Goal: Information Seeking & Learning: Learn about a topic

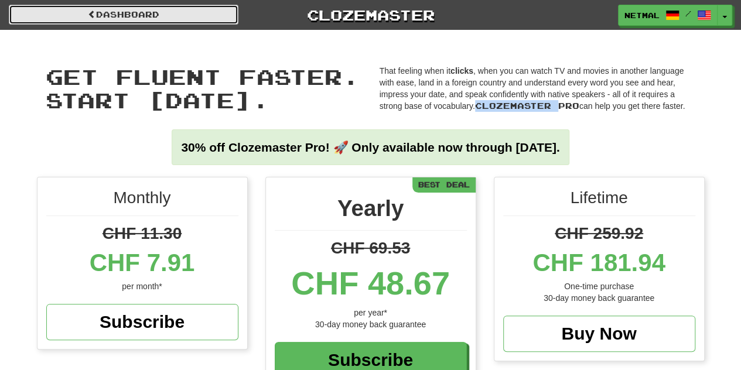
click at [130, 12] on link "Dashboard" at bounding box center [124, 15] width 230 height 20
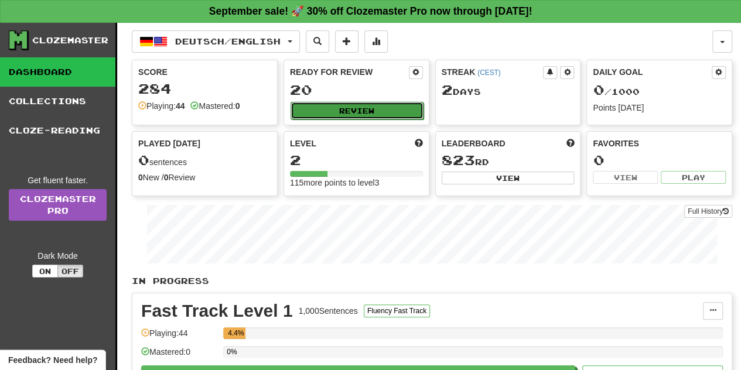
click at [330, 114] on button "Review" at bounding box center [356, 111] width 133 height 18
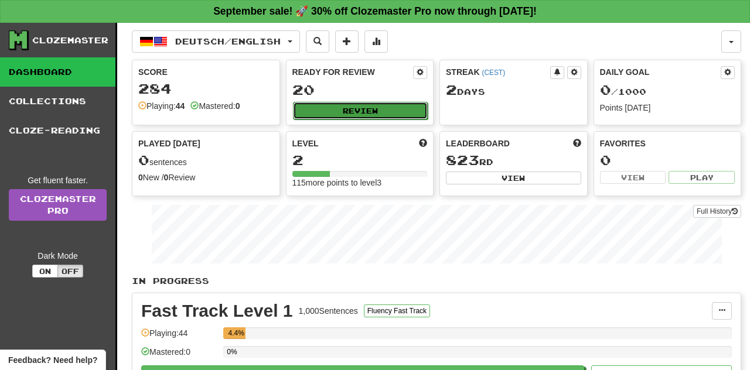
select select "**"
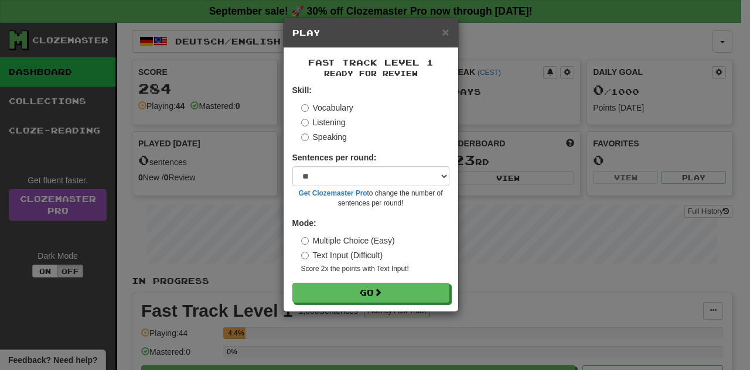
click at [319, 128] on div "Vocabulary Listening Speaking" at bounding box center [375, 122] width 148 height 41
click at [440, 38] on div "× Play" at bounding box center [370, 33] width 175 height 30
click at [443, 38] on span "×" at bounding box center [445, 31] width 7 height 13
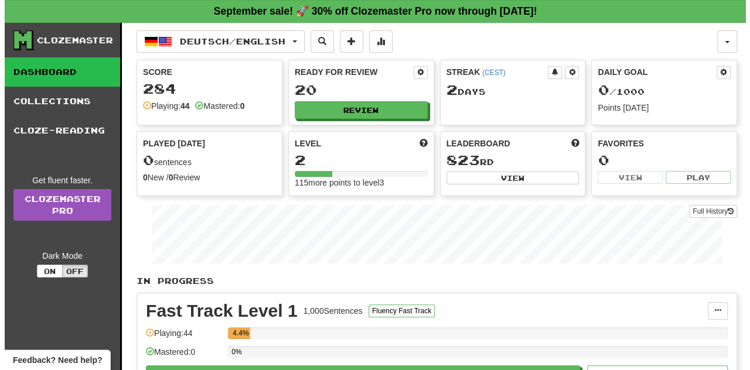
scroll to position [157, 0]
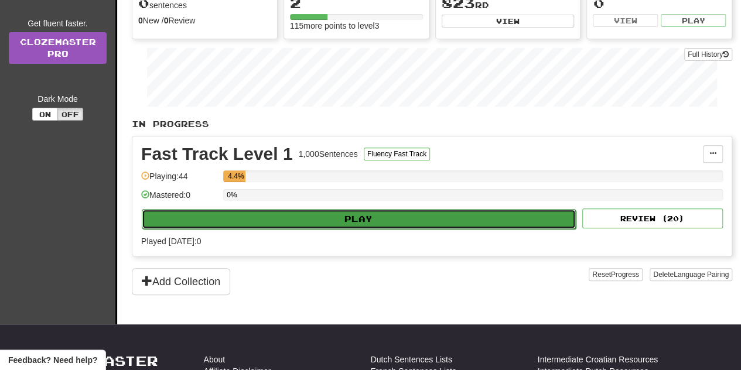
click at [266, 221] on button "Play" at bounding box center [359, 219] width 434 height 20
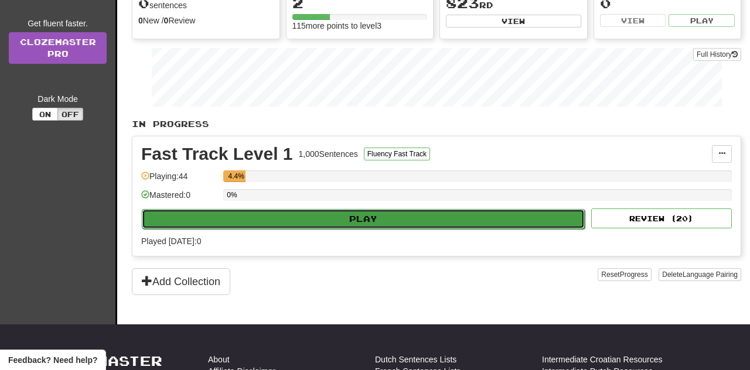
select select "**"
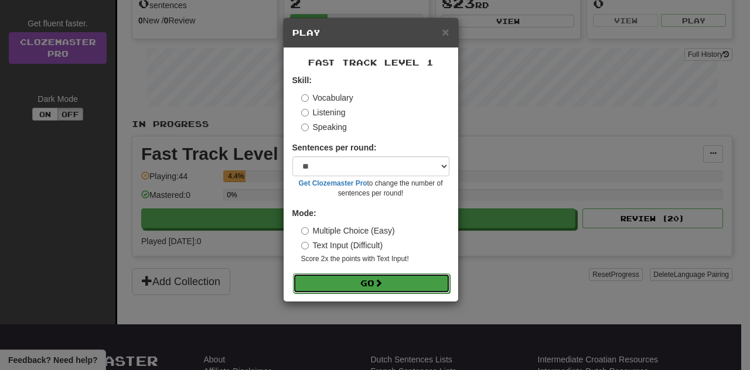
click at [337, 290] on button "Go" at bounding box center [371, 284] width 157 height 20
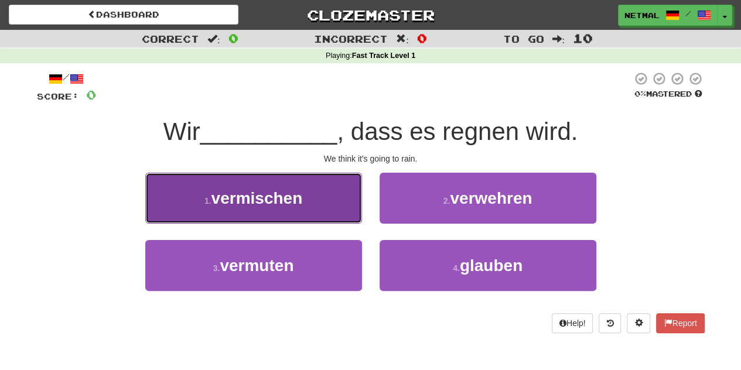
click at [321, 184] on button "1 . vermischen" at bounding box center [253, 198] width 217 height 51
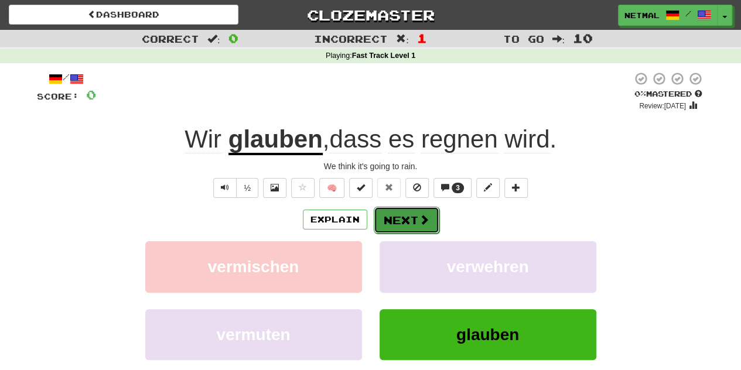
click at [399, 220] on button "Next" at bounding box center [407, 220] width 66 height 27
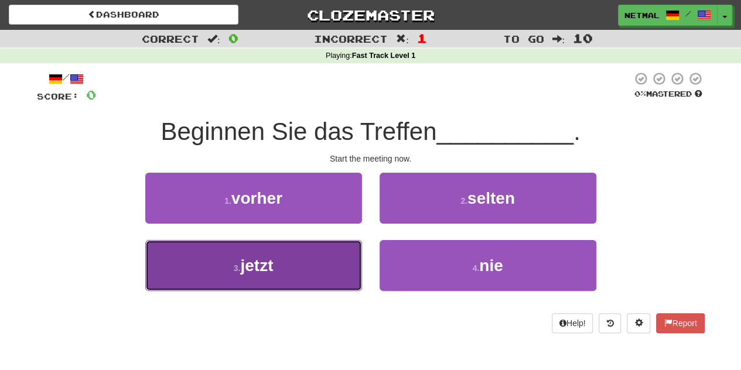
click at [303, 259] on button "3 . jetzt" at bounding box center [253, 265] width 217 height 51
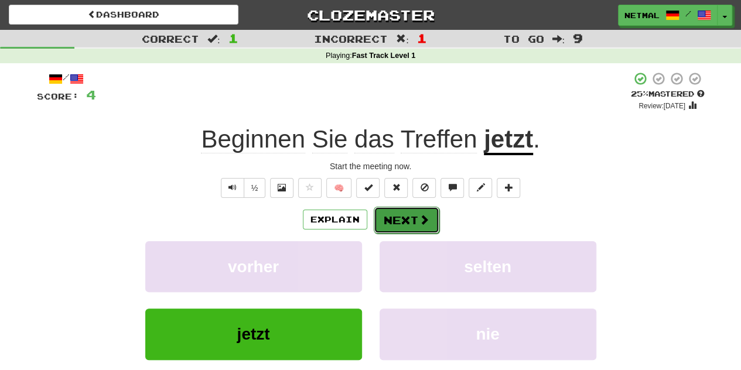
click at [398, 220] on button "Next" at bounding box center [407, 220] width 66 height 27
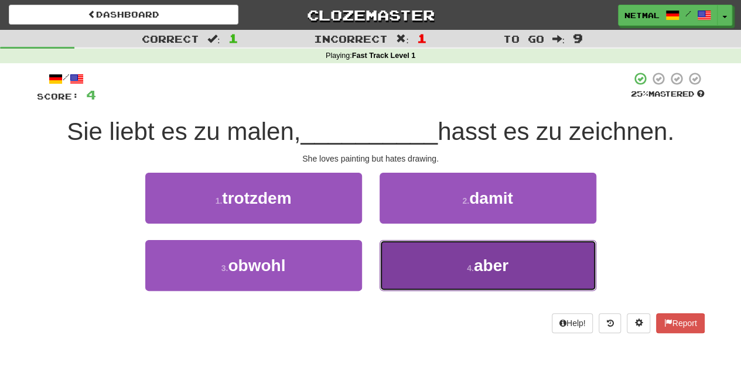
click at [425, 276] on button "4 . aber" at bounding box center [488, 265] width 217 height 51
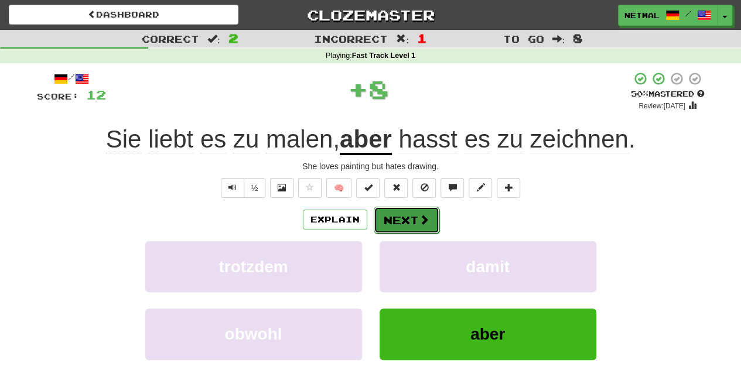
click at [419, 220] on span at bounding box center [424, 219] width 11 height 11
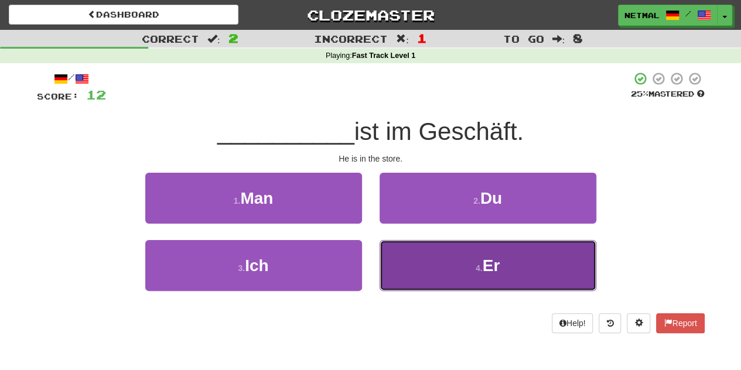
click at [422, 262] on button "4 . Er" at bounding box center [488, 265] width 217 height 51
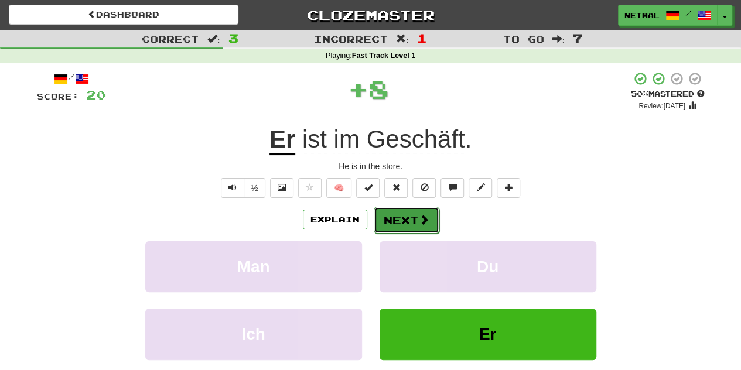
click at [397, 224] on button "Next" at bounding box center [407, 220] width 66 height 27
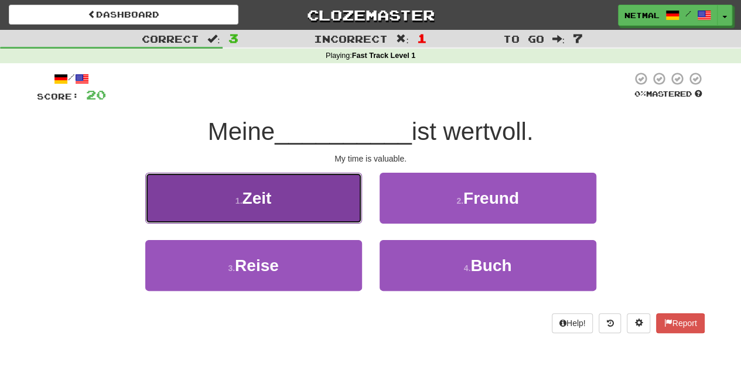
click at [321, 187] on button "1 . Zeit" at bounding box center [253, 198] width 217 height 51
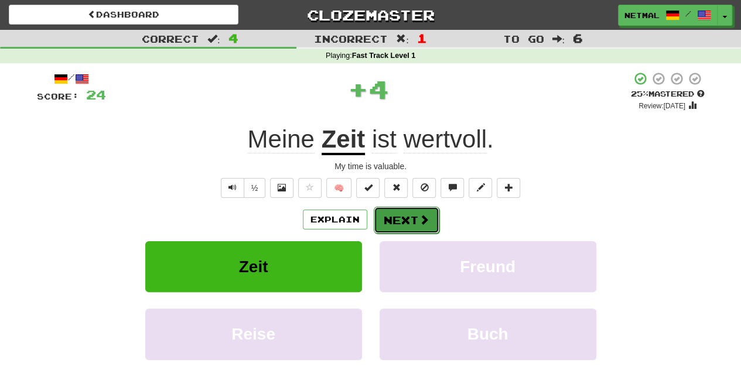
click at [399, 225] on button "Next" at bounding box center [407, 220] width 66 height 27
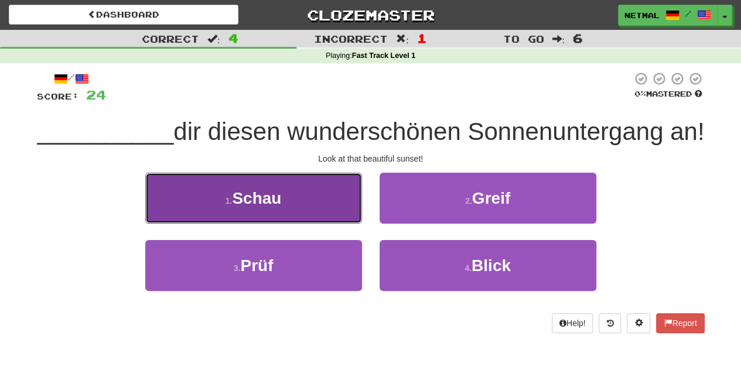
click at [343, 224] on button "1 . Schau" at bounding box center [253, 198] width 217 height 51
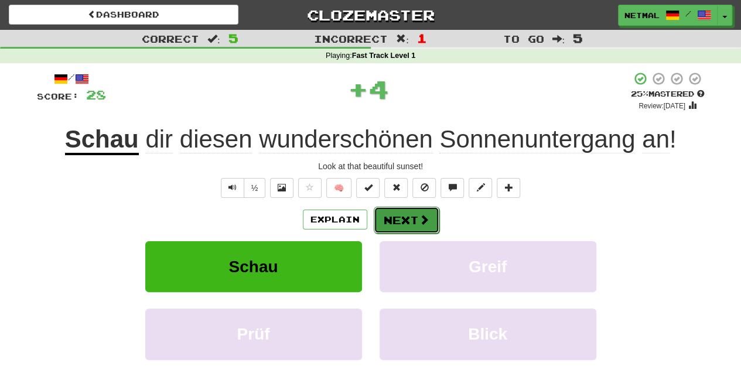
click at [399, 214] on button "Next" at bounding box center [407, 220] width 66 height 27
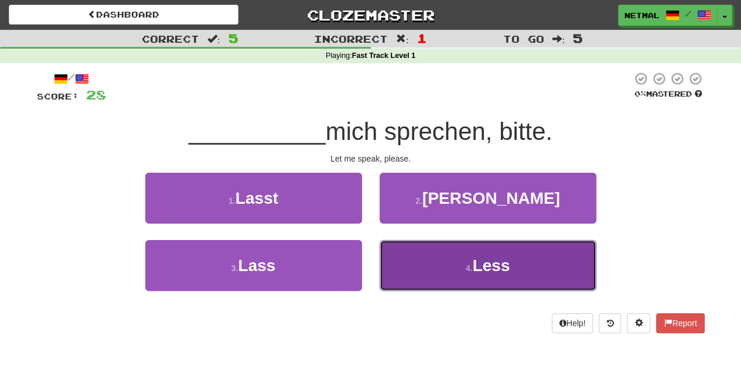
click at [425, 264] on button "4 . Less" at bounding box center [488, 265] width 217 height 51
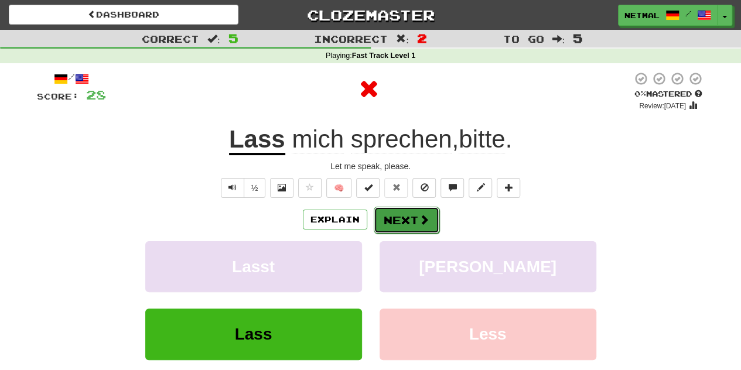
click at [414, 223] on button "Next" at bounding box center [407, 220] width 66 height 27
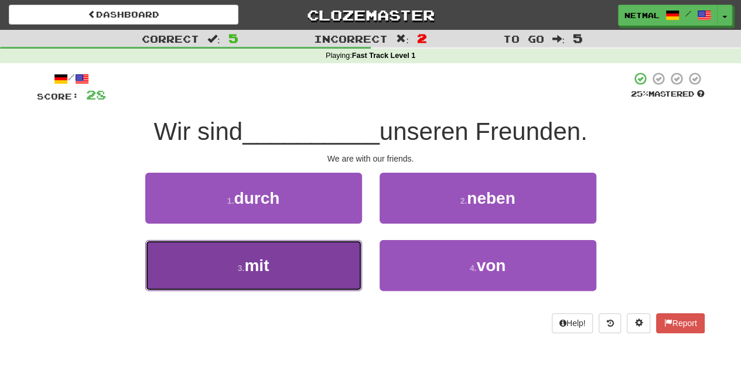
click at [324, 254] on button "3 . mit" at bounding box center [253, 265] width 217 height 51
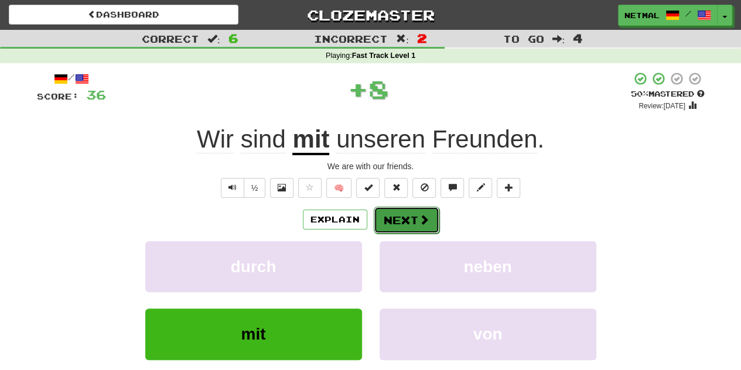
click at [399, 225] on button "Next" at bounding box center [407, 220] width 66 height 27
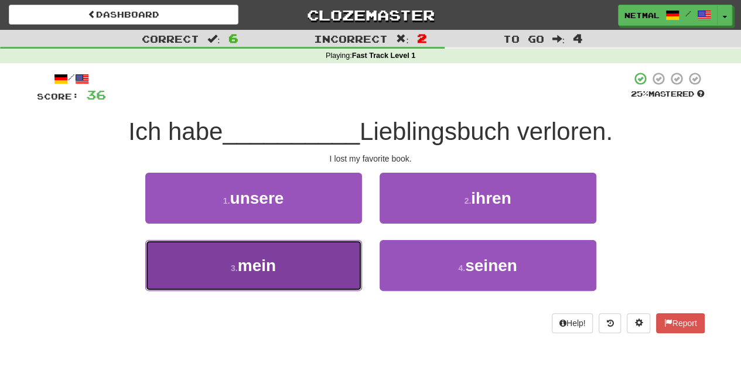
click at [323, 251] on button "3 . mein" at bounding box center [253, 265] width 217 height 51
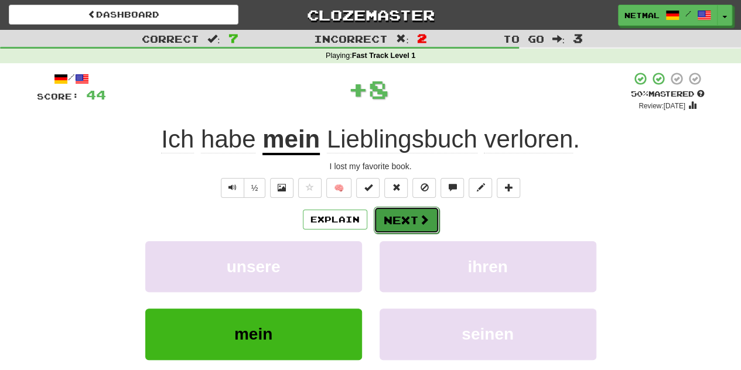
click at [405, 215] on button "Next" at bounding box center [407, 220] width 66 height 27
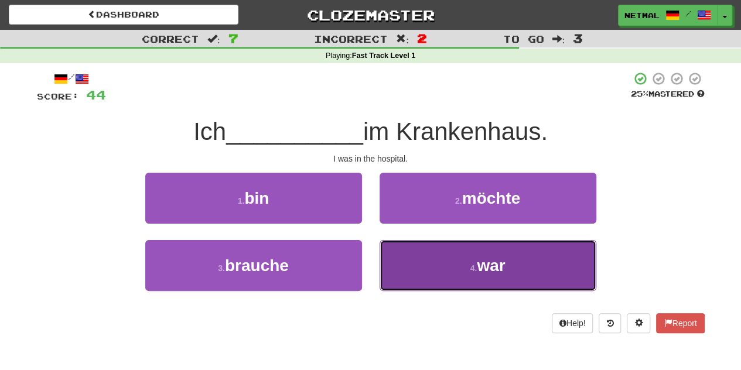
click at [429, 278] on button "4 . war" at bounding box center [488, 265] width 217 height 51
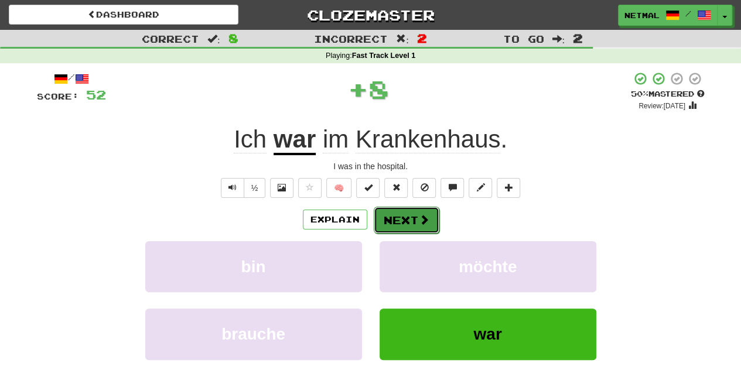
click at [421, 217] on span at bounding box center [424, 219] width 11 height 11
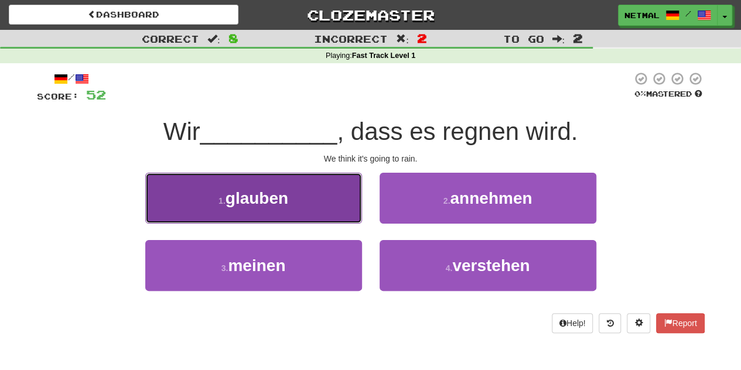
click at [323, 208] on button "1 . glauben" at bounding box center [253, 198] width 217 height 51
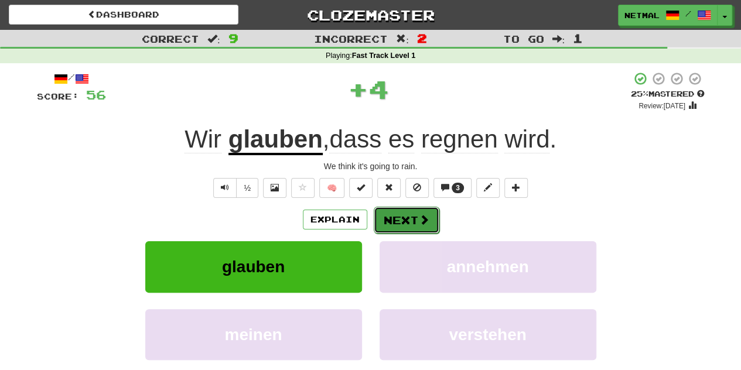
click at [413, 214] on button "Next" at bounding box center [407, 220] width 66 height 27
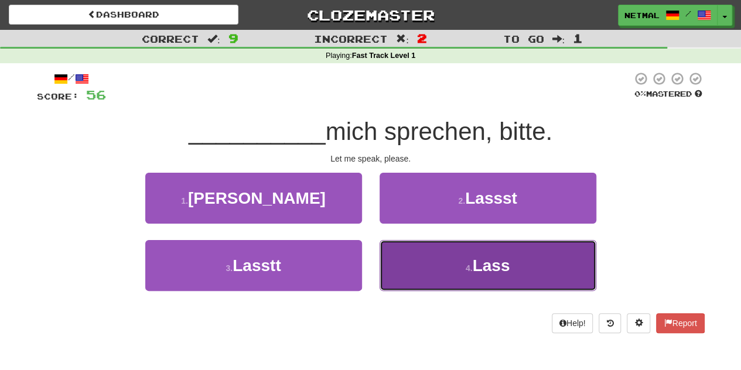
click at [428, 265] on button "4 . Lass" at bounding box center [488, 265] width 217 height 51
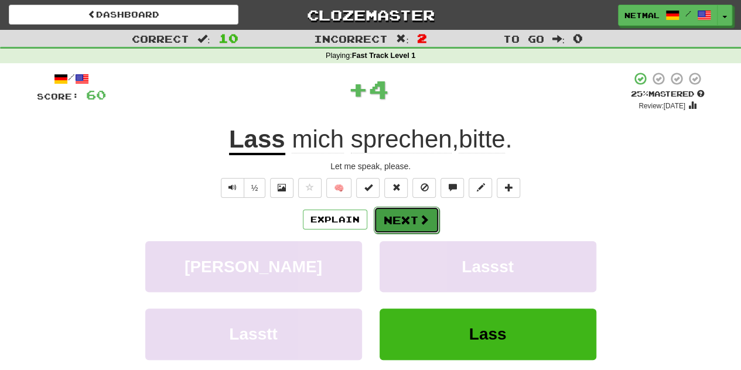
click at [407, 215] on button "Next" at bounding box center [407, 220] width 66 height 27
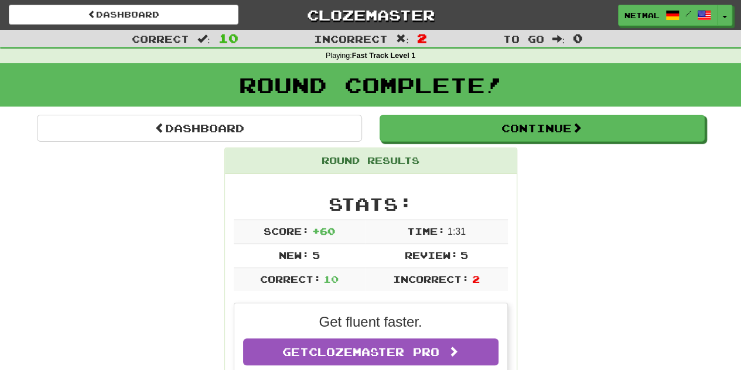
scroll to position [99, 0]
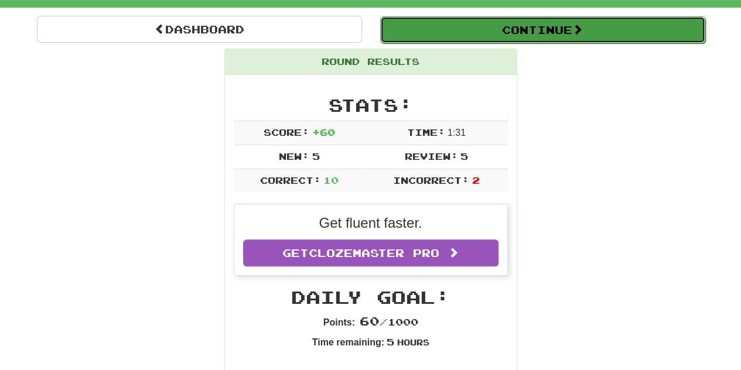
click at [443, 33] on button "Continue" at bounding box center [542, 29] width 325 height 27
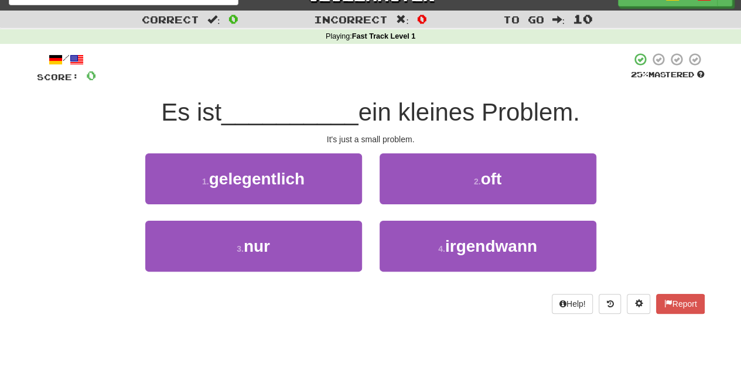
scroll to position [0, 0]
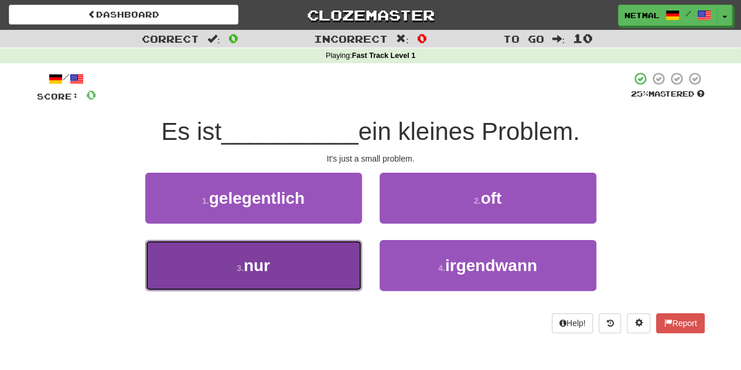
click at [306, 274] on button "3 . nur" at bounding box center [253, 265] width 217 height 51
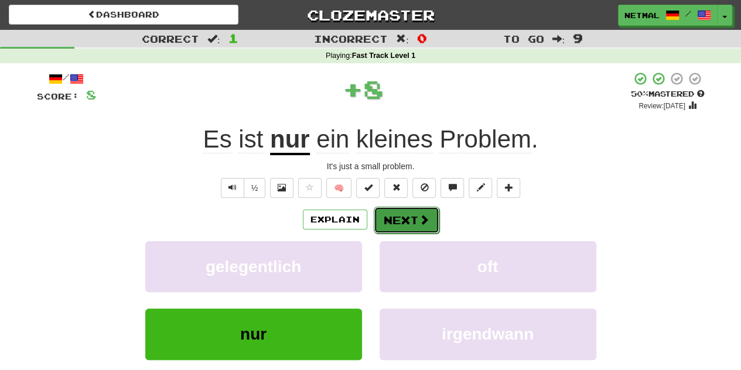
click at [400, 222] on button "Next" at bounding box center [407, 220] width 66 height 27
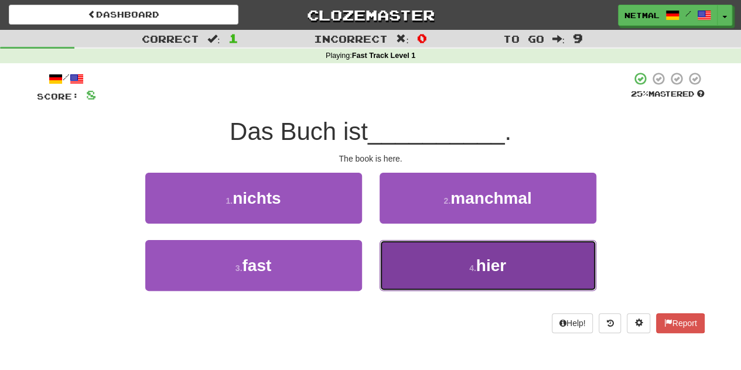
click at [415, 271] on button "4 . hier" at bounding box center [488, 265] width 217 height 51
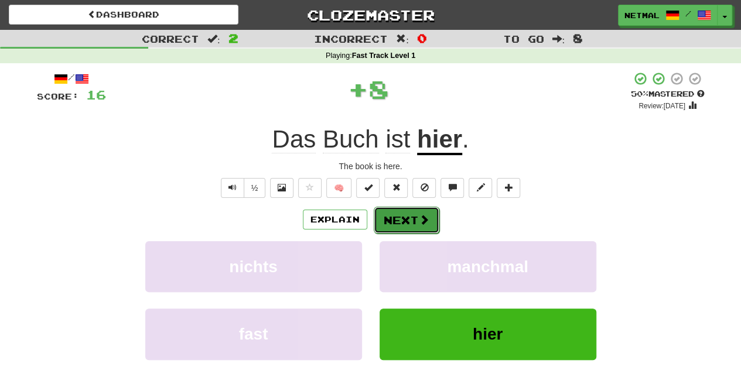
click at [419, 217] on span at bounding box center [424, 219] width 11 height 11
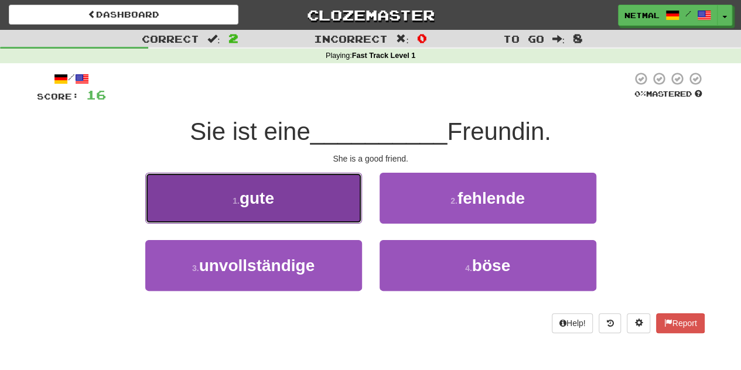
click at [331, 208] on button "1 . gute" at bounding box center [253, 198] width 217 height 51
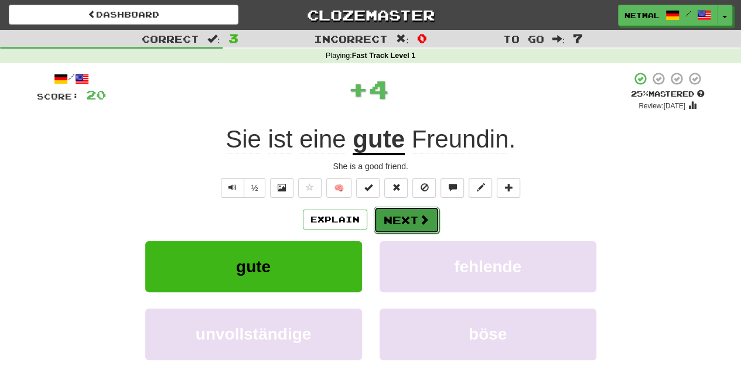
click at [411, 218] on button "Next" at bounding box center [407, 220] width 66 height 27
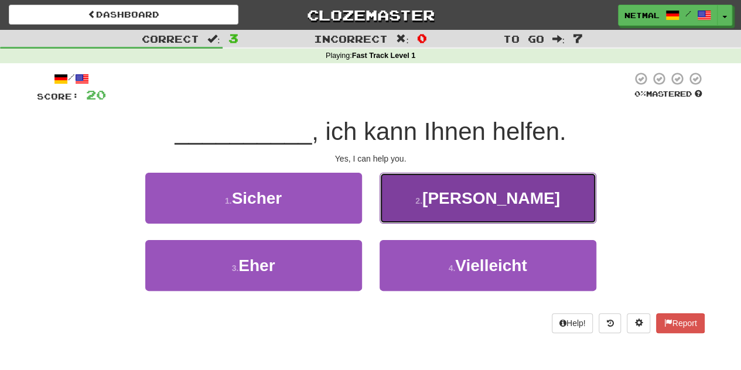
click at [411, 206] on button "2 . Ja" at bounding box center [488, 198] width 217 height 51
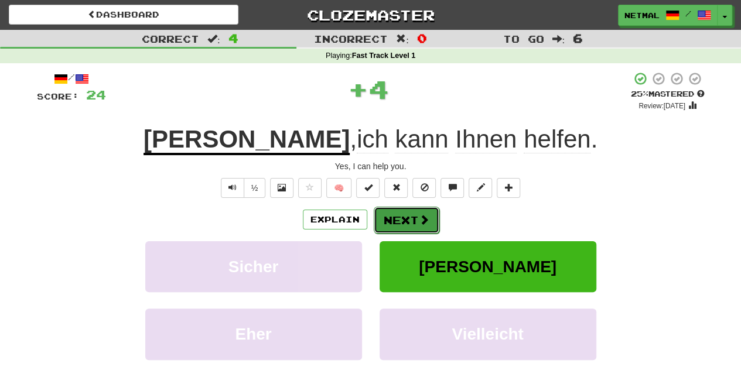
click at [394, 216] on button "Next" at bounding box center [407, 220] width 66 height 27
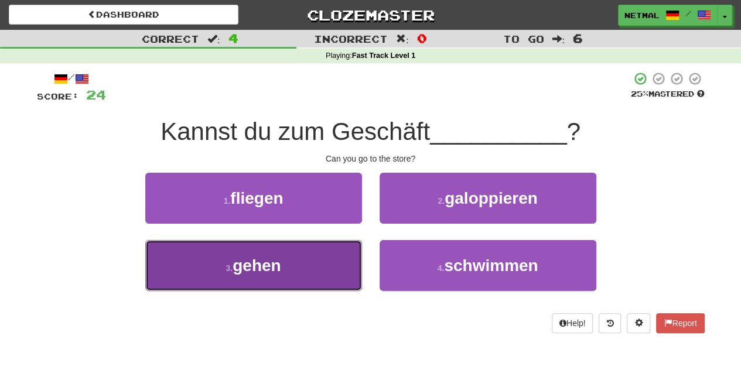
click at [331, 262] on button "3 . gehen" at bounding box center [253, 265] width 217 height 51
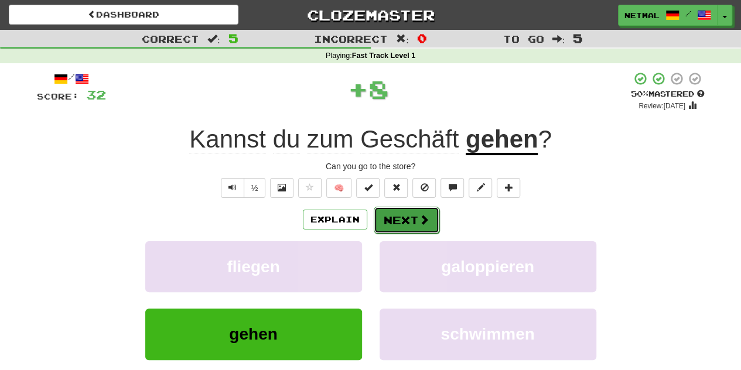
click at [401, 220] on button "Next" at bounding box center [407, 220] width 66 height 27
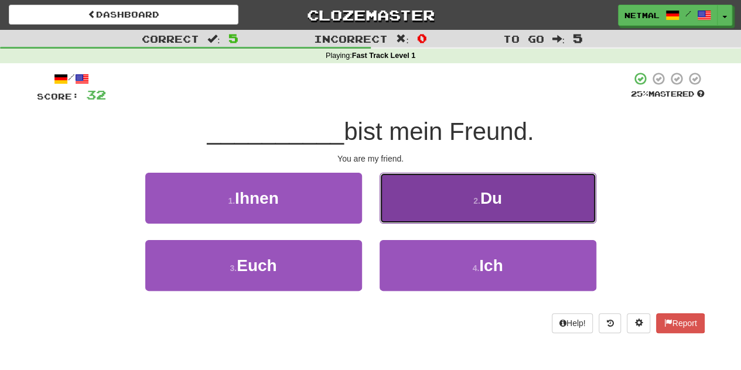
click at [412, 201] on button "2 . Du" at bounding box center [488, 198] width 217 height 51
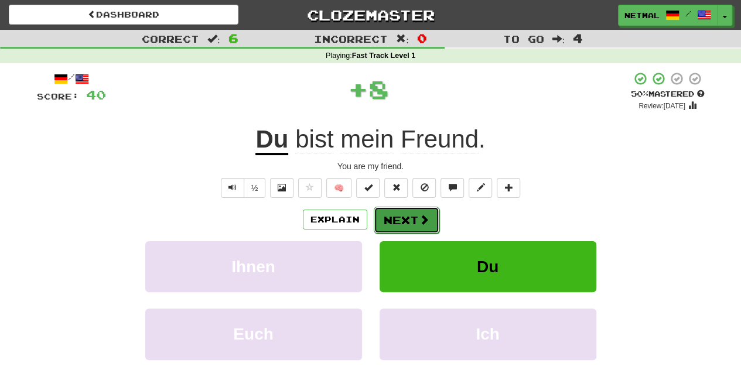
click at [409, 225] on button "Next" at bounding box center [407, 220] width 66 height 27
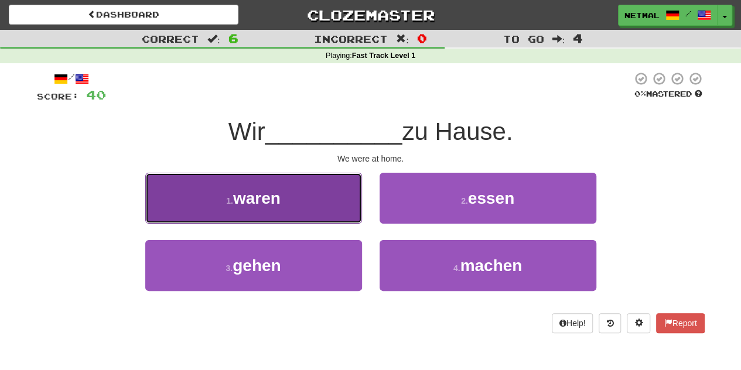
click at [329, 201] on button "1 . waren" at bounding box center [253, 198] width 217 height 51
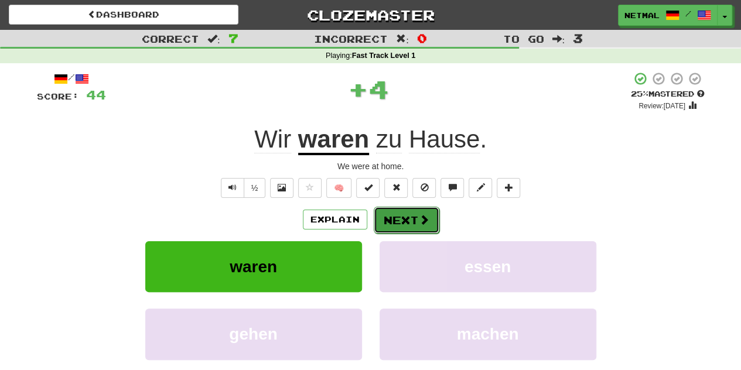
click at [405, 220] on button "Next" at bounding box center [407, 220] width 66 height 27
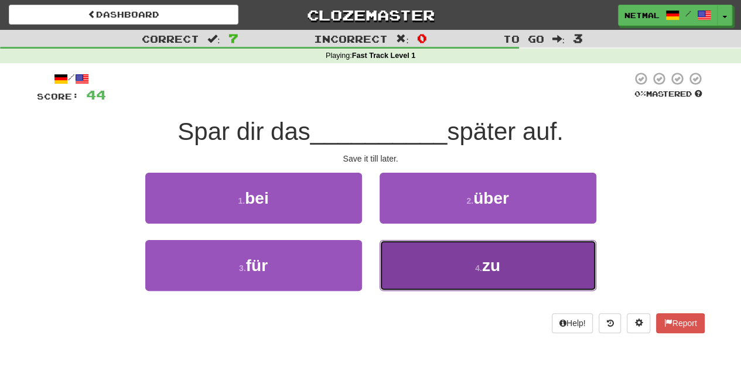
click at [396, 274] on button "4 . zu" at bounding box center [488, 265] width 217 height 51
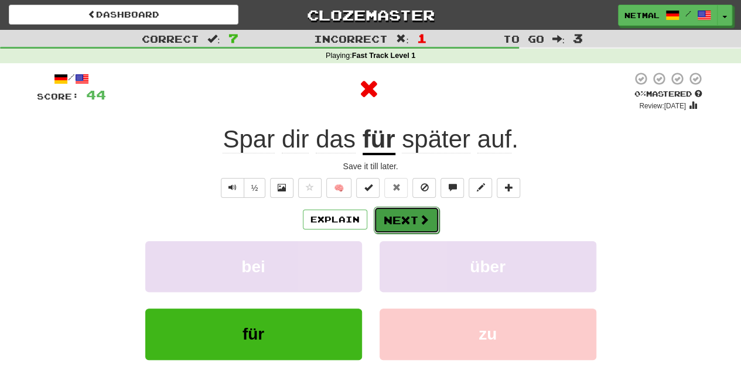
click at [392, 226] on button "Next" at bounding box center [407, 220] width 66 height 27
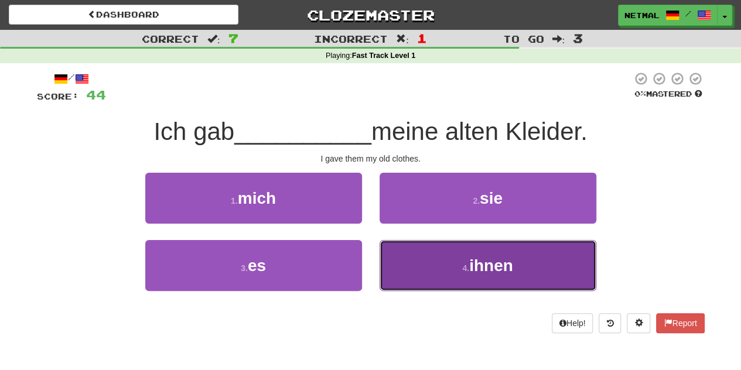
click at [394, 266] on button "4 . ihnen" at bounding box center [488, 265] width 217 height 51
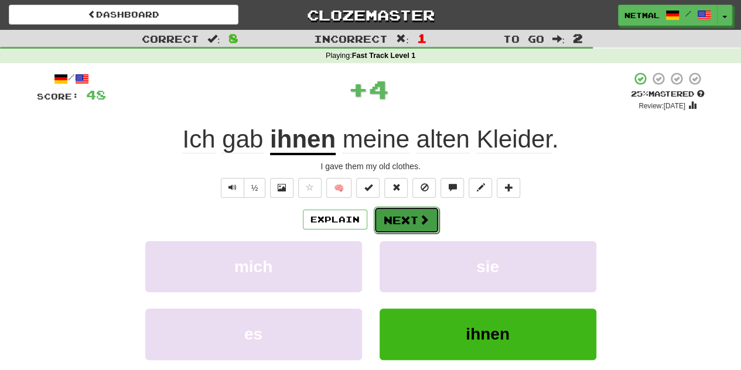
click at [392, 210] on button "Next" at bounding box center [407, 220] width 66 height 27
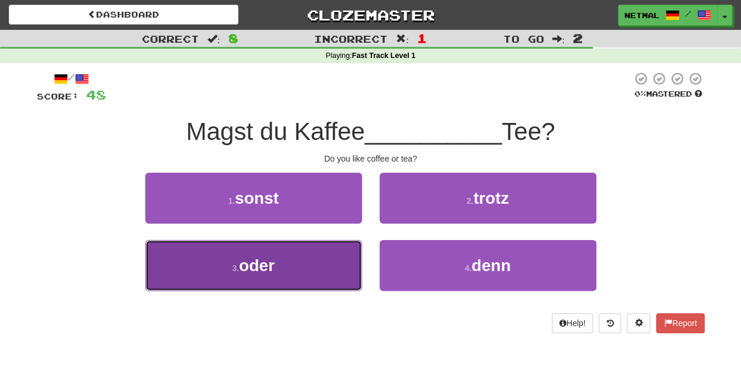
click at [334, 256] on button "3 . oder" at bounding box center [253, 265] width 217 height 51
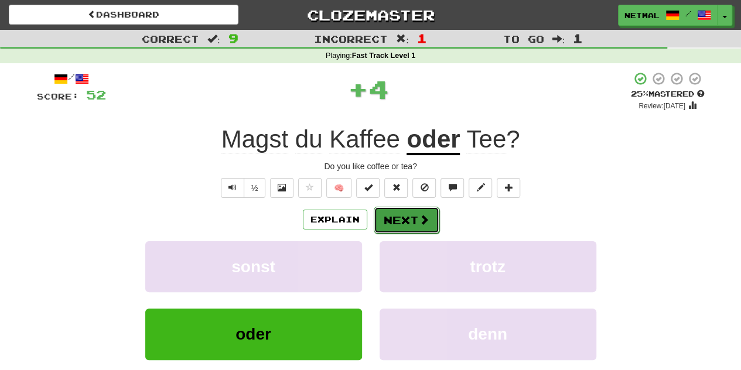
click at [392, 218] on button "Next" at bounding box center [407, 220] width 66 height 27
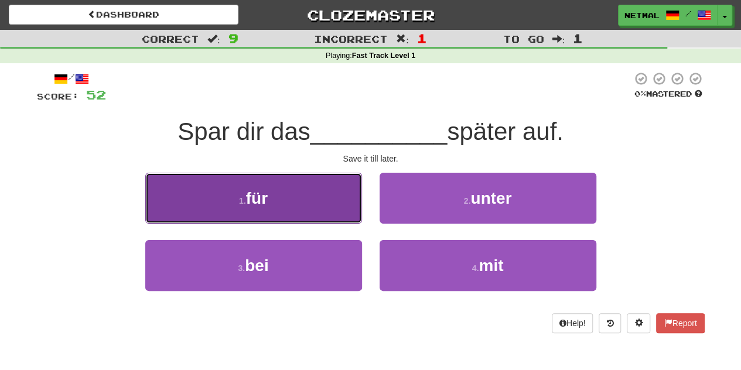
click at [330, 199] on button "1 . für" at bounding box center [253, 198] width 217 height 51
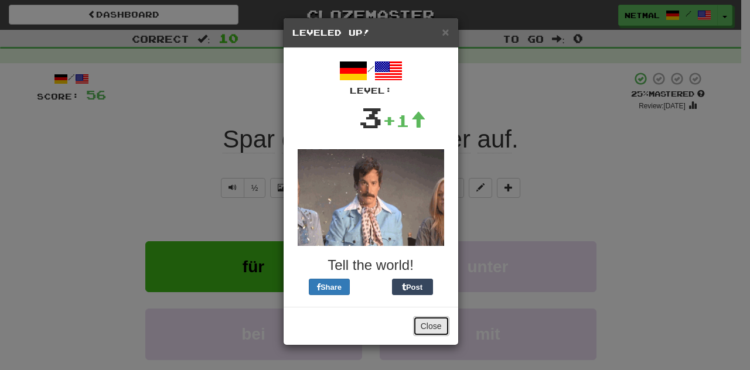
click at [429, 320] on button "Close" at bounding box center [431, 326] width 36 height 20
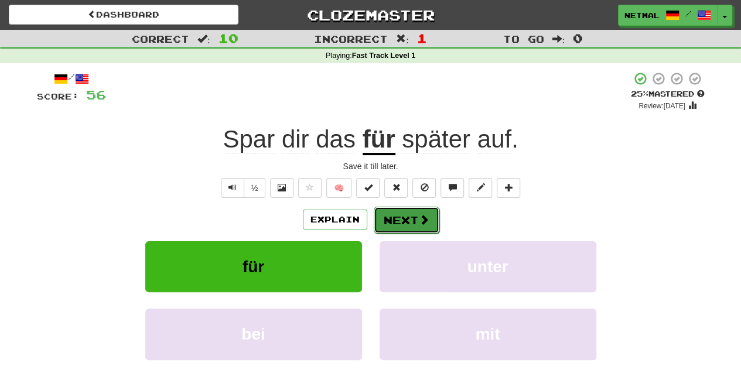
click at [412, 224] on button "Next" at bounding box center [407, 220] width 66 height 27
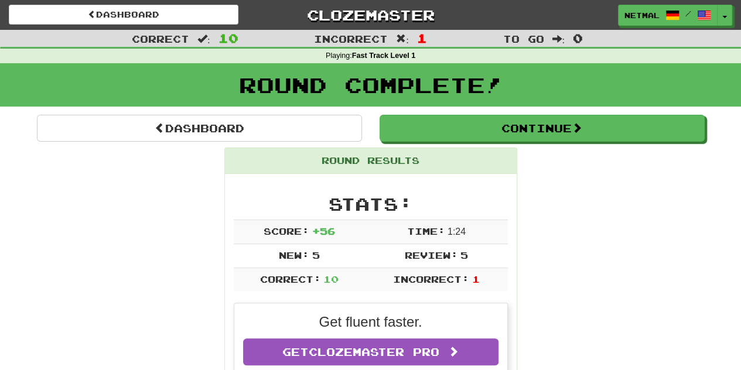
scroll to position [9, 0]
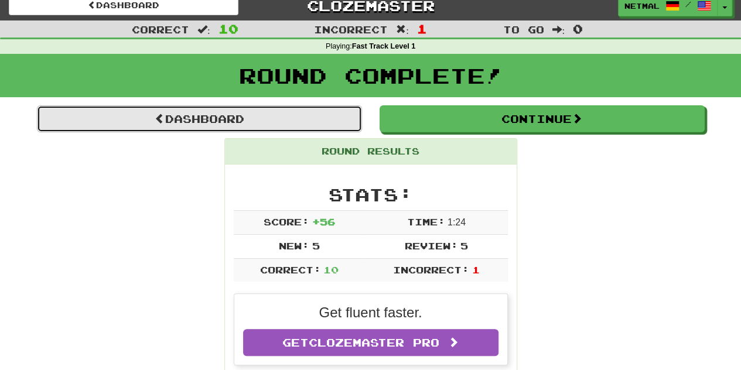
click at [289, 120] on link "Dashboard" at bounding box center [199, 118] width 325 height 27
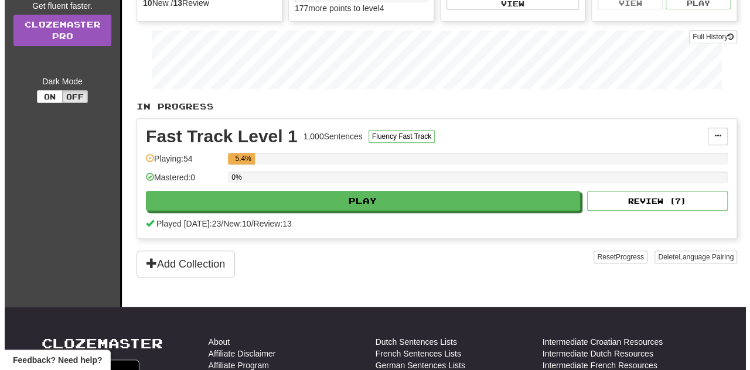
scroll to position [175, 0]
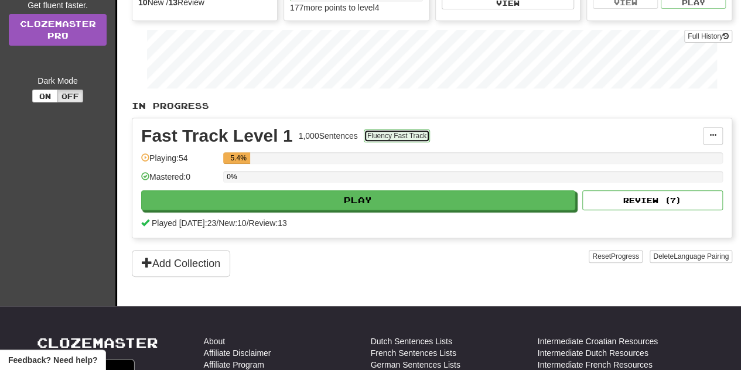
click at [387, 132] on button "Fluency Fast Track" at bounding box center [397, 135] width 66 height 13
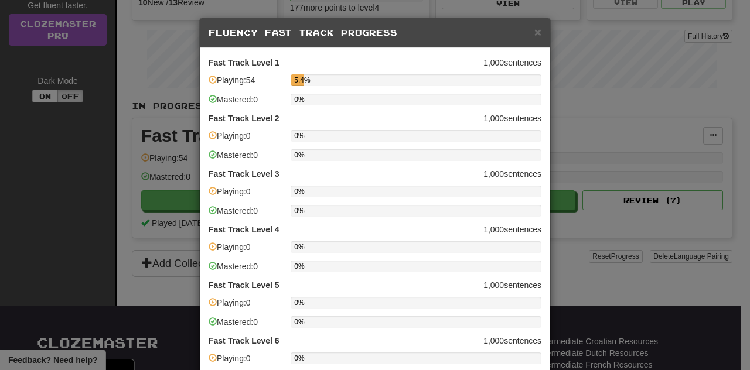
scroll to position [326, 0]
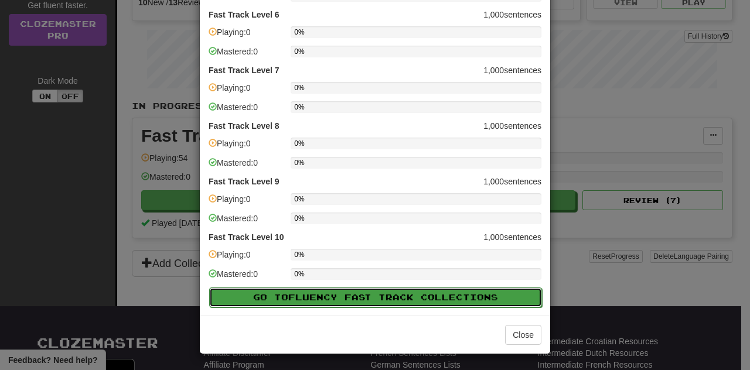
click at [340, 290] on button "Go to Fluency Fast Track Collections" at bounding box center [375, 298] width 333 height 20
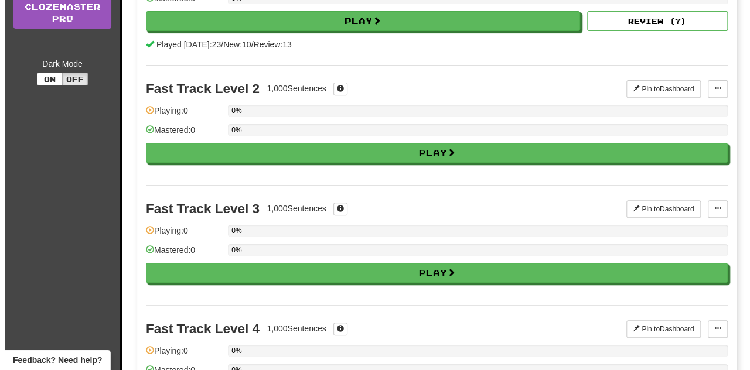
scroll to position [0, 0]
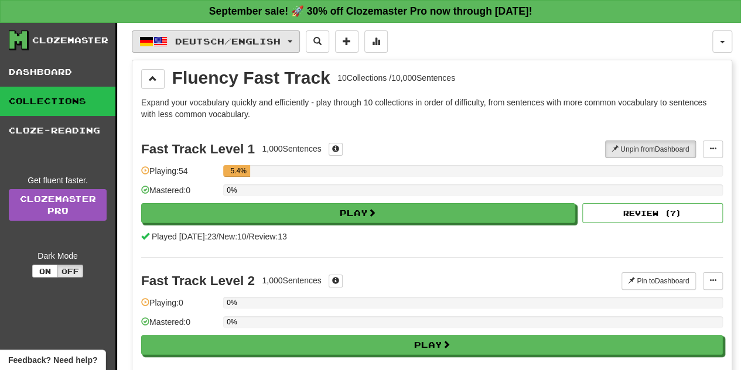
click at [203, 36] on span "Deutsch / English" at bounding box center [227, 41] width 105 height 10
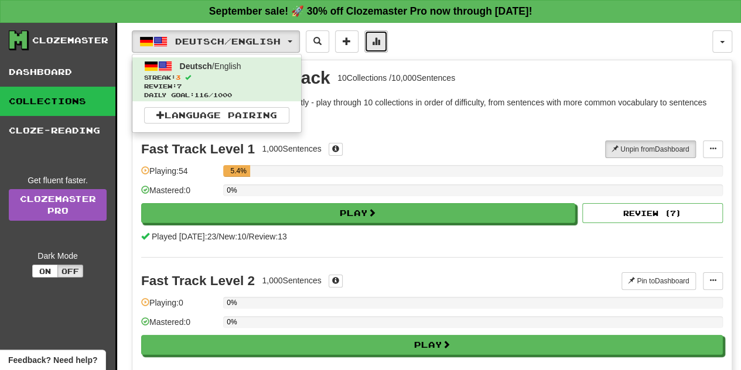
click at [378, 38] on button at bounding box center [375, 41] width 23 height 22
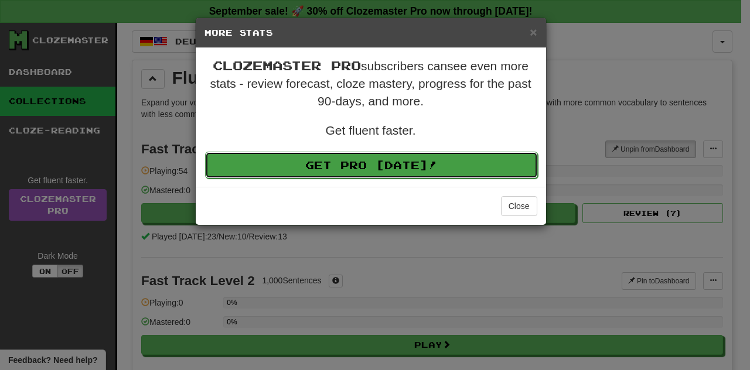
click at [425, 158] on link "Get Pro Today!" at bounding box center [371, 165] width 333 height 27
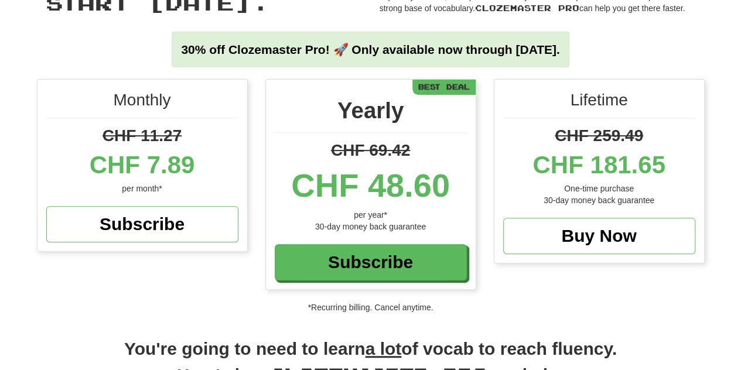
scroll to position [98, 0]
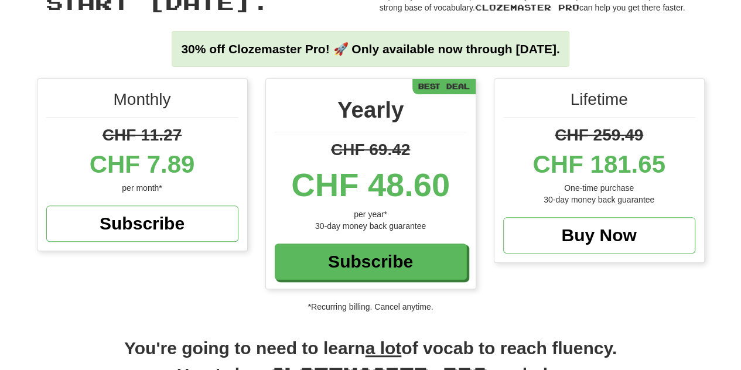
click at [248, 287] on div "Monthly CHF 11.27 CHF 7.89 per month* Subscribe Yearly CHF 69.42 CHF 48.60 per …" at bounding box center [370, 189] width 685 height 223
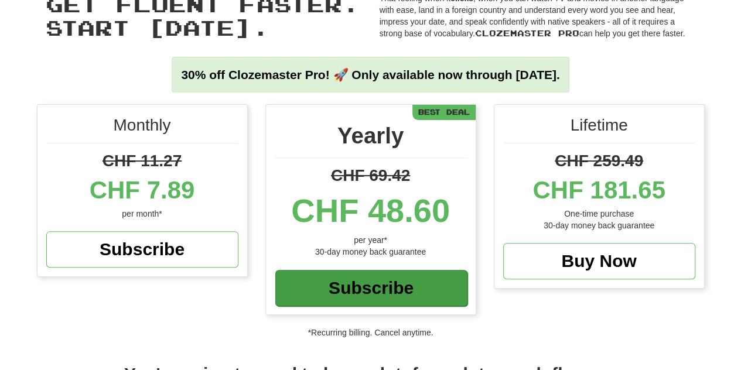
click at [287, 283] on div "Subscribe" at bounding box center [371, 288] width 192 height 36
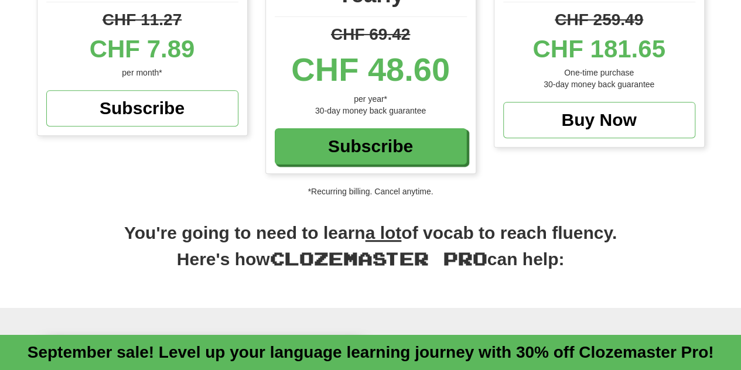
scroll to position [216, 0]
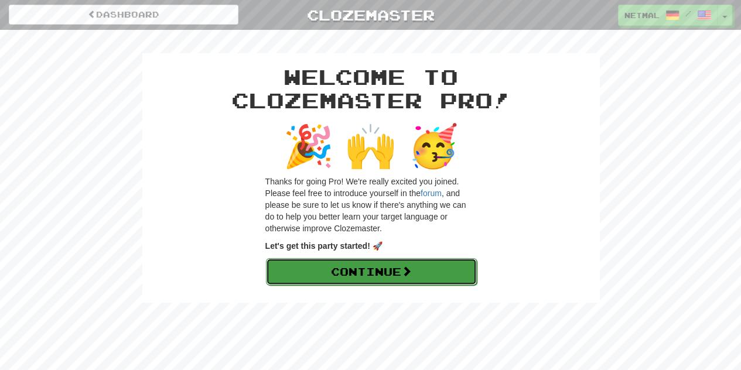
click at [368, 269] on link "Continue" at bounding box center [371, 271] width 211 height 27
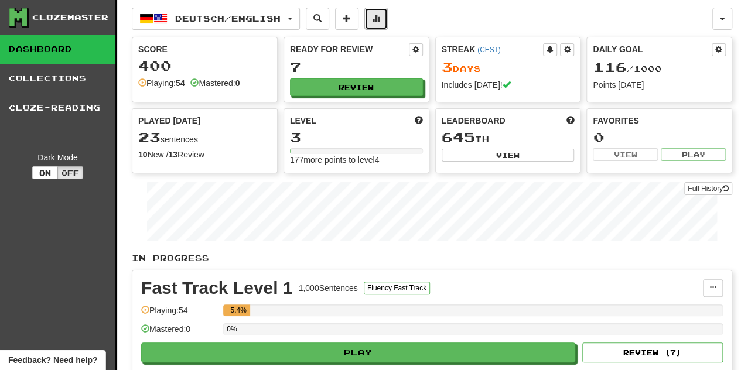
click at [388, 17] on button at bounding box center [375, 19] width 23 height 22
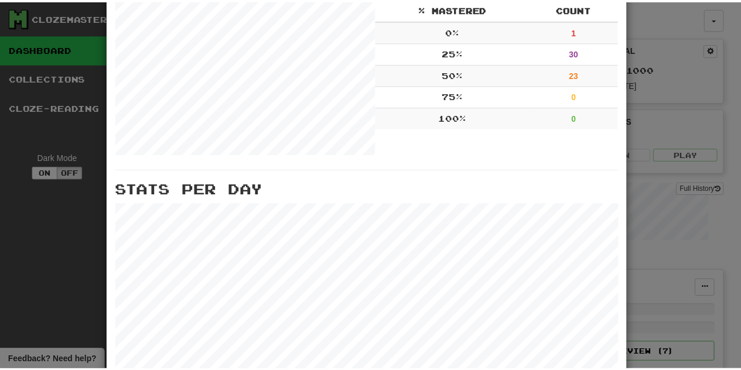
scroll to position [466, 0]
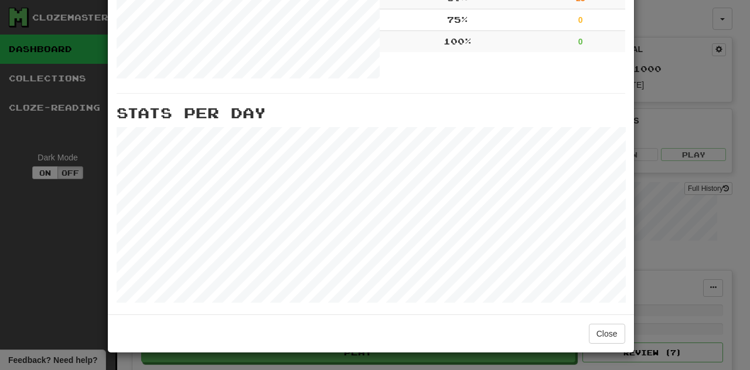
click at [669, 56] on div "× More Stats Review Forecast Totals Played : 88 Mastered : 0 Correct : 77 Incor…" at bounding box center [375, 185] width 750 height 370
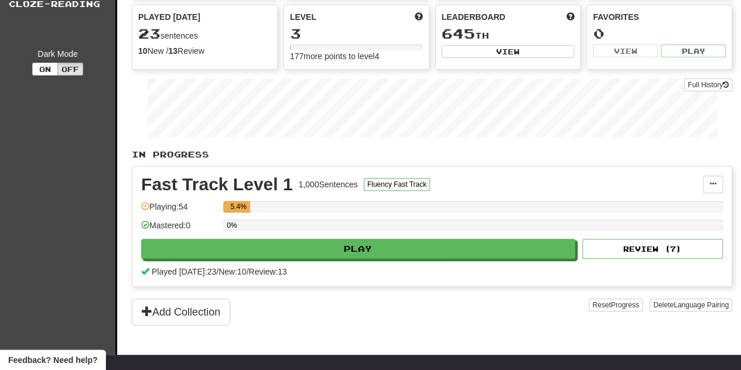
scroll to position [93, 0]
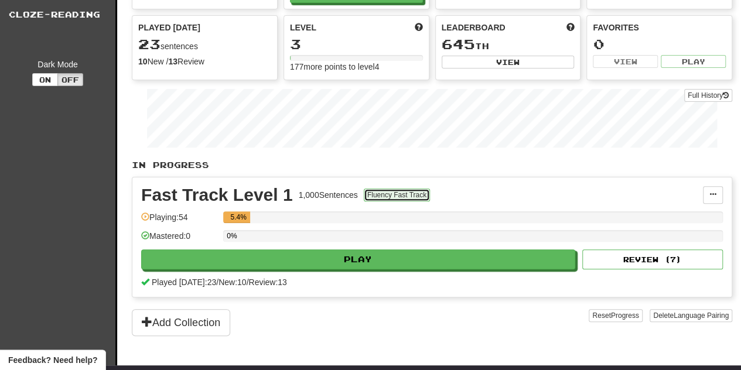
click at [404, 190] on button "Fluency Fast Track" at bounding box center [397, 195] width 66 height 13
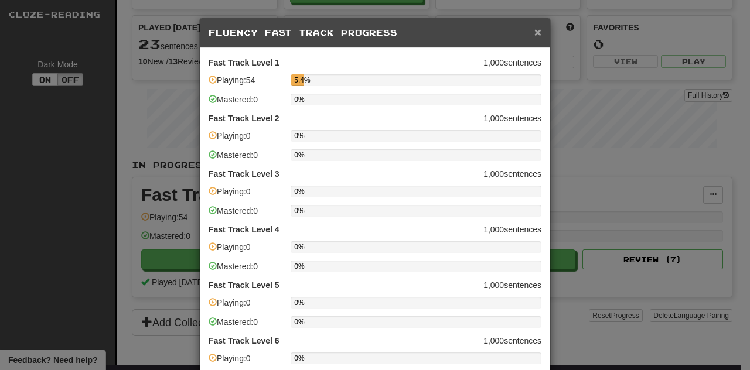
click at [534, 30] on span "×" at bounding box center [537, 31] width 7 height 13
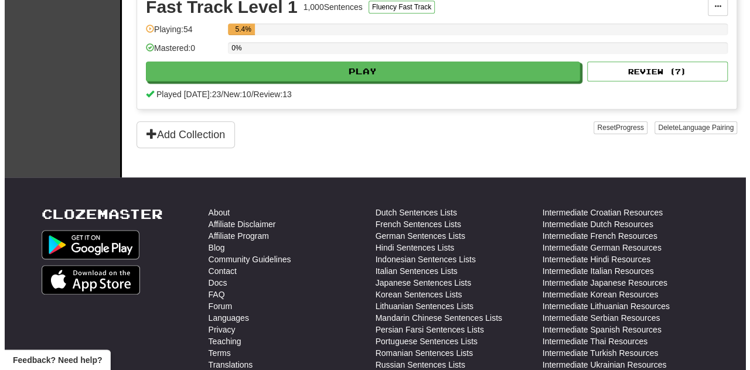
scroll to position [183, 0]
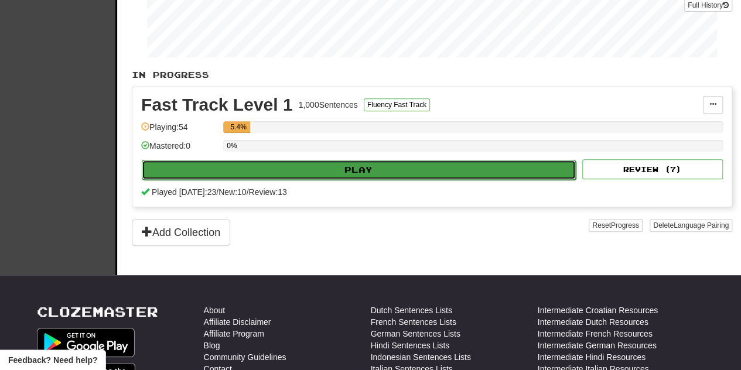
click at [384, 172] on button "Play" at bounding box center [359, 170] width 434 height 20
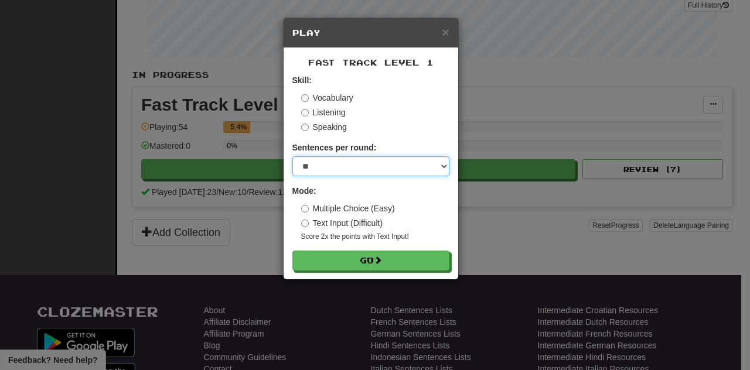
click at [348, 158] on select "* ** ** ** ** ** *** ********" at bounding box center [370, 166] width 157 height 20
click at [348, 162] on select "* ** ** ** ** ** *** ********" at bounding box center [370, 166] width 157 height 20
select select "********"
click at [292, 156] on select "* ** ** ** ** ** *** ********" at bounding box center [370, 166] width 157 height 20
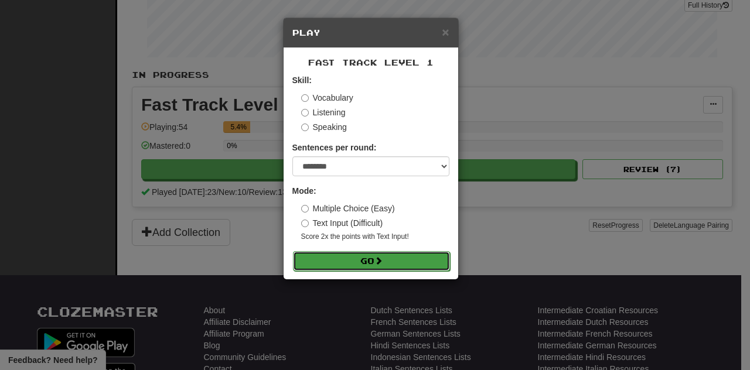
click at [353, 262] on button "Go" at bounding box center [371, 261] width 157 height 20
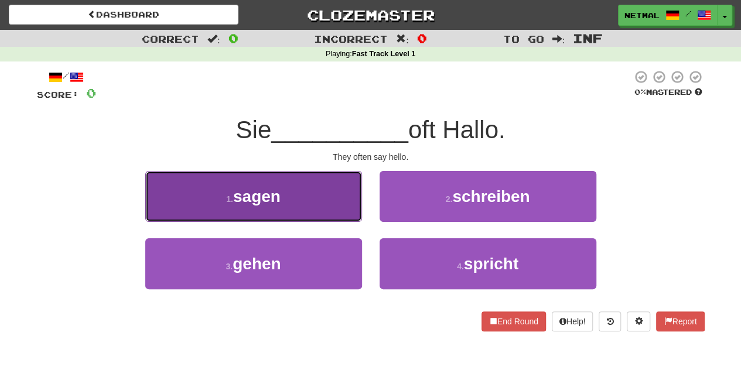
click at [319, 203] on button "1 . sagen" at bounding box center [253, 196] width 217 height 51
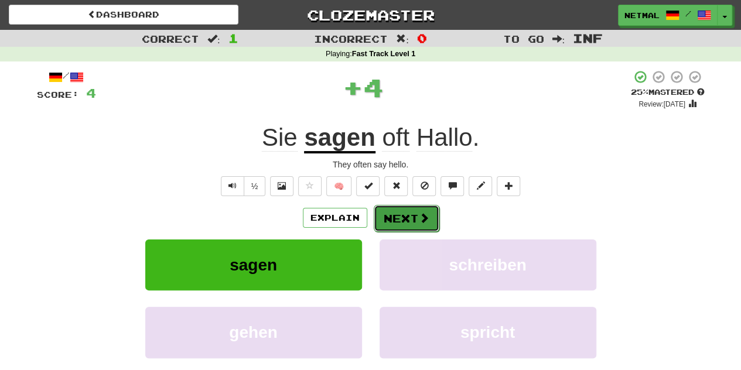
click at [406, 224] on button "Next" at bounding box center [407, 218] width 66 height 27
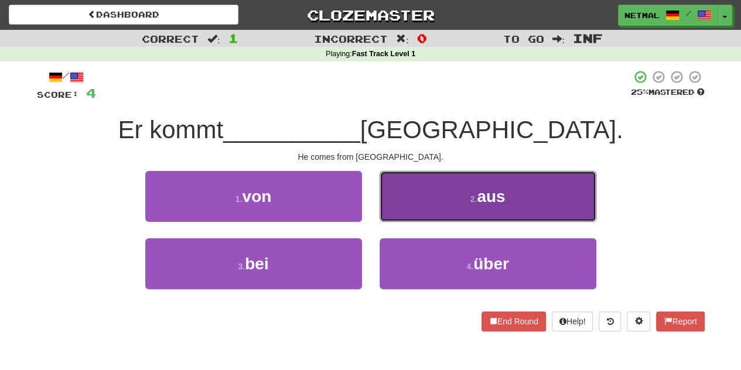
click at [428, 204] on button "2 . aus" at bounding box center [488, 196] width 217 height 51
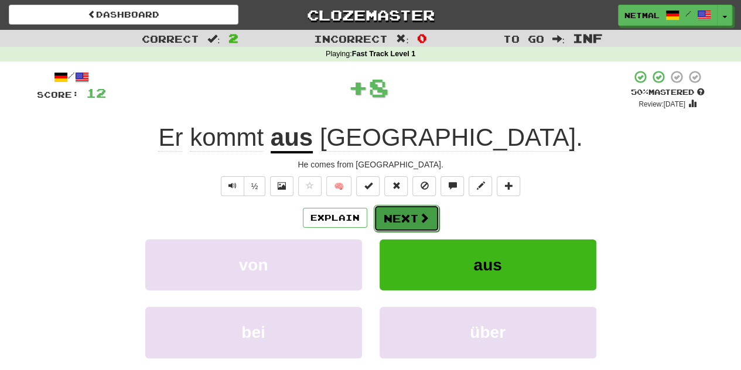
click at [409, 220] on button "Next" at bounding box center [407, 218] width 66 height 27
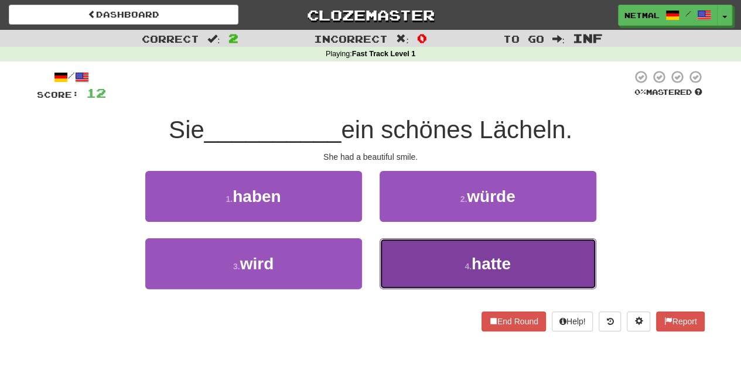
click at [423, 254] on button "4 . hatte" at bounding box center [488, 263] width 217 height 51
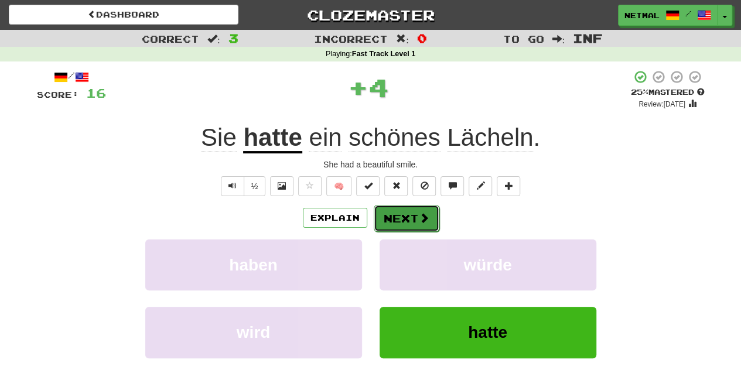
click at [419, 224] on button "Next" at bounding box center [407, 218] width 66 height 27
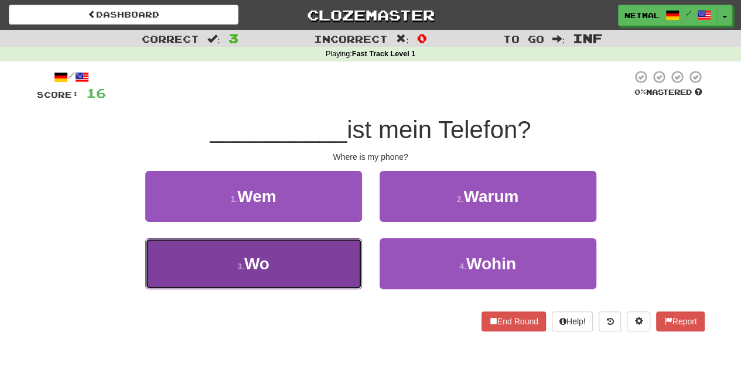
click at [312, 269] on button "3 . Wo" at bounding box center [253, 263] width 217 height 51
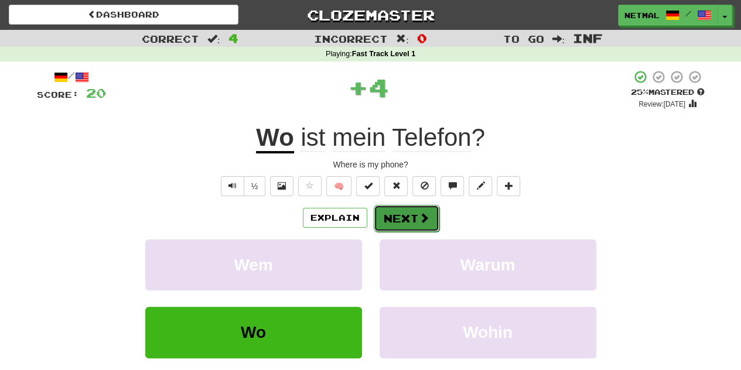
click at [391, 218] on button "Next" at bounding box center [407, 218] width 66 height 27
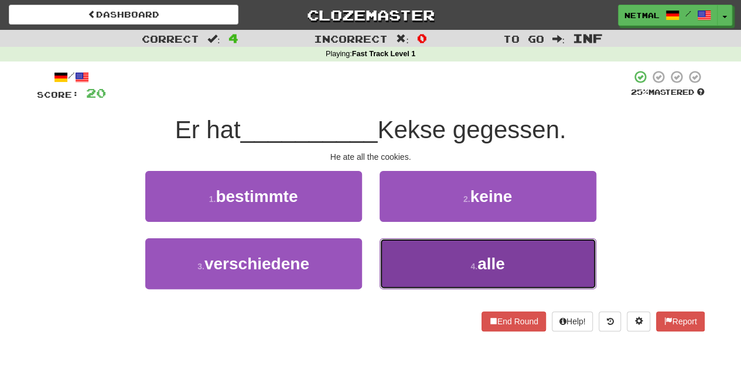
click at [414, 275] on button "4 . alle" at bounding box center [488, 263] width 217 height 51
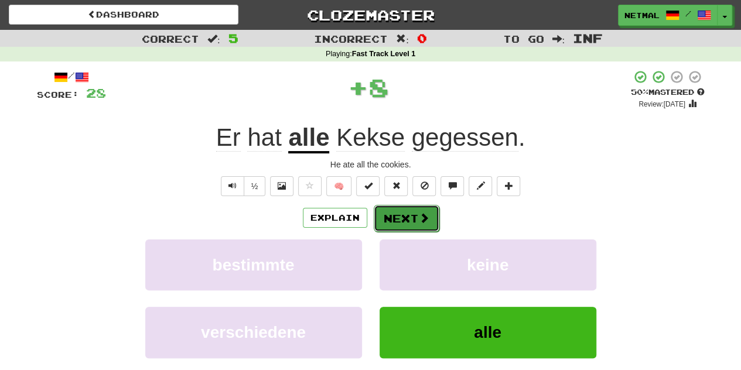
click at [402, 221] on button "Next" at bounding box center [407, 218] width 66 height 27
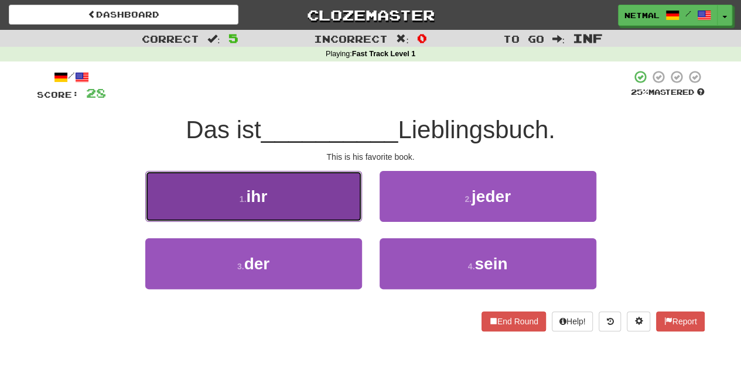
click at [343, 213] on button "1 . ihr" at bounding box center [253, 196] width 217 height 51
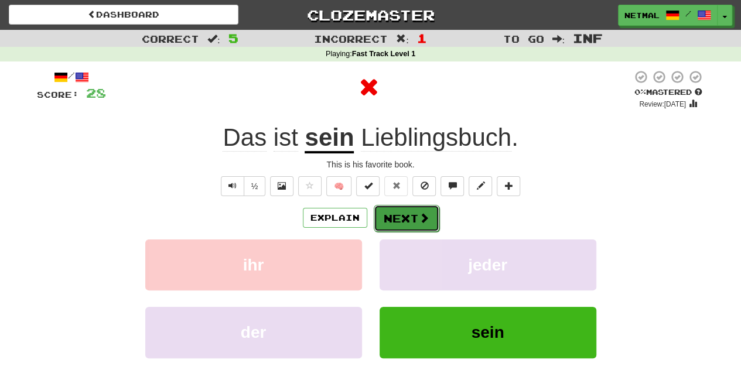
click at [404, 216] on button "Next" at bounding box center [407, 218] width 66 height 27
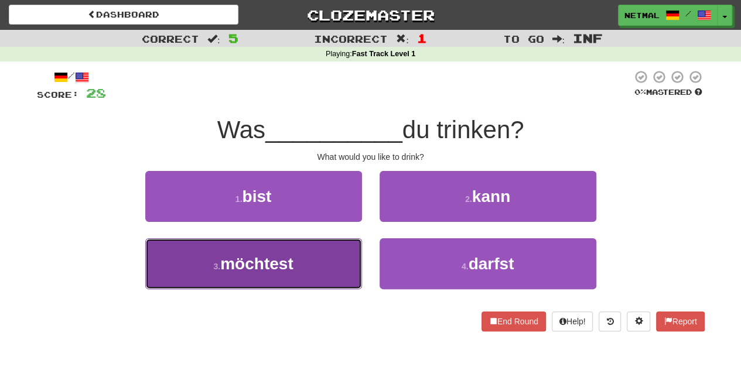
click at [346, 256] on button "3 . möchtest" at bounding box center [253, 263] width 217 height 51
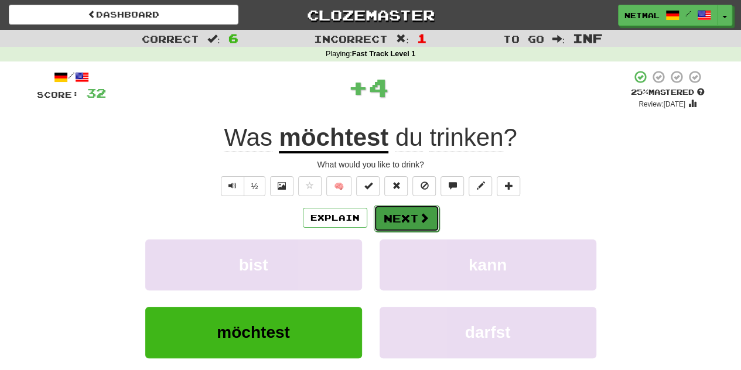
click at [402, 224] on button "Next" at bounding box center [407, 218] width 66 height 27
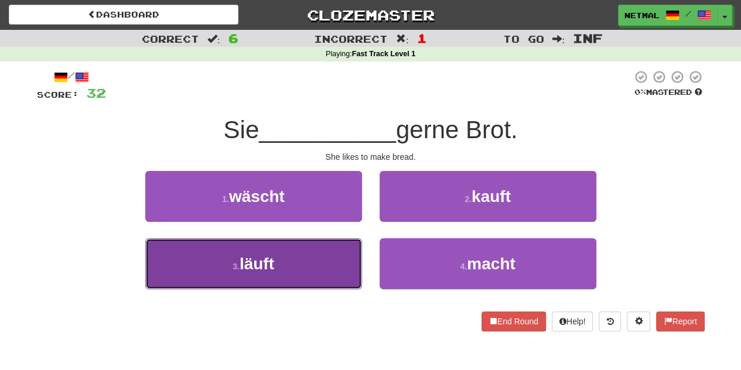
click at [342, 262] on button "3 . läuft" at bounding box center [253, 263] width 217 height 51
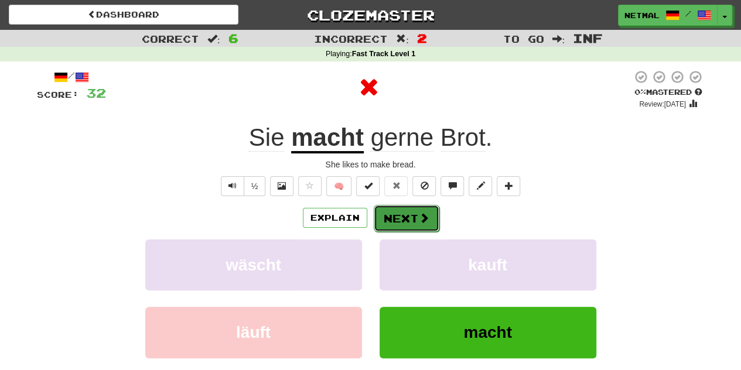
click at [412, 218] on button "Next" at bounding box center [407, 218] width 66 height 27
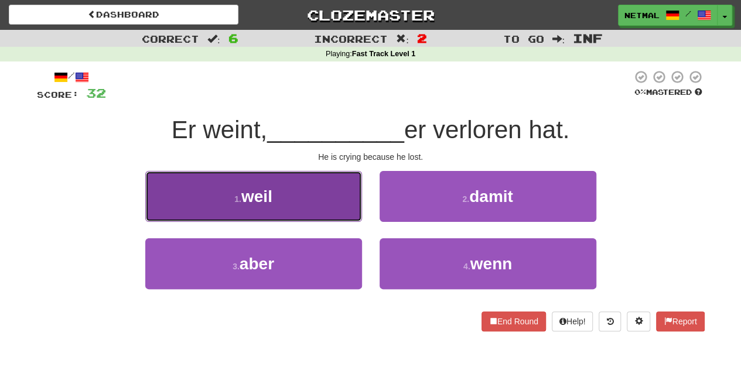
click at [344, 200] on button "1 . weil" at bounding box center [253, 196] width 217 height 51
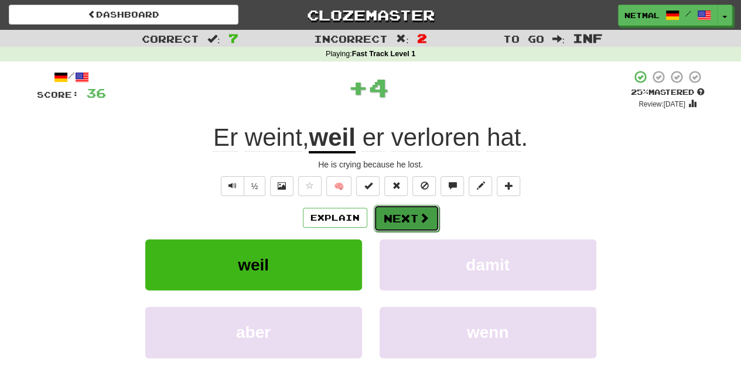
click at [410, 214] on button "Next" at bounding box center [407, 218] width 66 height 27
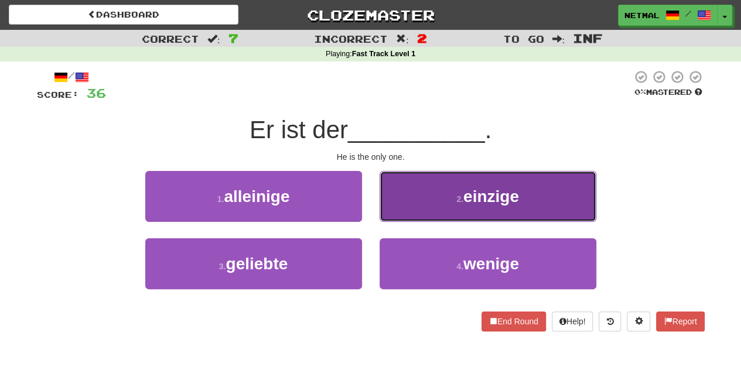
click at [435, 218] on button "2 . einzige" at bounding box center [488, 196] width 217 height 51
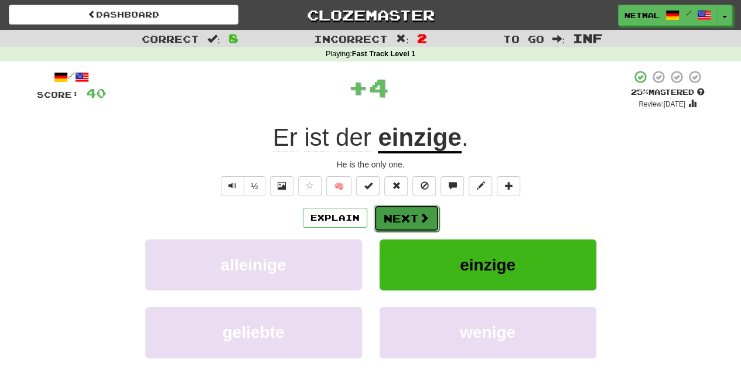
click at [405, 222] on button "Next" at bounding box center [407, 218] width 66 height 27
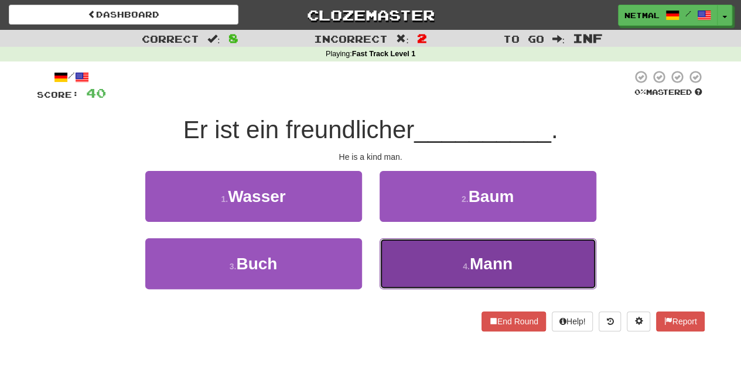
click at [413, 259] on button "4 . Mann" at bounding box center [488, 263] width 217 height 51
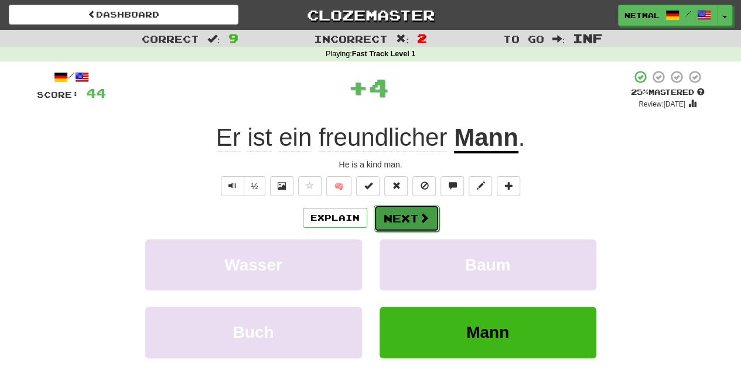
click at [406, 220] on button "Next" at bounding box center [407, 218] width 66 height 27
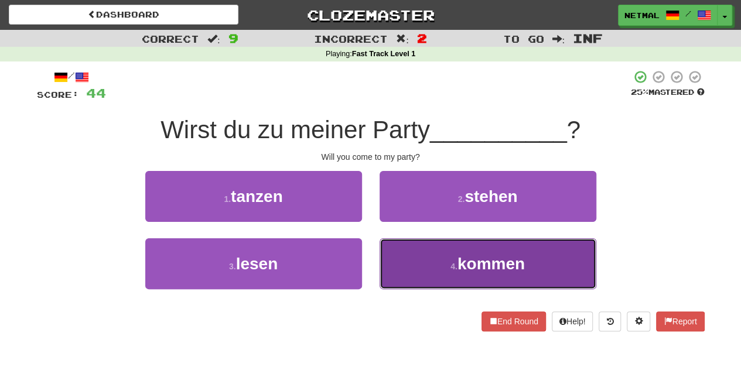
click at [435, 270] on button "4 . kommen" at bounding box center [488, 263] width 217 height 51
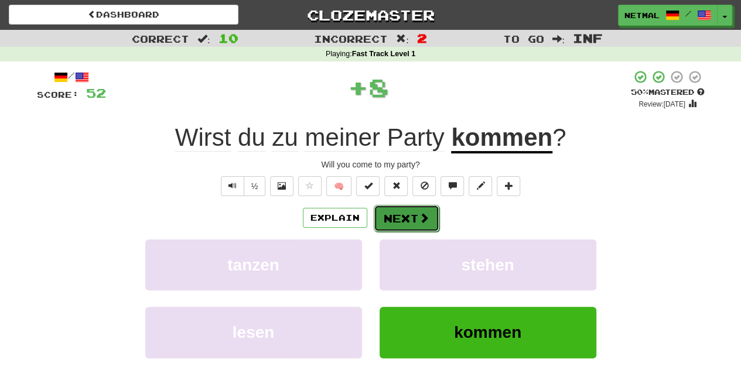
click at [409, 220] on button "Next" at bounding box center [407, 218] width 66 height 27
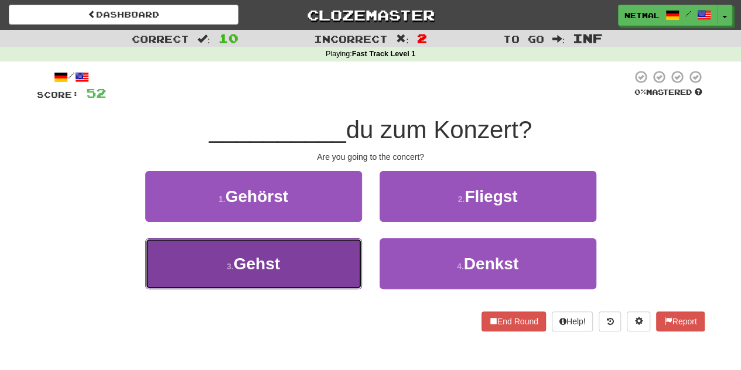
click at [324, 252] on button "3 . Gehst" at bounding box center [253, 263] width 217 height 51
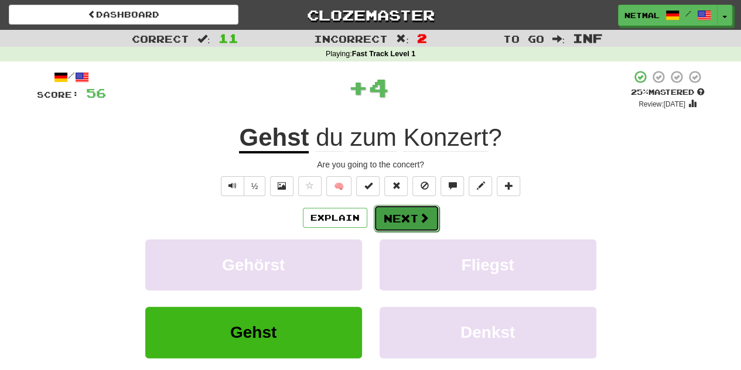
click at [396, 214] on button "Next" at bounding box center [407, 218] width 66 height 27
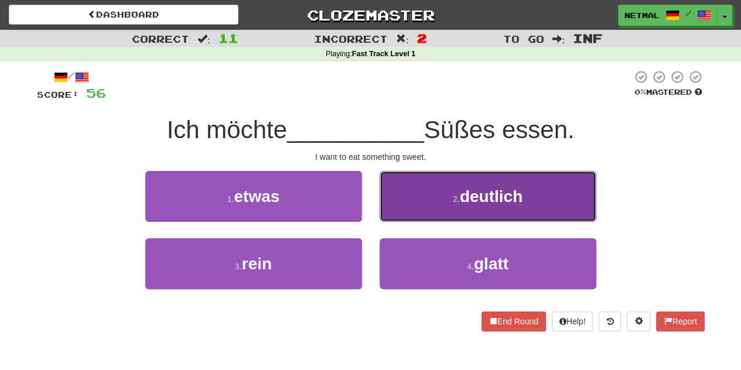
click at [423, 214] on button "2 . deutlich" at bounding box center [488, 196] width 217 height 51
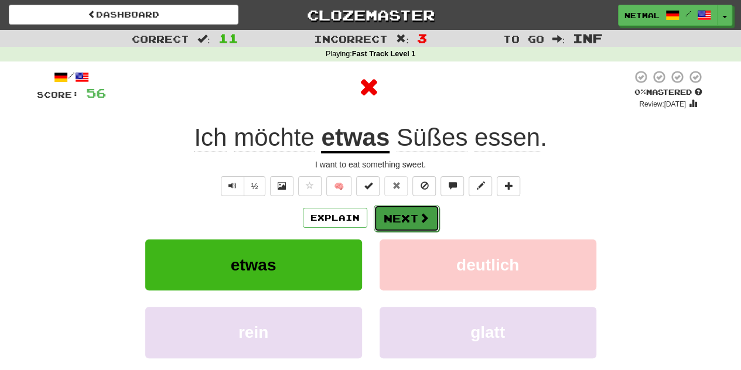
click at [404, 218] on button "Next" at bounding box center [407, 218] width 66 height 27
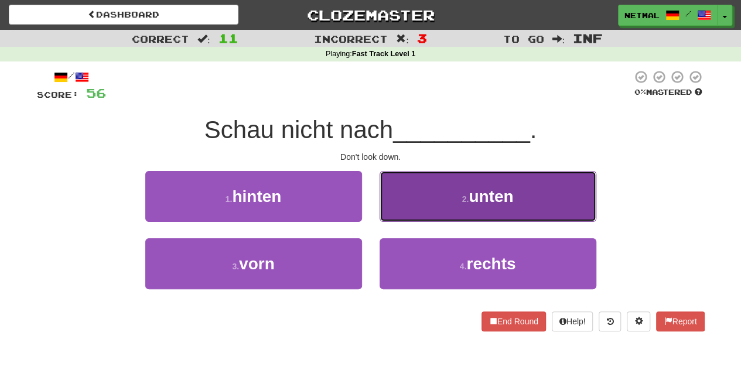
click at [416, 203] on button "2 . unten" at bounding box center [488, 196] width 217 height 51
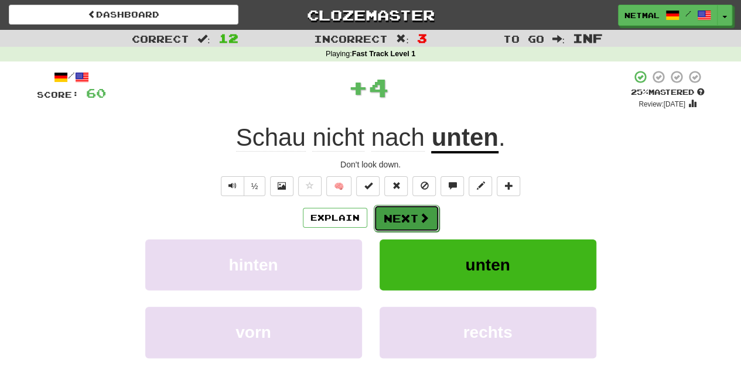
click at [414, 218] on button "Next" at bounding box center [407, 218] width 66 height 27
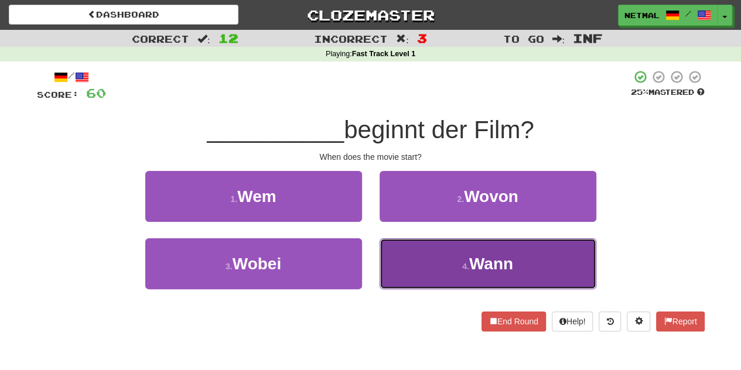
click at [409, 253] on button "4 . Wann" at bounding box center [488, 263] width 217 height 51
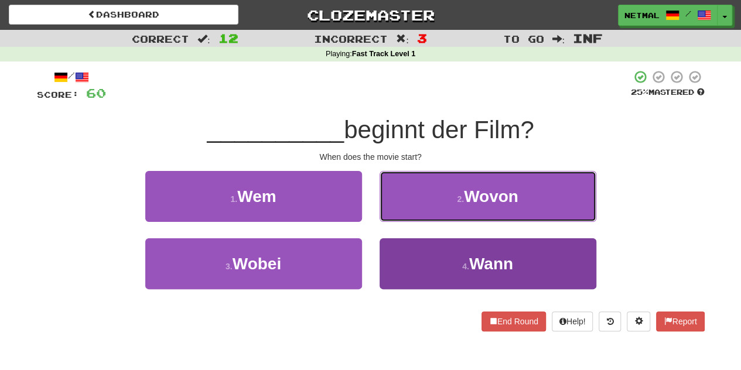
click at [409, 222] on button "2 . Wovon" at bounding box center [488, 196] width 217 height 51
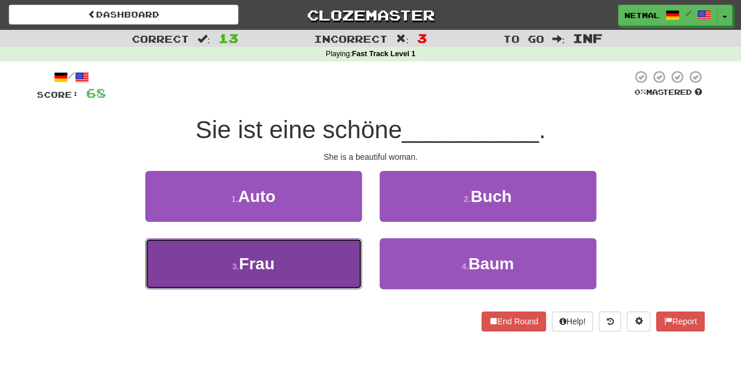
click at [342, 250] on button "3 . Frau" at bounding box center [253, 263] width 217 height 51
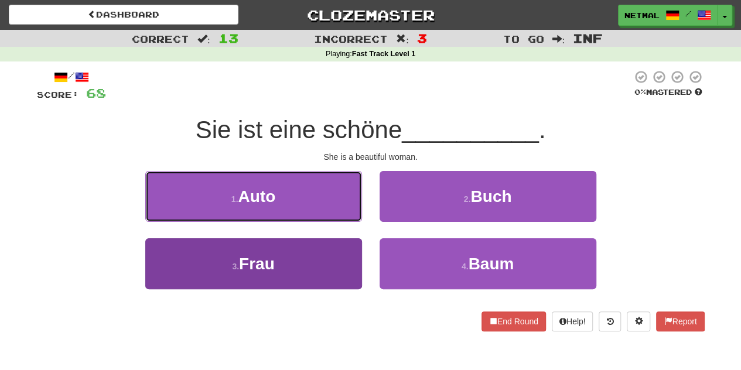
click at [342, 222] on button "1 . Auto" at bounding box center [253, 196] width 217 height 51
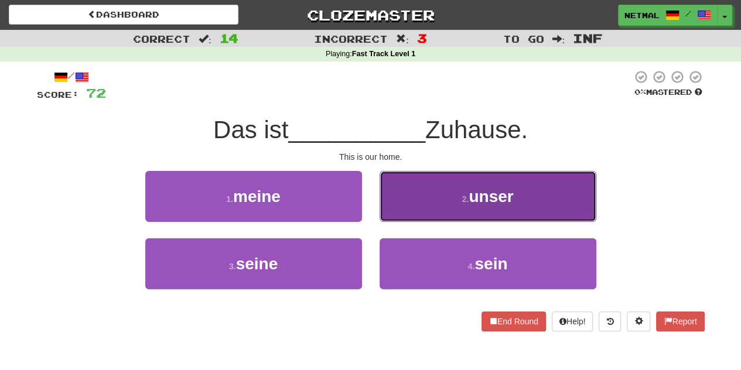
click at [407, 207] on button "2 . unser" at bounding box center [488, 196] width 217 height 51
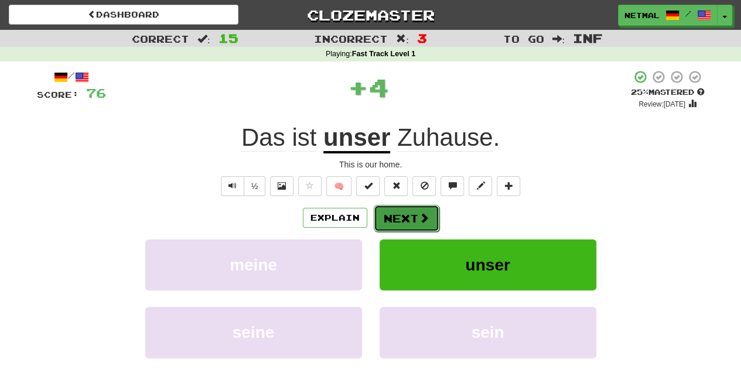
click at [400, 220] on button "Next" at bounding box center [407, 218] width 66 height 27
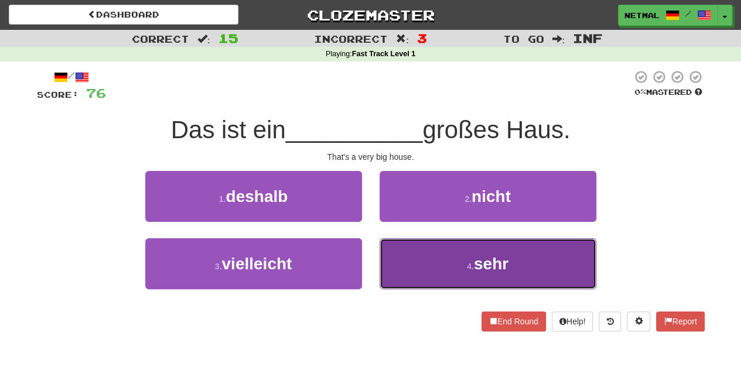
click at [421, 263] on button "4 . sehr" at bounding box center [488, 263] width 217 height 51
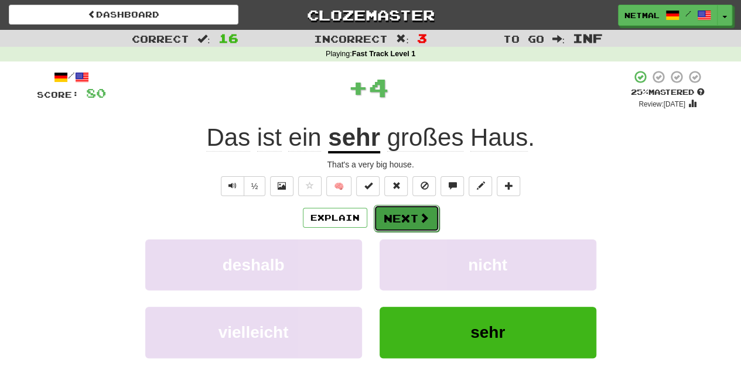
click at [411, 224] on button "Next" at bounding box center [407, 218] width 66 height 27
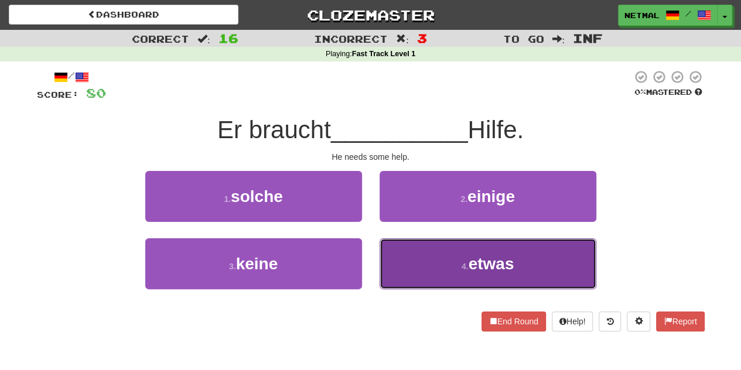
click at [422, 252] on button "4 . etwas" at bounding box center [488, 263] width 217 height 51
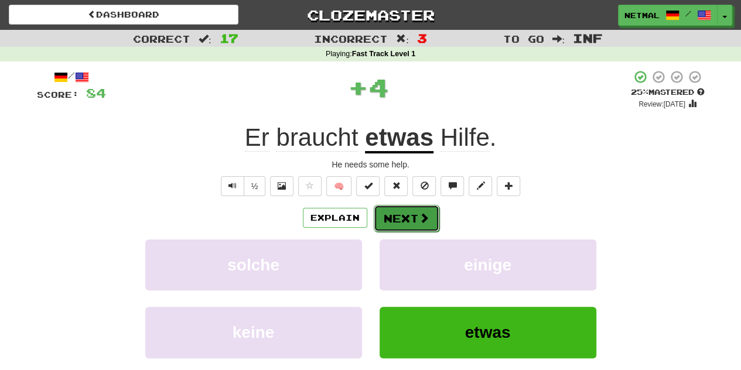
click at [396, 216] on button "Next" at bounding box center [407, 218] width 66 height 27
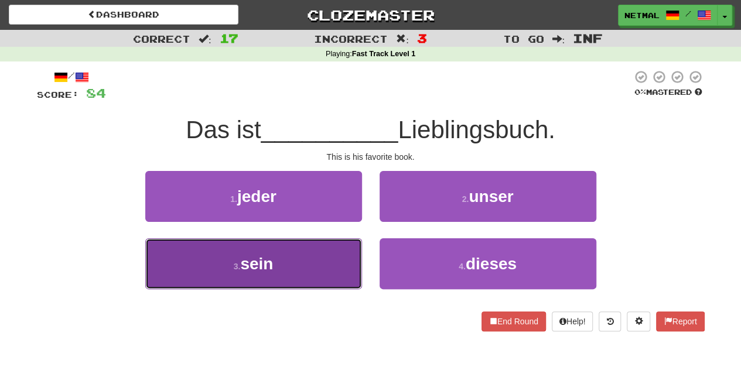
click at [331, 252] on button "3 . sein" at bounding box center [253, 263] width 217 height 51
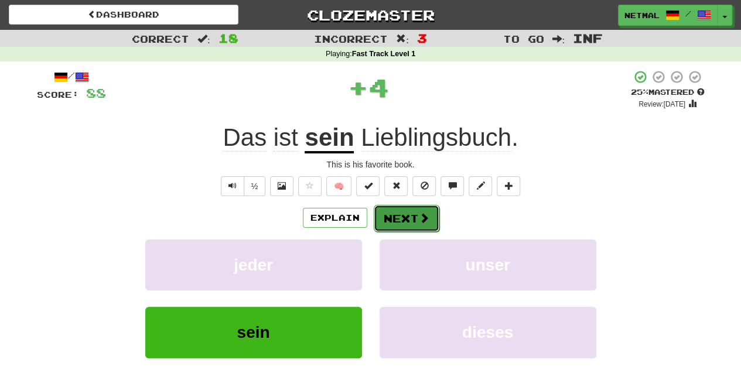
click at [389, 222] on button "Next" at bounding box center [407, 218] width 66 height 27
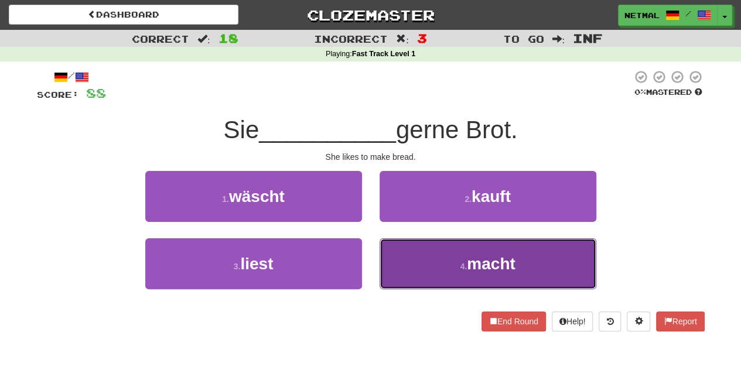
click at [403, 262] on button "4 . macht" at bounding box center [488, 263] width 217 height 51
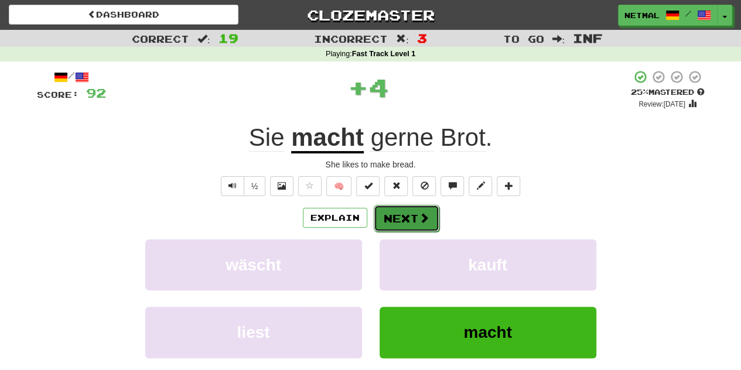
click at [410, 226] on button "Next" at bounding box center [407, 218] width 66 height 27
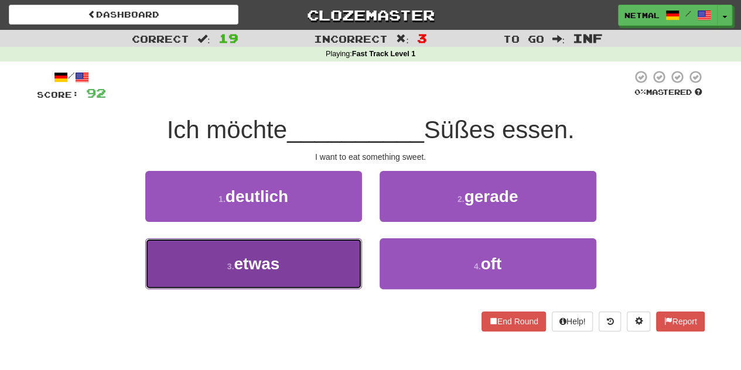
click at [341, 255] on button "3 . etwas" at bounding box center [253, 263] width 217 height 51
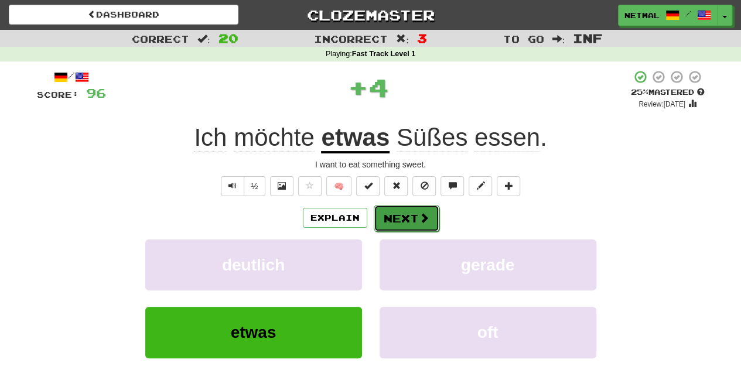
click at [403, 224] on button "Next" at bounding box center [407, 218] width 66 height 27
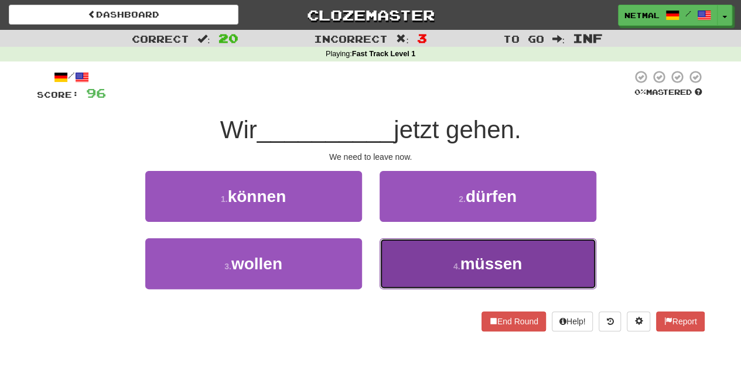
click at [397, 255] on button "4 . müssen" at bounding box center [488, 263] width 217 height 51
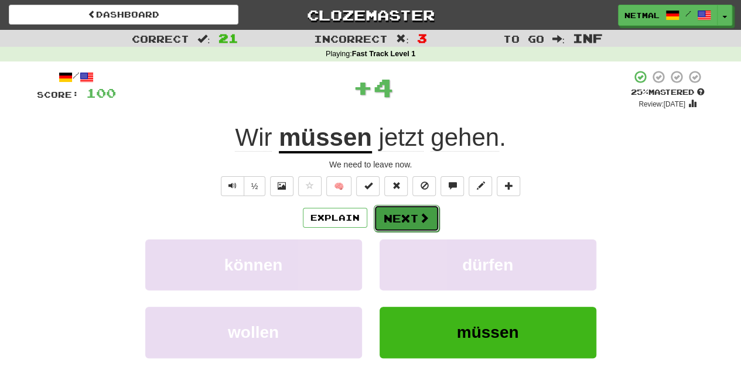
click at [400, 224] on button "Next" at bounding box center [407, 218] width 66 height 27
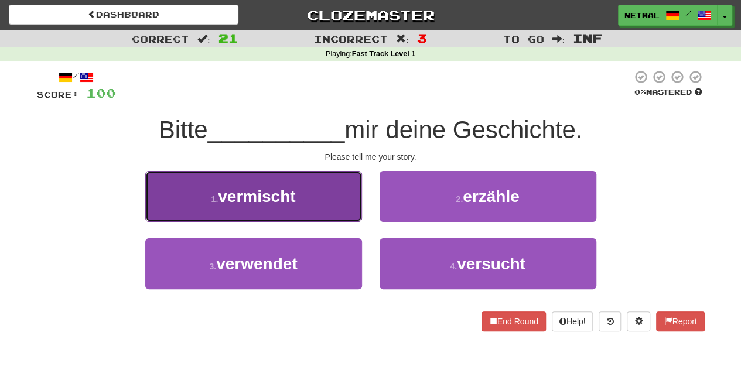
click at [347, 208] on button "1 . vermischt" at bounding box center [253, 196] width 217 height 51
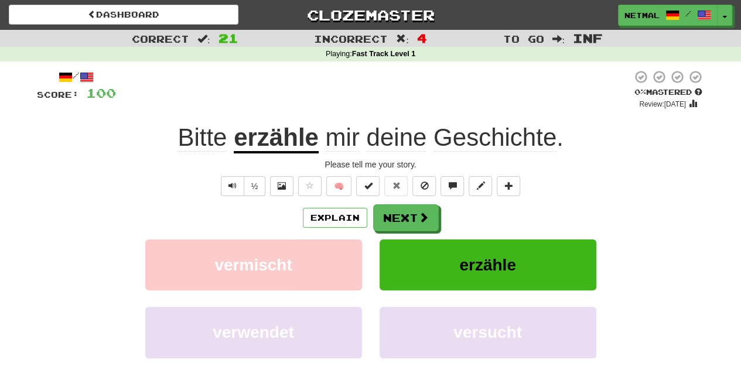
click at [289, 144] on u "erzähle" at bounding box center [276, 139] width 85 height 30
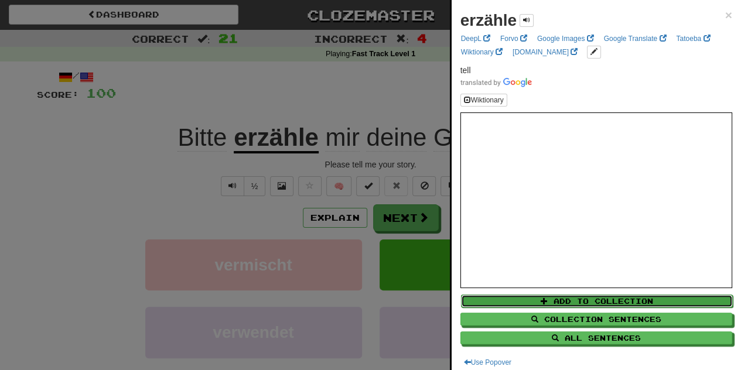
click at [570, 296] on button "Add to Collection" at bounding box center [597, 301] width 272 height 13
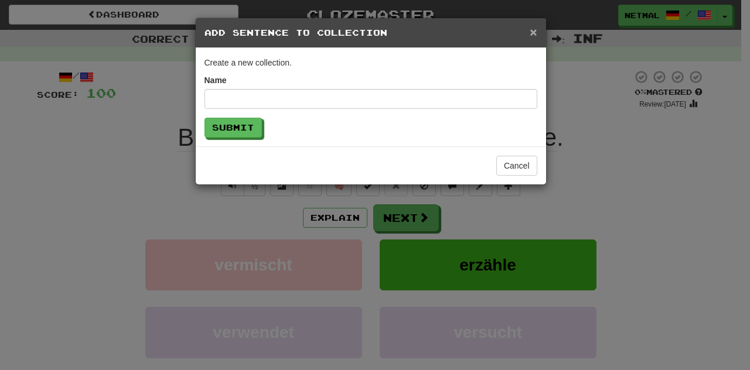
click at [536, 27] on span "×" at bounding box center [532, 31] width 7 height 13
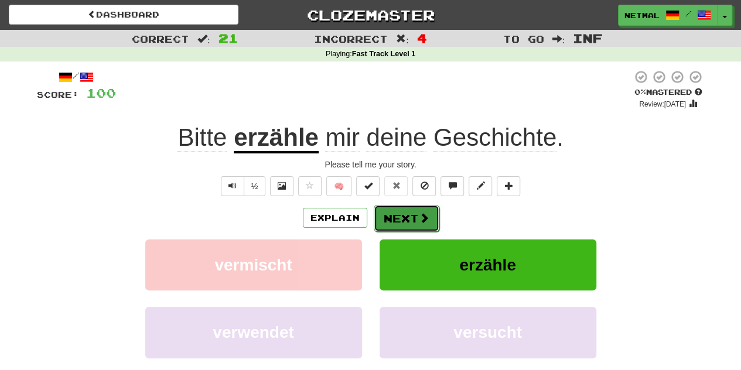
click at [426, 213] on span at bounding box center [424, 218] width 11 height 11
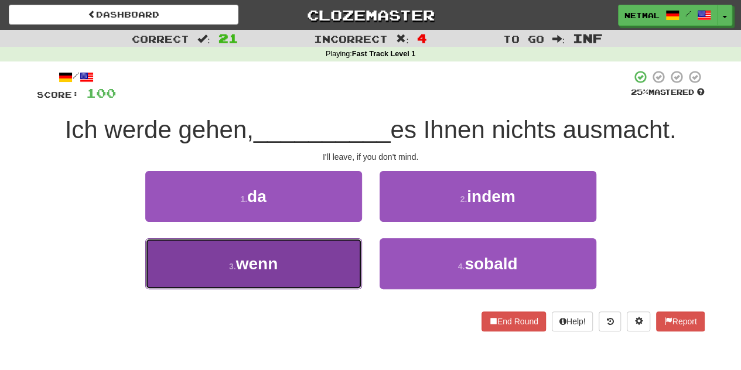
click at [316, 264] on button "3 . wenn" at bounding box center [253, 263] width 217 height 51
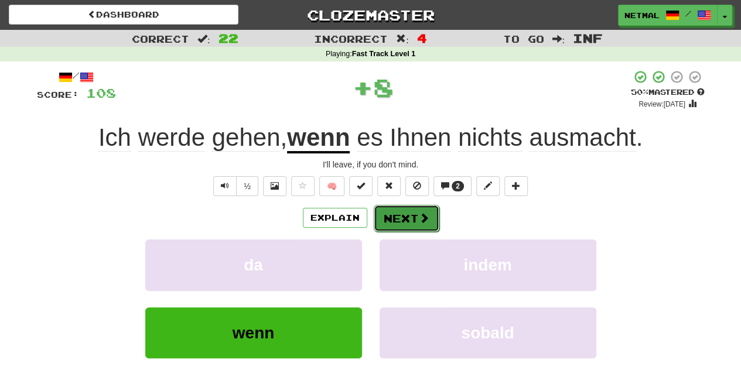
click at [396, 220] on button "Next" at bounding box center [407, 218] width 66 height 27
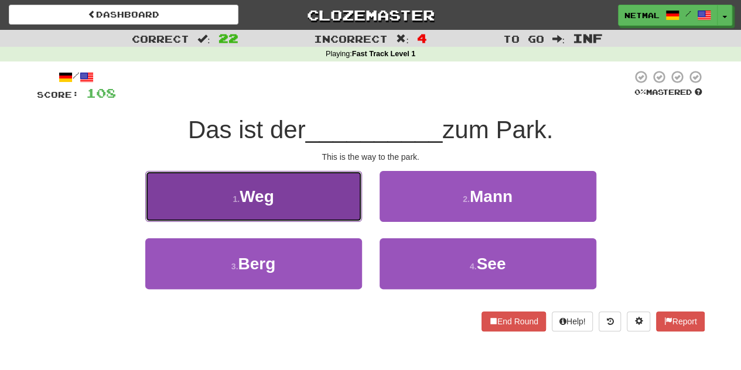
click at [341, 191] on button "1 . Weg" at bounding box center [253, 196] width 217 height 51
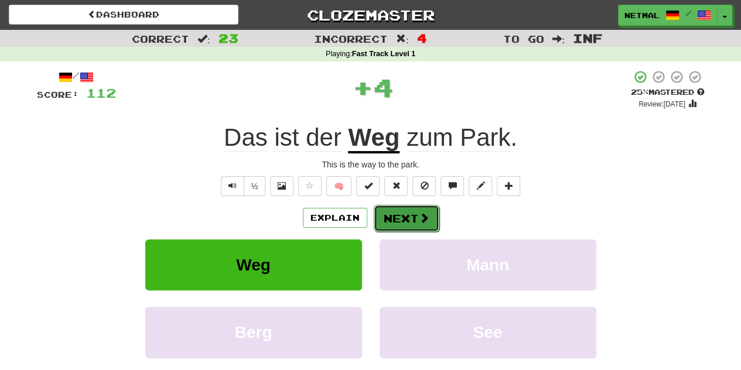
click at [391, 221] on button "Next" at bounding box center [407, 218] width 66 height 27
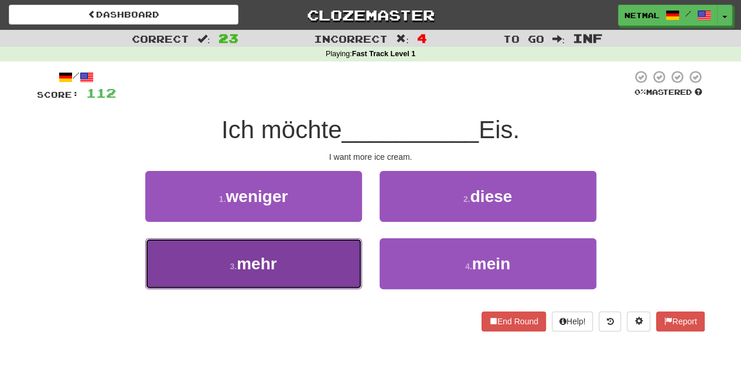
click at [343, 255] on button "3 . mehr" at bounding box center [253, 263] width 217 height 51
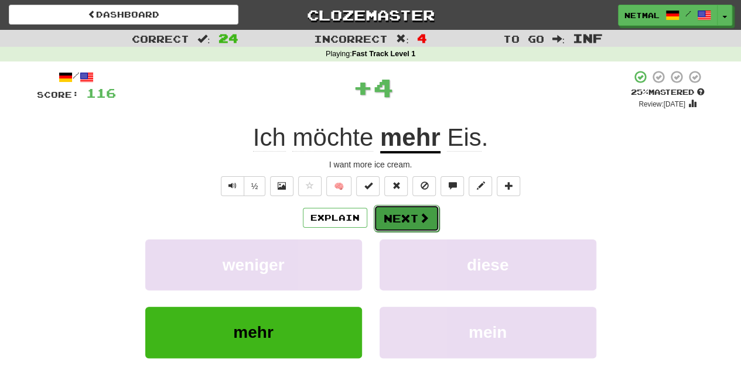
click at [401, 223] on button "Next" at bounding box center [407, 218] width 66 height 27
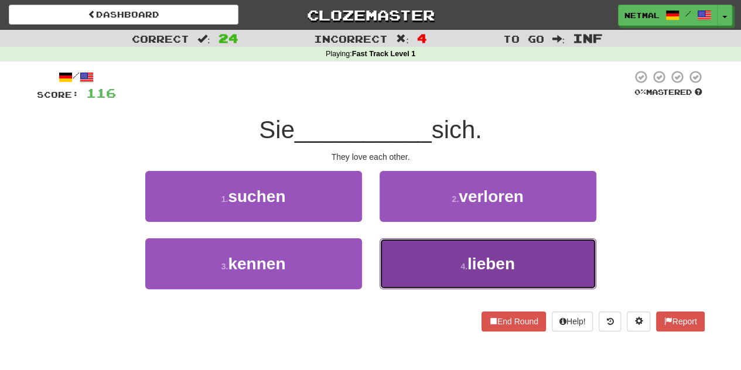
click at [413, 271] on button "4 . lieben" at bounding box center [488, 263] width 217 height 51
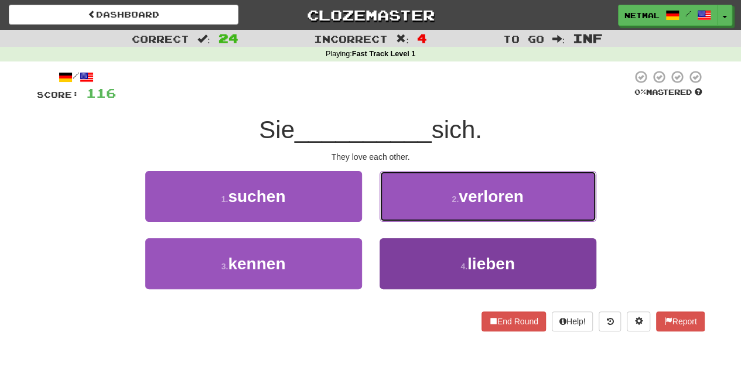
click at [413, 222] on button "2 . verloren" at bounding box center [488, 196] width 217 height 51
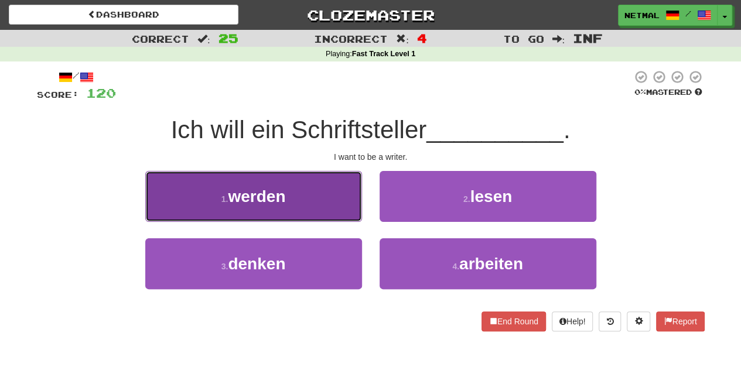
click at [342, 204] on button "1 . werden" at bounding box center [253, 196] width 217 height 51
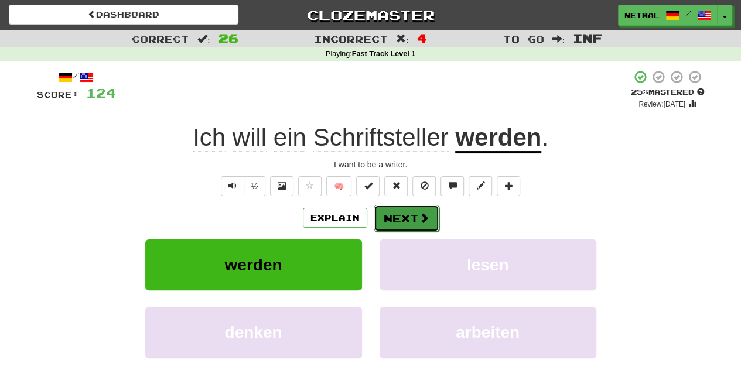
click at [392, 215] on button "Next" at bounding box center [407, 218] width 66 height 27
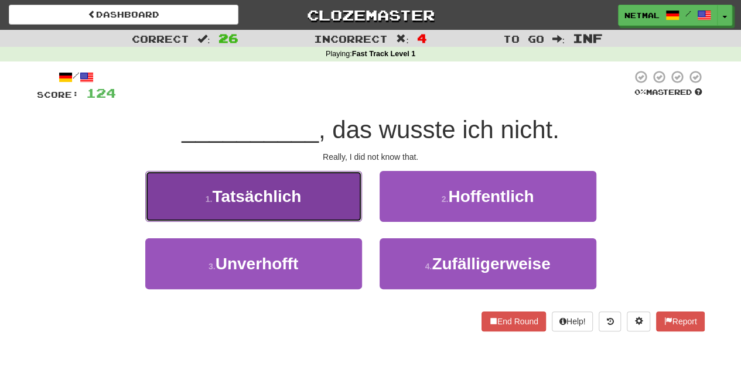
click at [348, 205] on button "1 . Tatsächlich" at bounding box center [253, 196] width 217 height 51
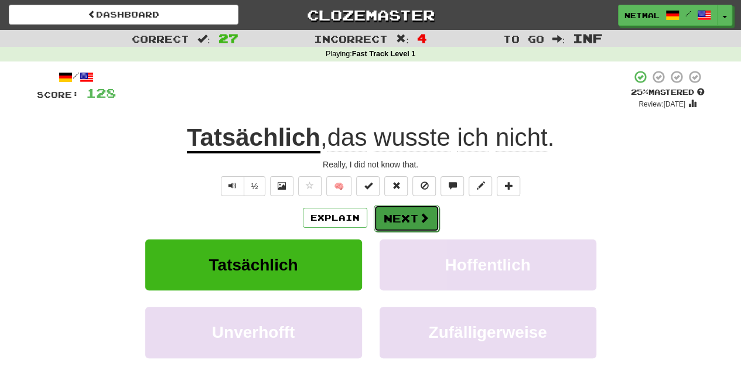
click at [397, 216] on button "Next" at bounding box center [407, 218] width 66 height 27
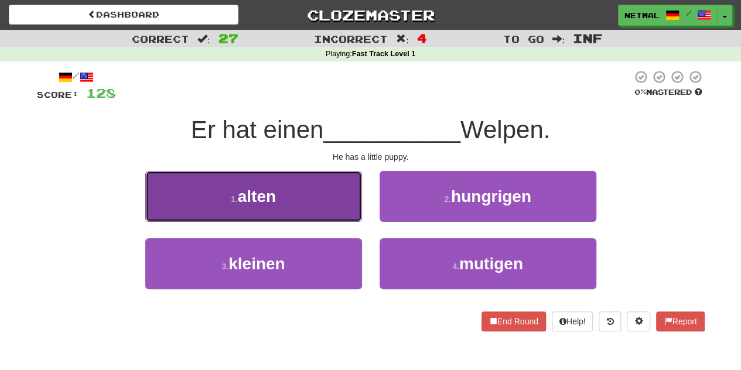
click at [341, 196] on button "1 . alten" at bounding box center [253, 196] width 217 height 51
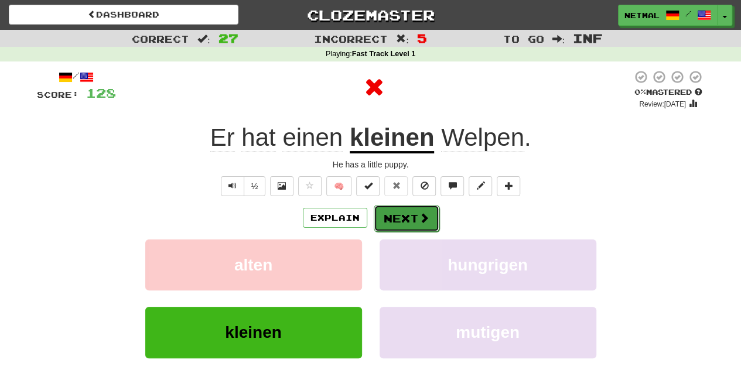
click at [393, 219] on button "Next" at bounding box center [407, 218] width 66 height 27
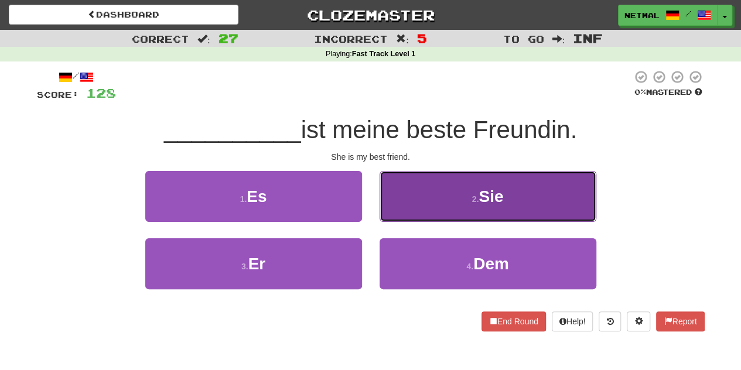
click at [424, 211] on button "2 . Sie" at bounding box center [488, 196] width 217 height 51
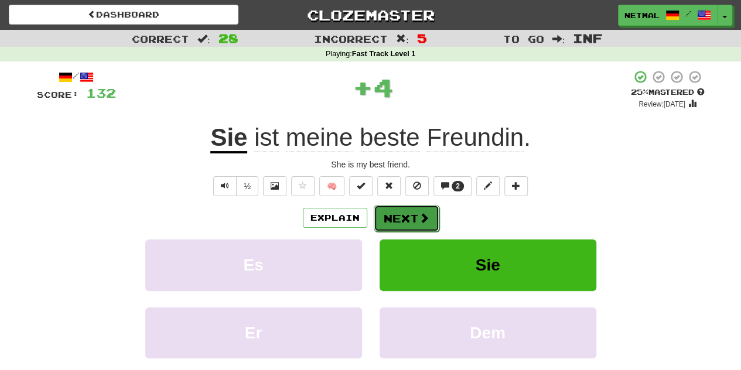
click at [413, 216] on button "Next" at bounding box center [407, 218] width 66 height 27
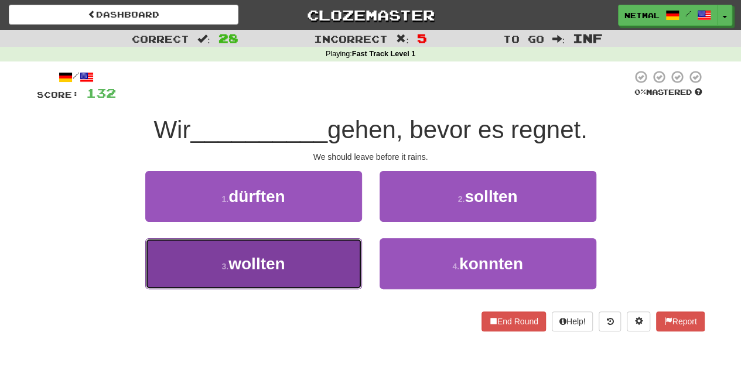
click at [348, 249] on button "3 . wollten" at bounding box center [253, 263] width 217 height 51
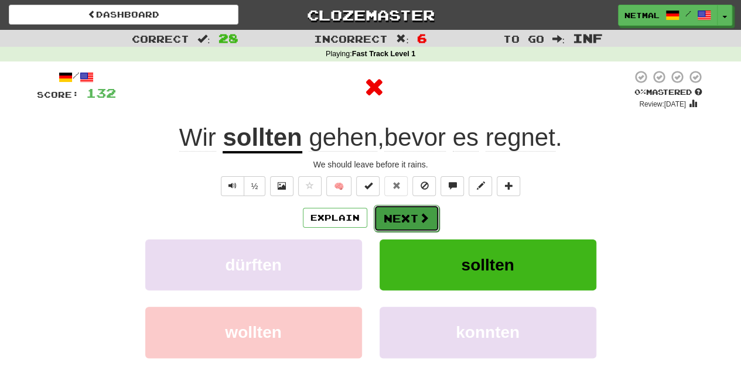
click at [404, 214] on button "Next" at bounding box center [407, 218] width 66 height 27
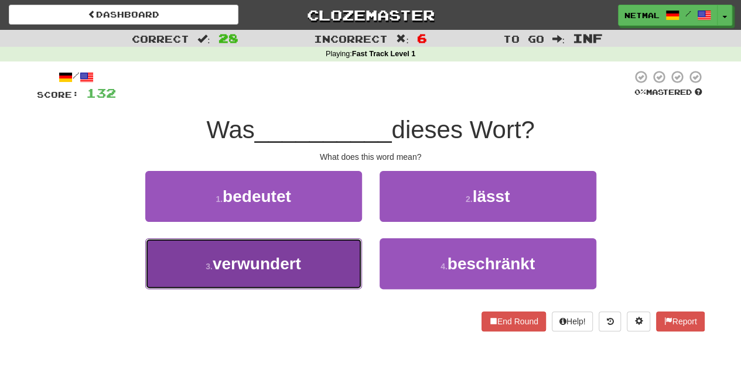
click at [341, 250] on button "3 . verwundert" at bounding box center [253, 263] width 217 height 51
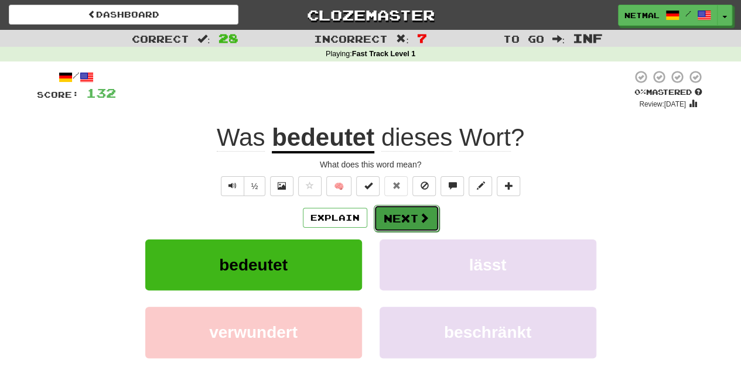
click at [408, 216] on button "Next" at bounding box center [407, 218] width 66 height 27
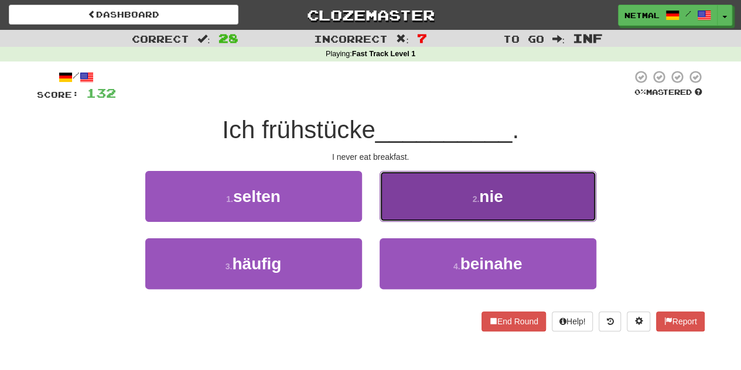
click at [418, 203] on button "2 . nie" at bounding box center [488, 196] width 217 height 51
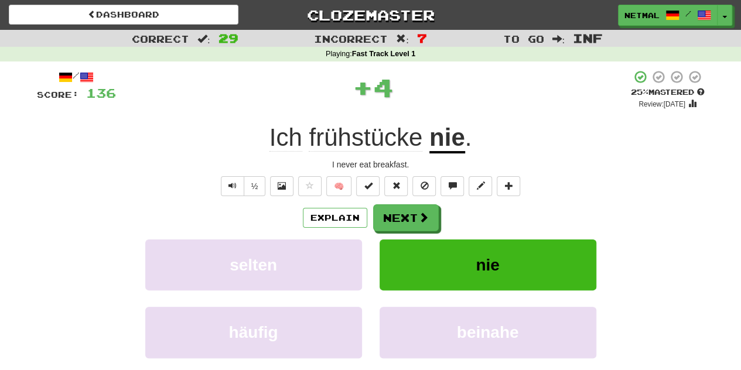
click at [383, 140] on span "frühstücke" at bounding box center [366, 138] width 114 height 28
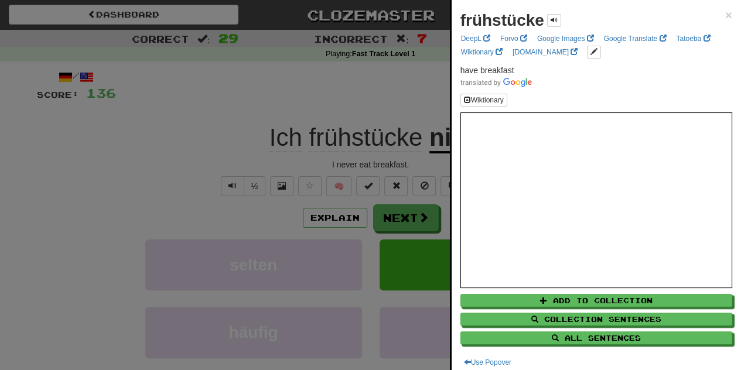
click at [411, 222] on div at bounding box center [370, 185] width 741 height 370
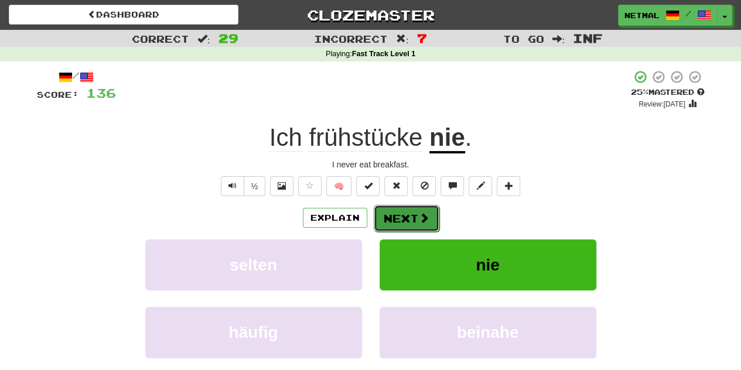
click at [411, 226] on button "Next" at bounding box center [407, 218] width 66 height 27
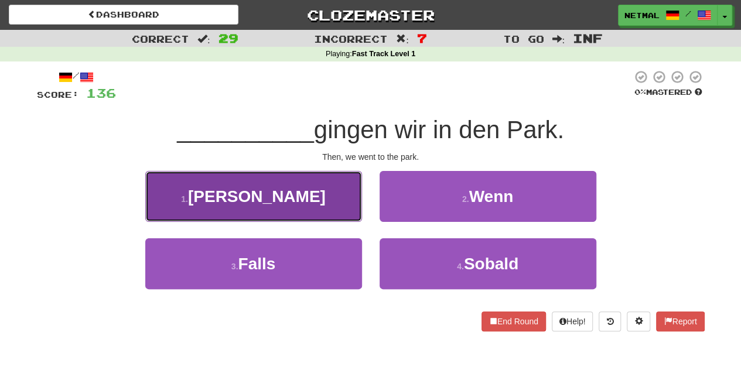
click at [339, 200] on button "1 . Dann" at bounding box center [253, 196] width 217 height 51
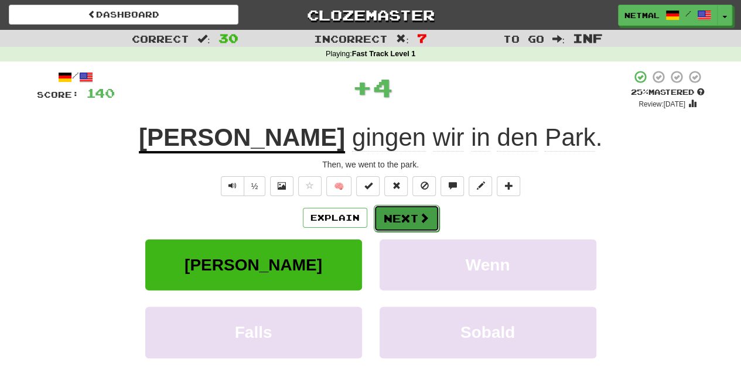
click at [404, 222] on button "Next" at bounding box center [407, 218] width 66 height 27
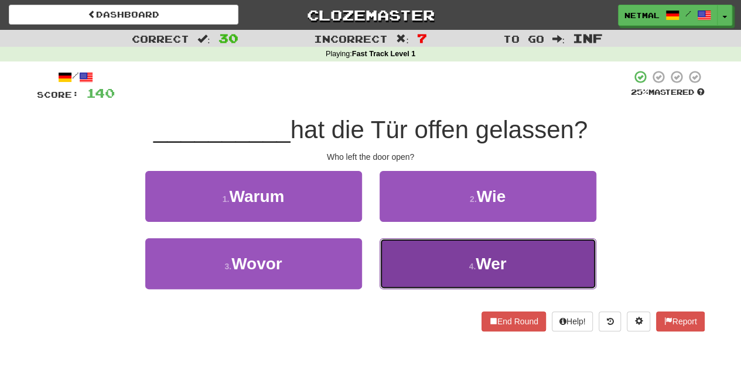
click at [407, 247] on button "4 . Wer" at bounding box center [488, 263] width 217 height 51
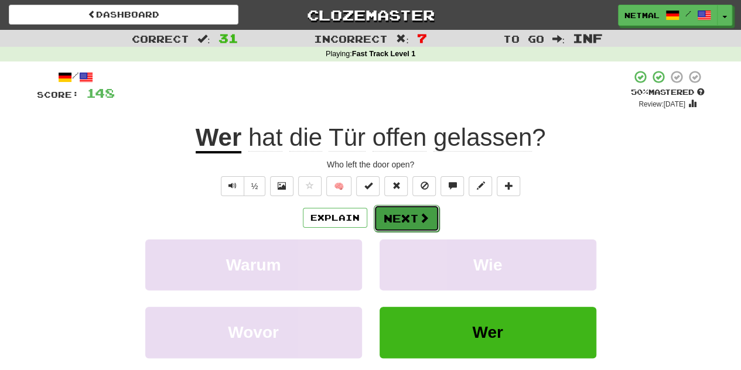
click at [402, 220] on button "Next" at bounding box center [407, 218] width 66 height 27
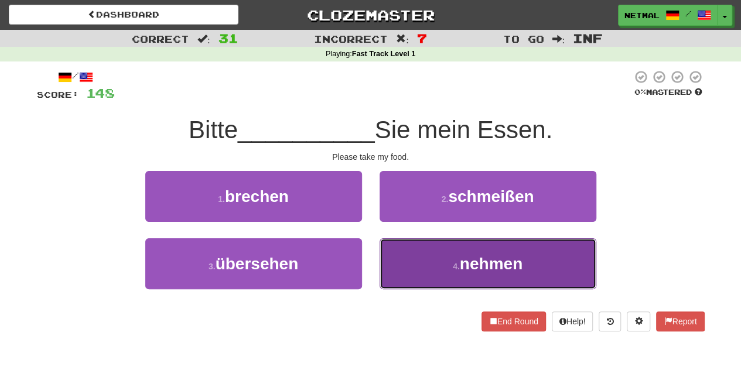
click at [408, 251] on button "4 . nehmen" at bounding box center [488, 263] width 217 height 51
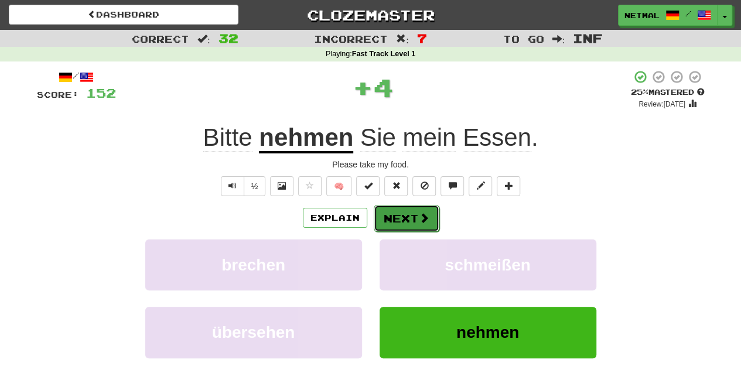
click at [396, 217] on button "Next" at bounding box center [407, 218] width 66 height 27
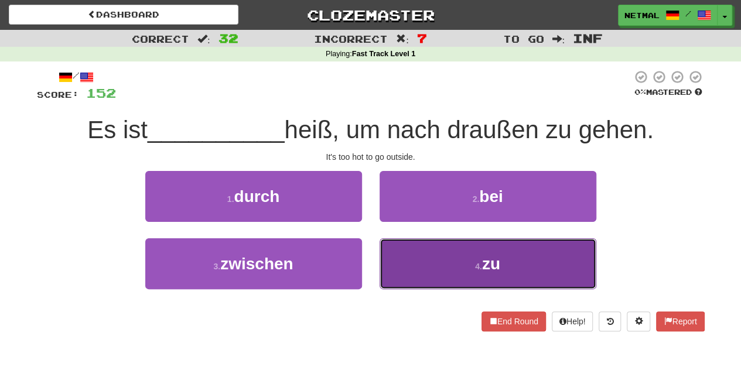
click at [412, 256] on button "4 . zu" at bounding box center [488, 263] width 217 height 51
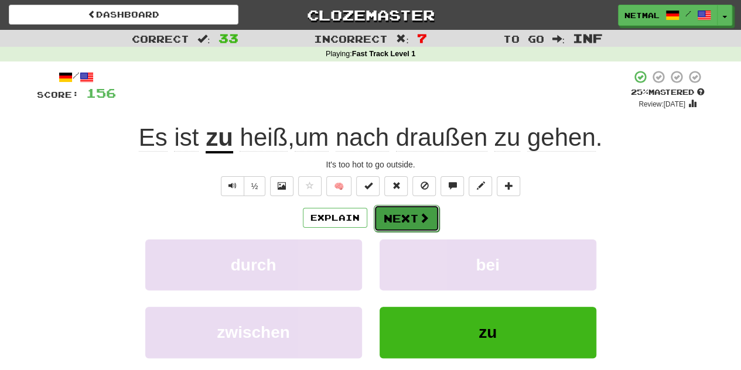
click at [401, 220] on button "Next" at bounding box center [407, 218] width 66 height 27
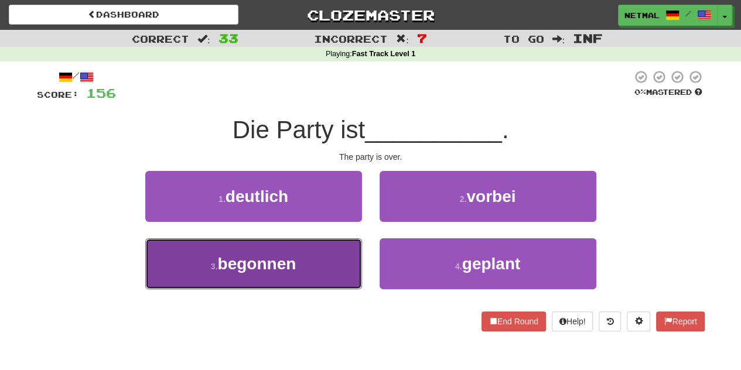
click at [333, 244] on button "3 . begonnen" at bounding box center [253, 263] width 217 height 51
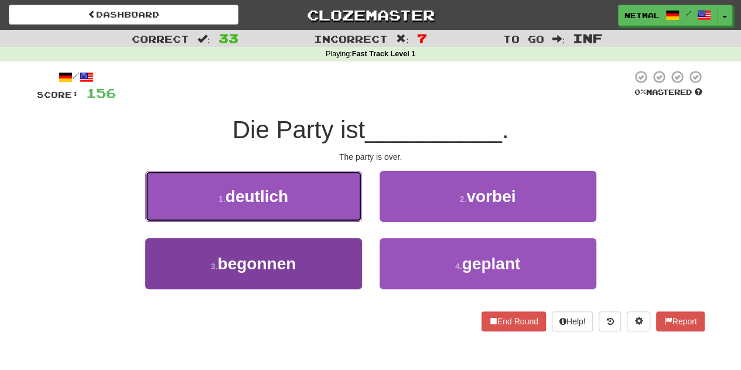
click at [333, 222] on button "1 . deutlich" at bounding box center [253, 196] width 217 height 51
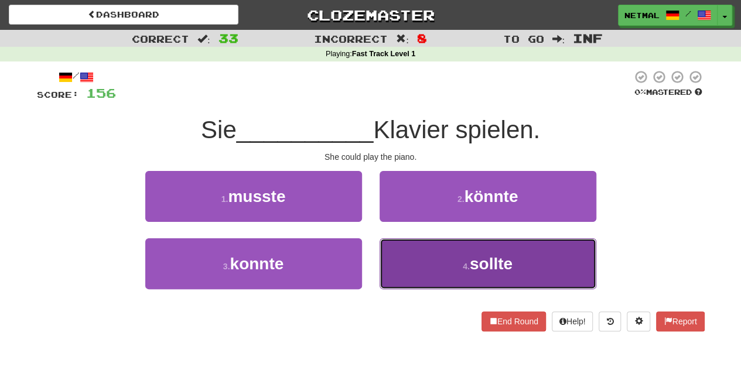
click at [395, 248] on button "4 . sollte" at bounding box center [488, 263] width 217 height 51
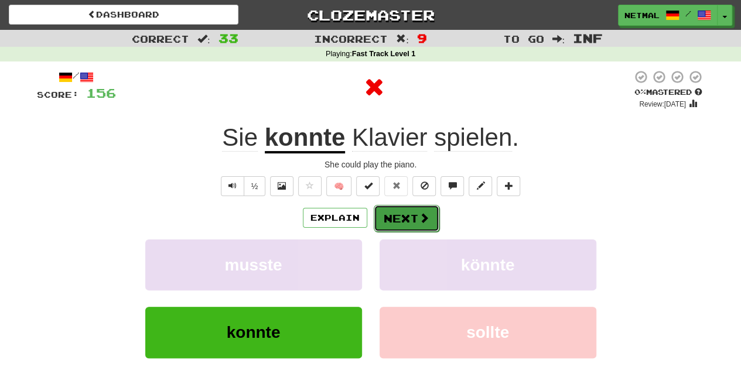
click at [395, 222] on button "Next" at bounding box center [407, 218] width 66 height 27
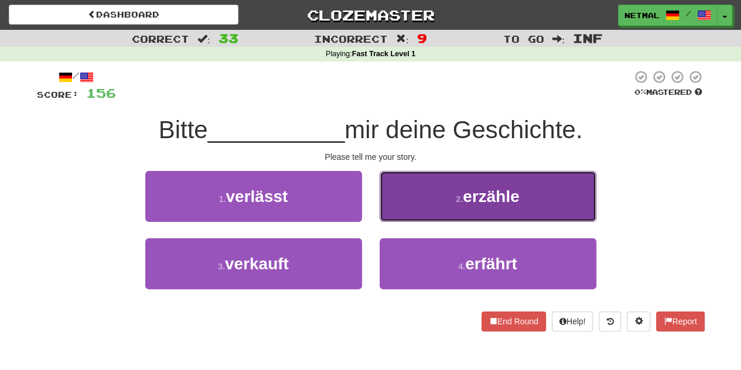
click at [429, 195] on button "2 . erzähle" at bounding box center [488, 196] width 217 height 51
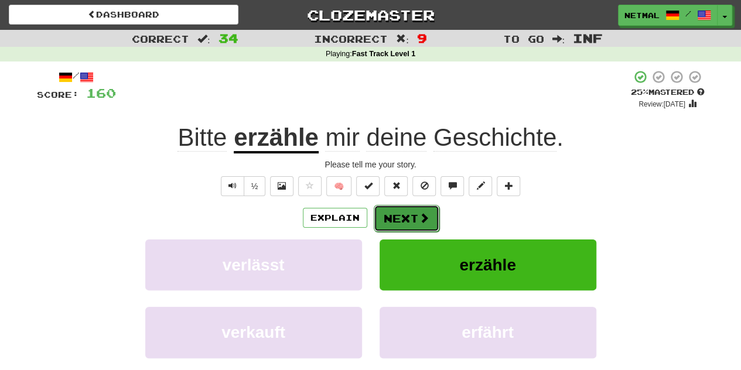
click at [405, 210] on button "Next" at bounding box center [407, 218] width 66 height 27
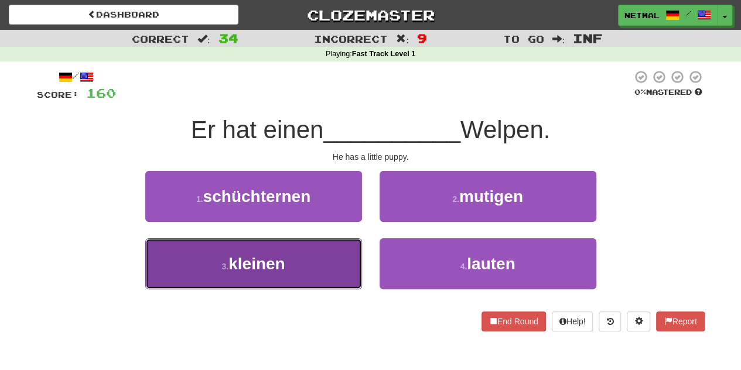
click at [344, 252] on button "3 . kleinen" at bounding box center [253, 263] width 217 height 51
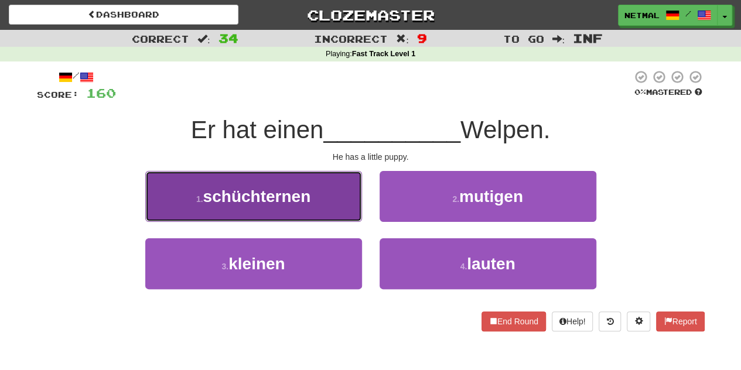
click at [344, 222] on button "1 . schüchternen" at bounding box center [253, 196] width 217 height 51
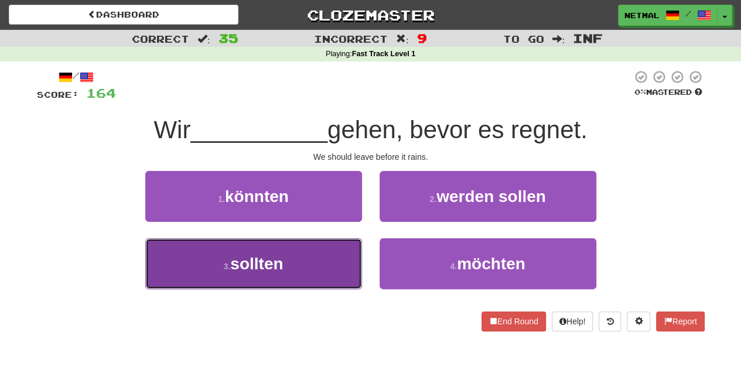
click at [337, 255] on button "3 . sollten" at bounding box center [253, 263] width 217 height 51
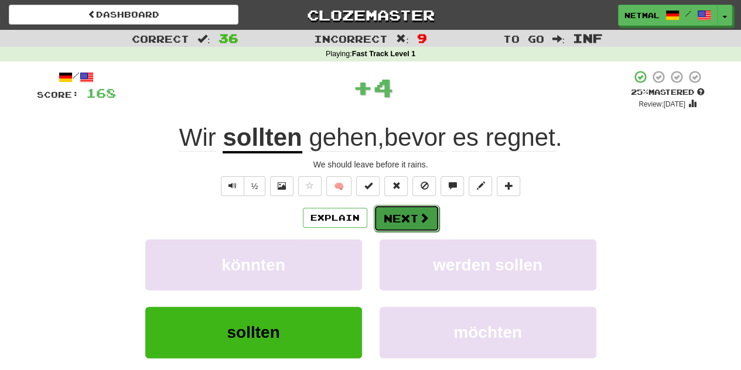
click at [391, 218] on button "Next" at bounding box center [407, 218] width 66 height 27
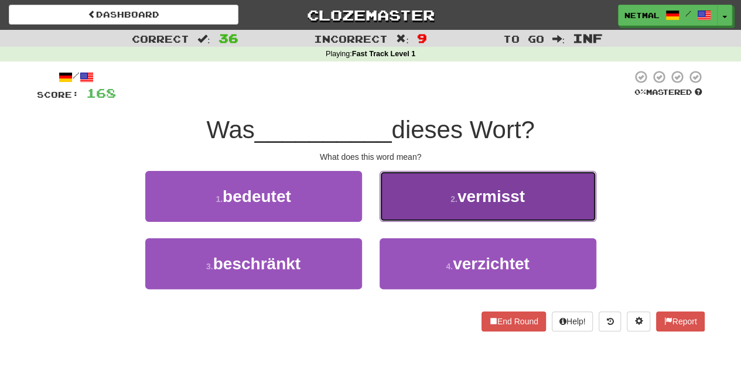
click at [406, 208] on button "2 . vermisst" at bounding box center [488, 196] width 217 height 51
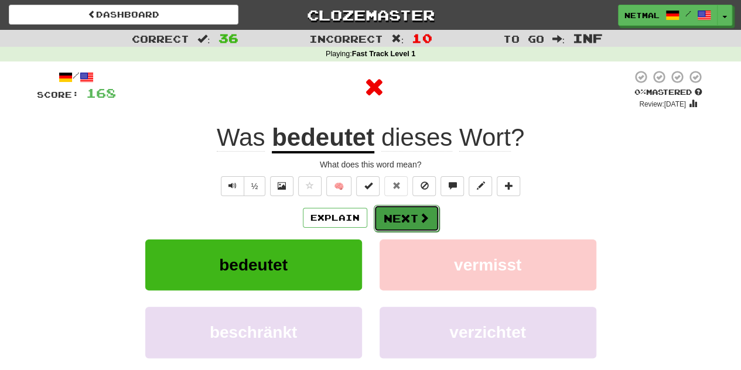
click at [394, 220] on button "Next" at bounding box center [407, 218] width 66 height 27
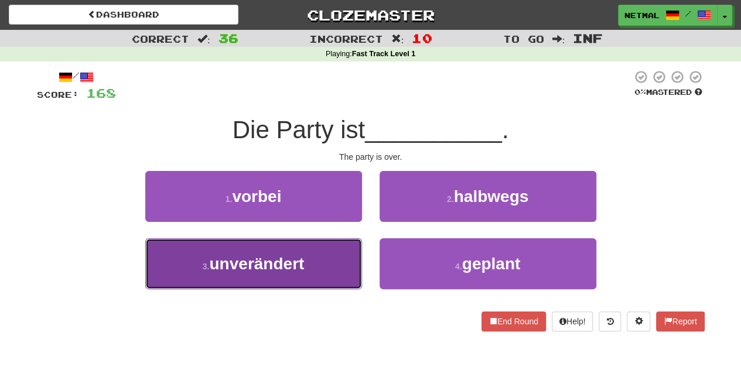
click at [326, 252] on button "3 . unverändert" at bounding box center [253, 263] width 217 height 51
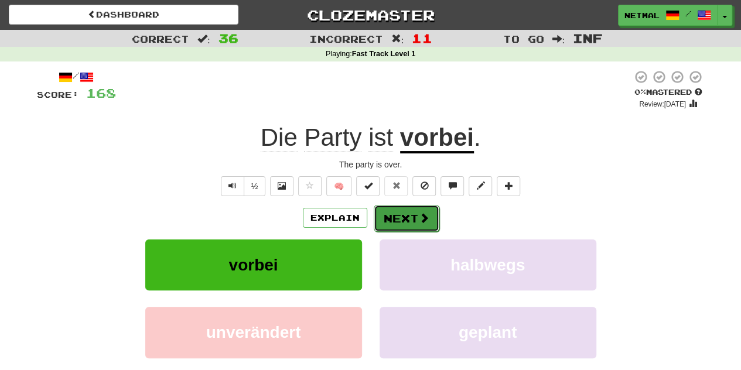
click at [408, 222] on button "Next" at bounding box center [407, 218] width 66 height 27
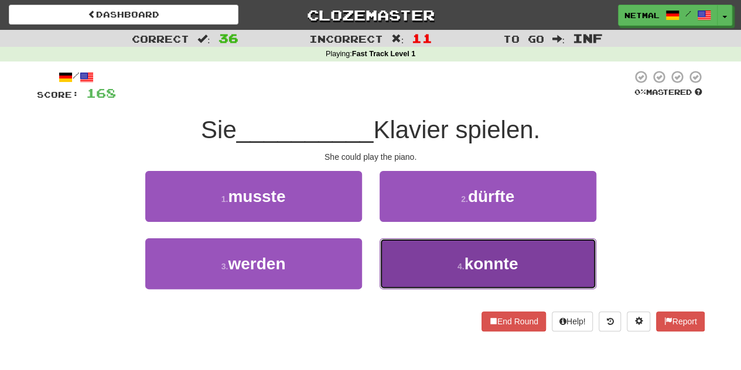
click at [399, 252] on button "4 . konnte" at bounding box center [488, 263] width 217 height 51
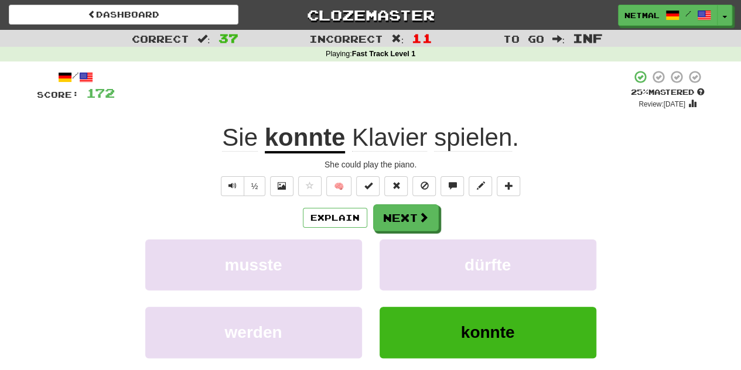
click at [321, 139] on u "konnte" at bounding box center [305, 139] width 81 height 30
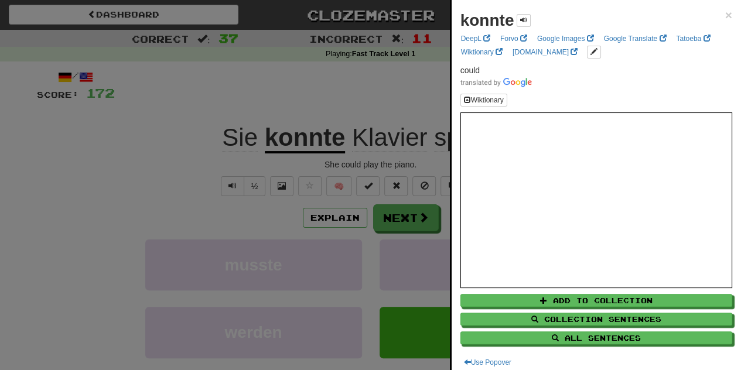
click at [403, 94] on div at bounding box center [370, 185] width 741 height 370
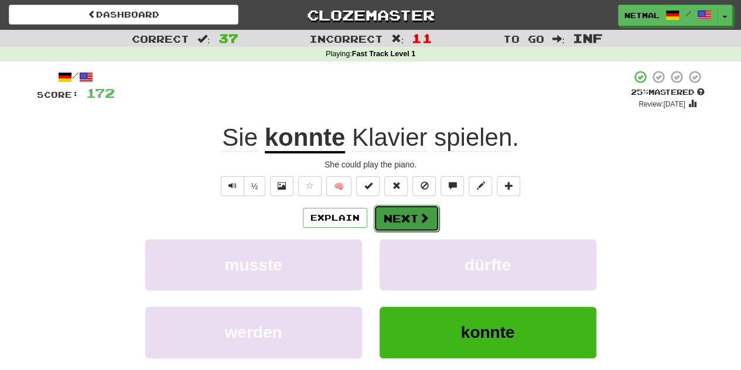
click at [407, 218] on button "Next" at bounding box center [407, 218] width 66 height 27
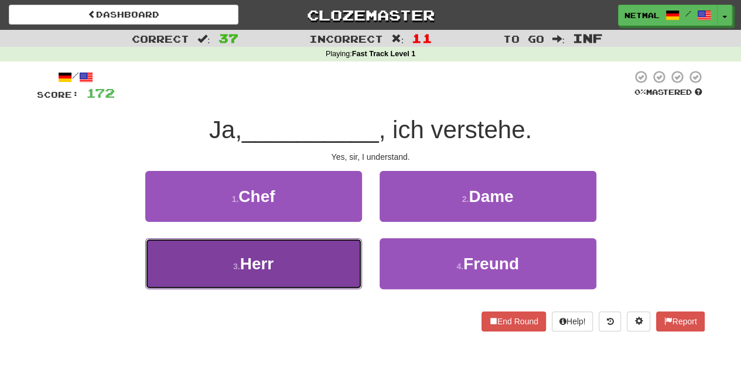
click at [334, 255] on button "3 . Herr" at bounding box center [253, 263] width 217 height 51
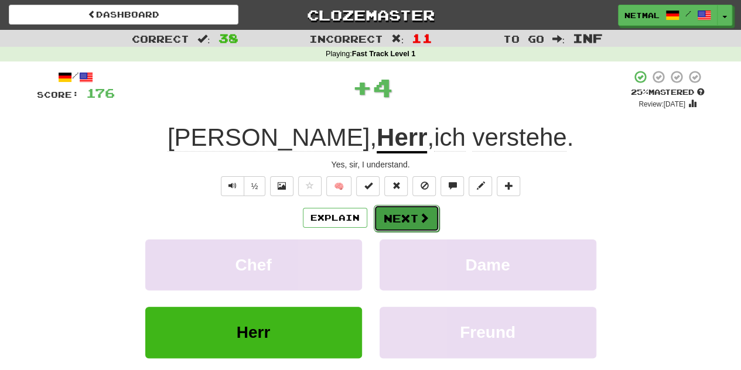
click at [392, 225] on button "Next" at bounding box center [407, 218] width 66 height 27
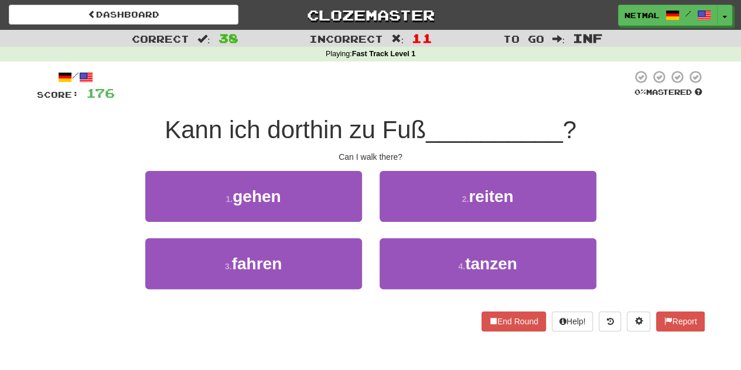
click at [392, 225] on div "2 . reiten" at bounding box center [488, 204] width 234 height 67
click at [305, 121] on span "Kann ich dorthin zu Fuß" at bounding box center [295, 130] width 261 height 28
click at [301, 128] on span "Kann ich dorthin zu Fuß" at bounding box center [295, 130] width 261 height 28
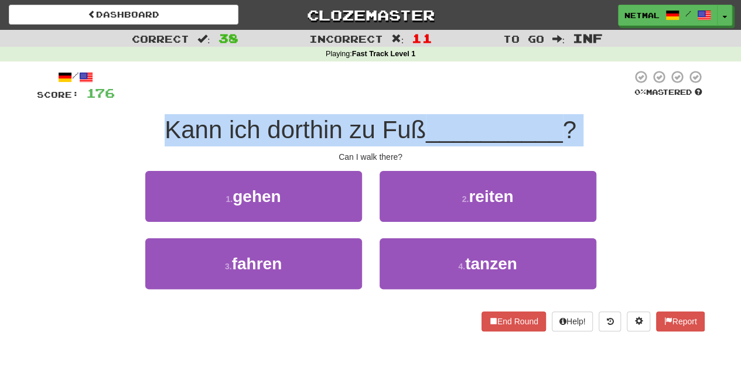
click at [301, 128] on span "Kann ich dorthin zu Fuß" at bounding box center [295, 130] width 261 height 28
click at [365, 132] on span "Kann ich dorthin zu Fuß" at bounding box center [295, 130] width 261 height 28
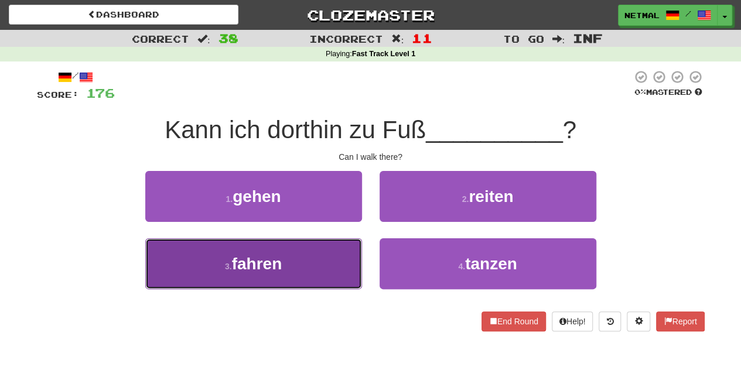
click at [326, 261] on button "3 . fahren" at bounding box center [253, 263] width 217 height 51
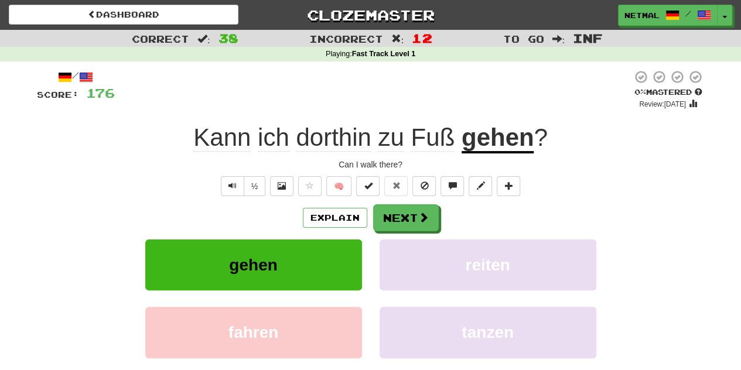
click at [340, 139] on span "dorthin" at bounding box center [333, 138] width 75 height 28
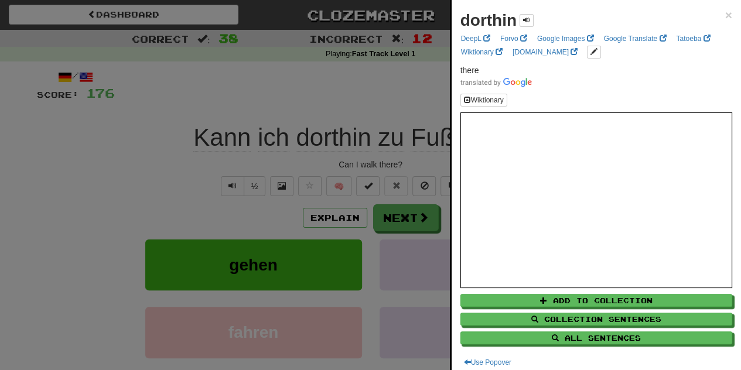
click at [378, 222] on div at bounding box center [370, 185] width 741 height 370
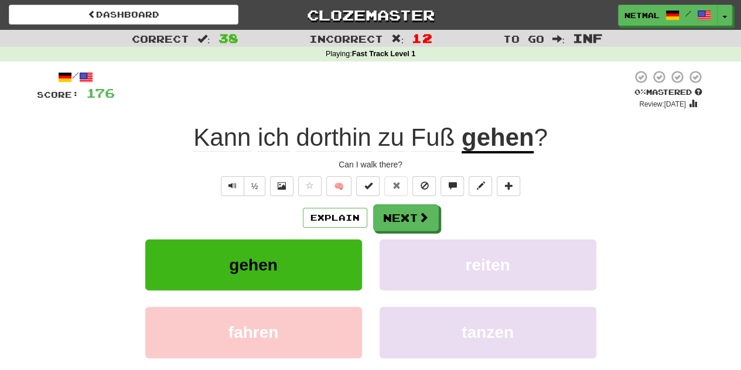
click at [344, 142] on span "dorthin" at bounding box center [333, 138] width 75 height 28
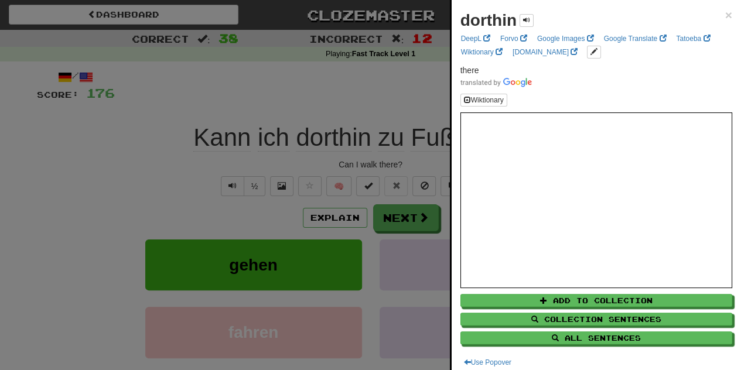
click at [406, 204] on div at bounding box center [370, 185] width 741 height 370
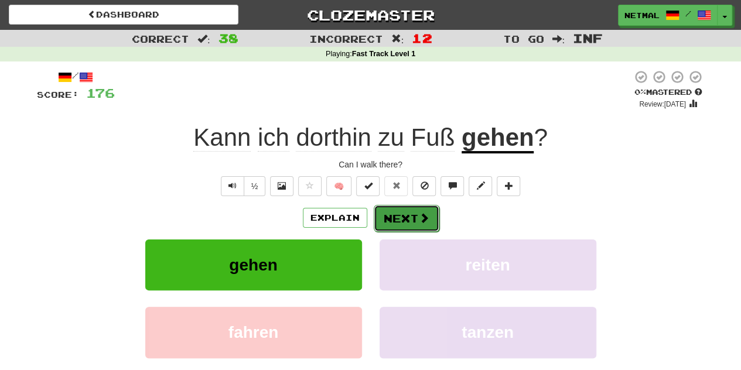
click at [402, 217] on button "Next" at bounding box center [407, 218] width 66 height 27
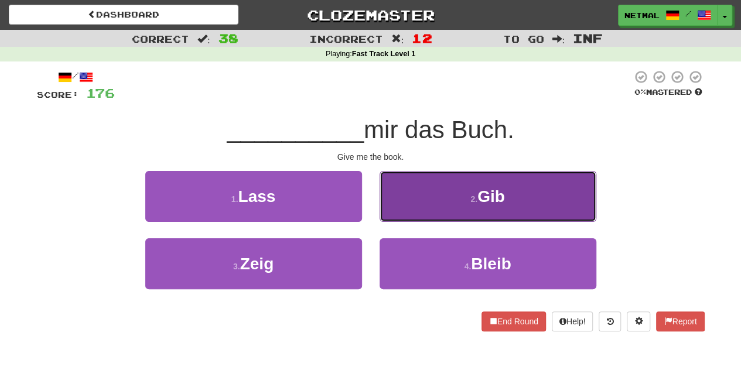
click at [443, 206] on button "2 . Gib" at bounding box center [488, 196] width 217 height 51
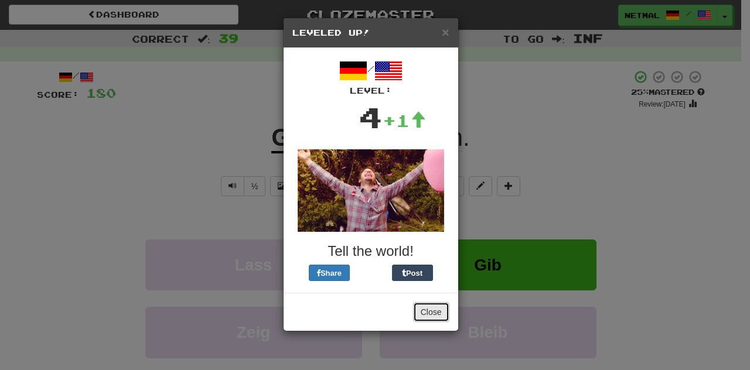
click at [429, 307] on button "Close" at bounding box center [431, 312] width 36 height 20
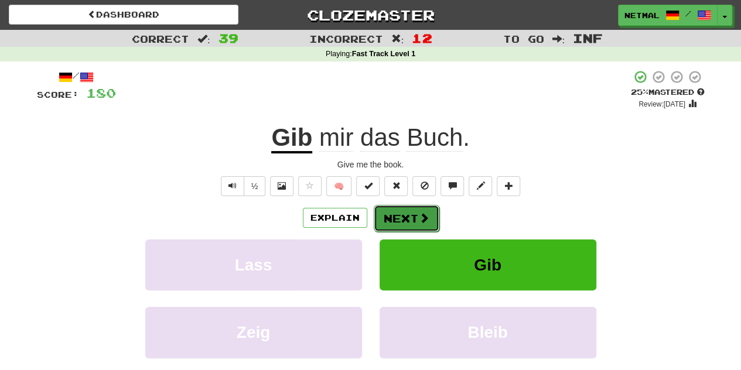
click at [428, 222] on button "Next" at bounding box center [407, 218] width 66 height 27
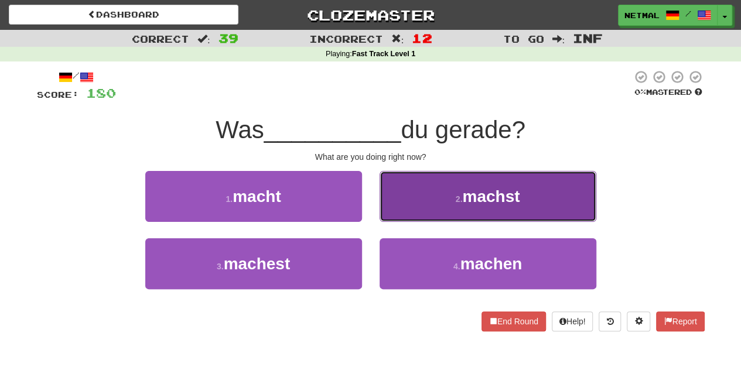
click at [412, 213] on button "2 . machst" at bounding box center [488, 196] width 217 height 51
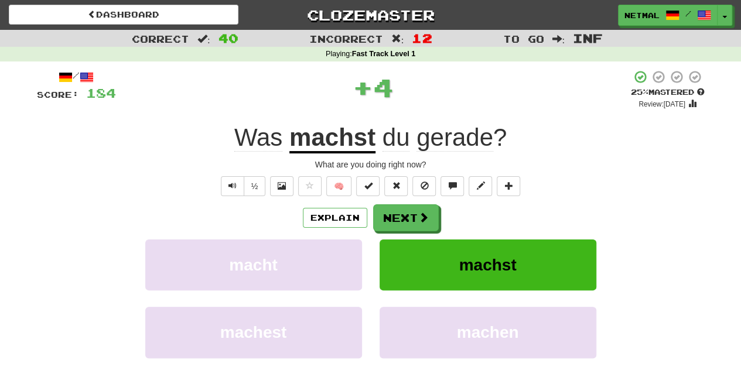
click at [450, 135] on span "gerade" at bounding box center [454, 138] width 77 height 28
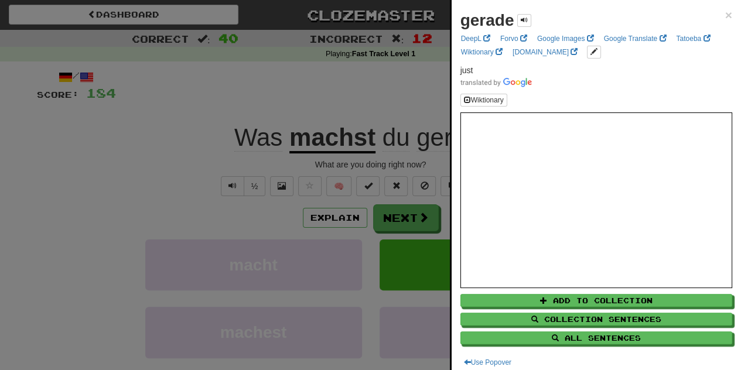
click at [390, 78] on div at bounding box center [370, 185] width 741 height 370
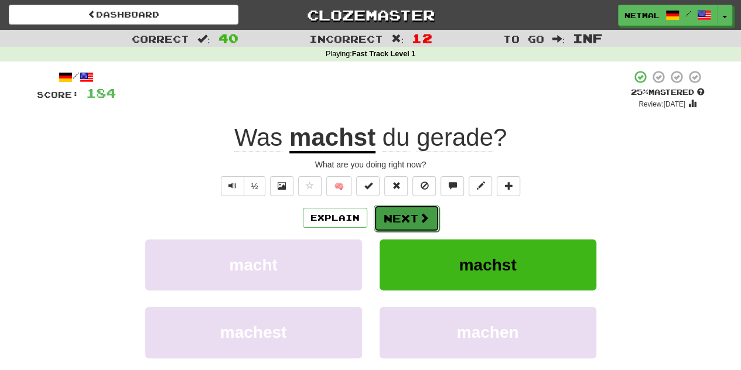
click at [392, 214] on button "Next" at bounding box center [407, 218] width 66 height 27
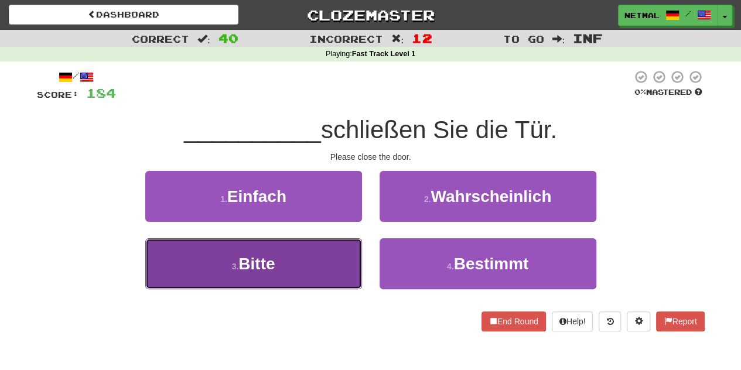
click at [342, 256] on button "3 . Bitte" at bounding box center [253, 263] width 217 height 51
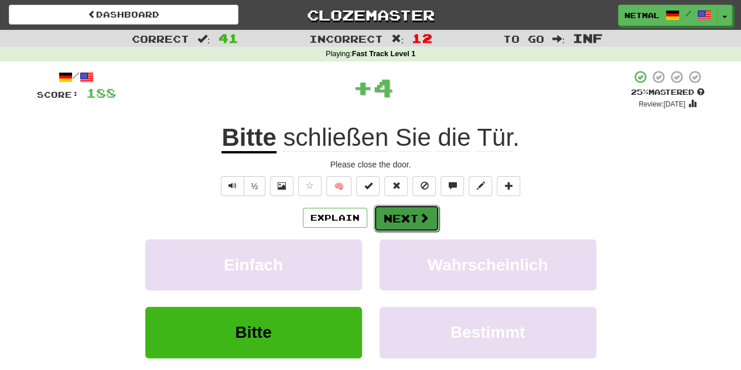
click at [385, 225] on button "Next" at bounding box center [407, 218] width 66 height 27
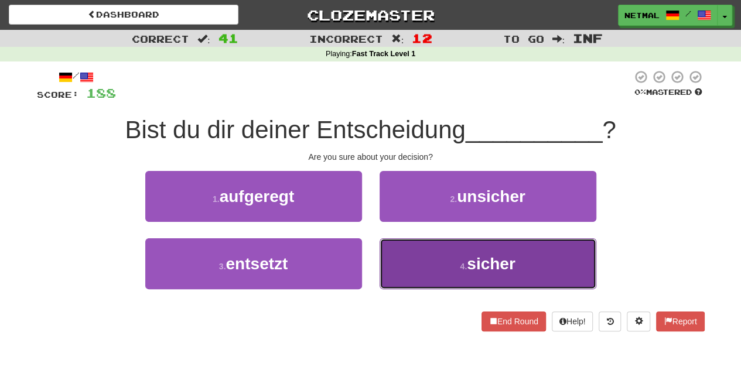
click at [424, 265] on button "4 . sicher" at bounding box center [488, 263] width 217 height 51
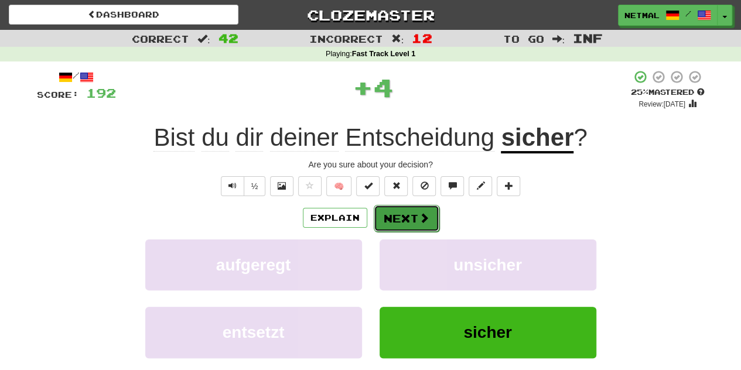
click at [419, 209] on button "Next" at bounding box center [407, 218] width 66 height 27
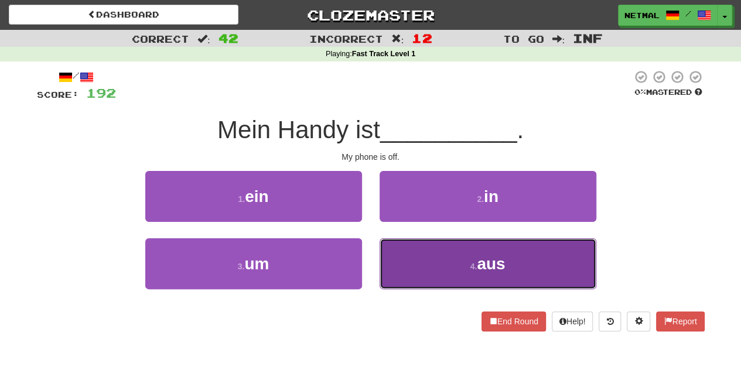
click at [412, 259] on button "4 . aus" at bounding box center [488, 263] width 217 height 51
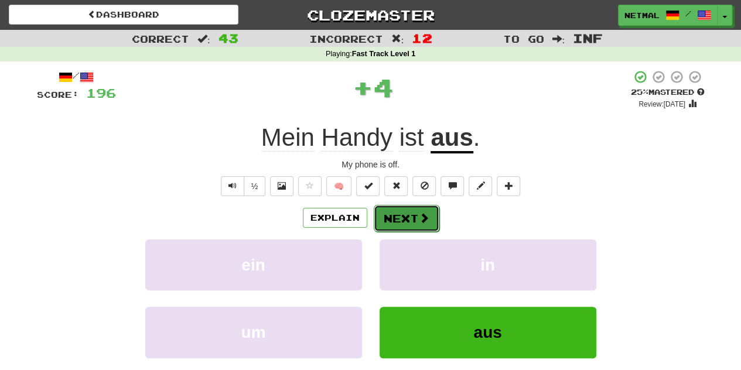
click at [406, 220] on button "Next" at bounding box center [407, 218] width 66 height 27
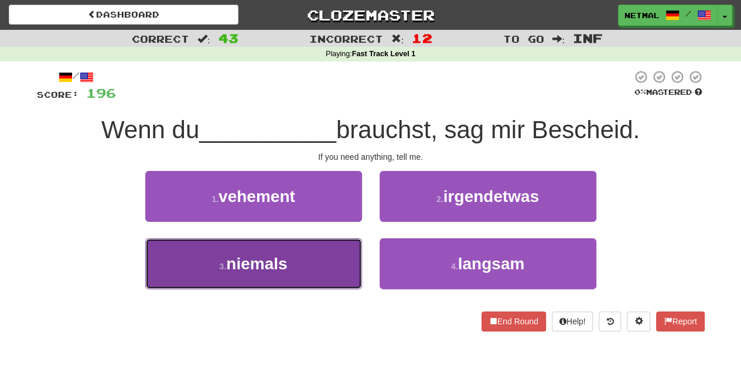
click at [334, 266] on button "3 . niemals" at bounding box center [253, 263] width 217 height 51
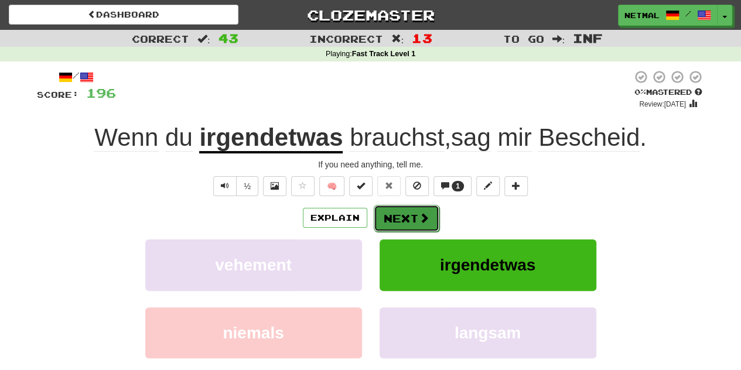
click at [387, 223] on button "Next" at bounding box center [407, 218] width 66 height 27
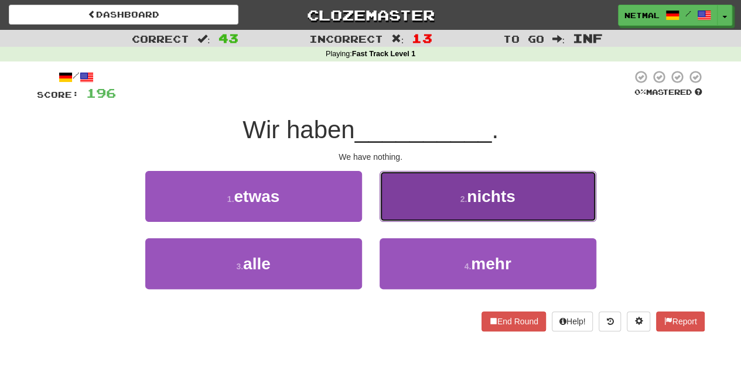
click at [413, 199] on button "2 . nichts" at bounding box center [488, 196] width 217 height 51
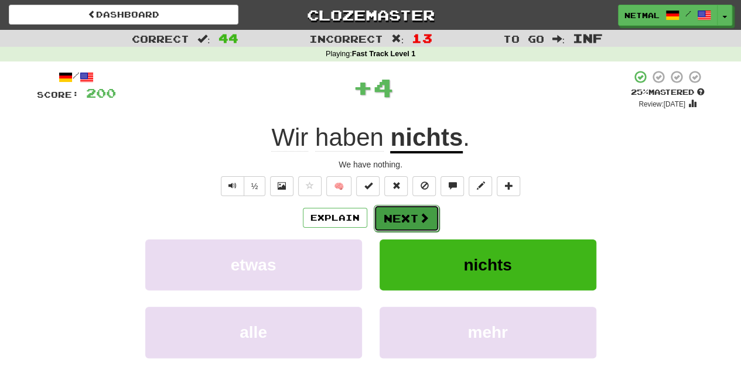
click at [397, 218] on button "Next" at bounding box center [407, 218] width 66 height 27
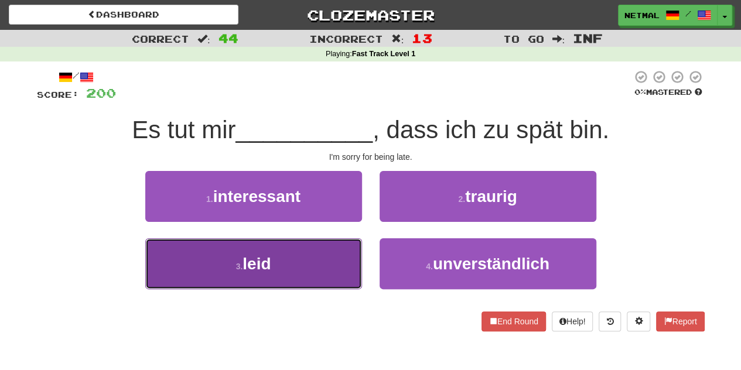
click at [324, 267] on button "3 . leid" at bounding box center [253, 263] width 217 height 51
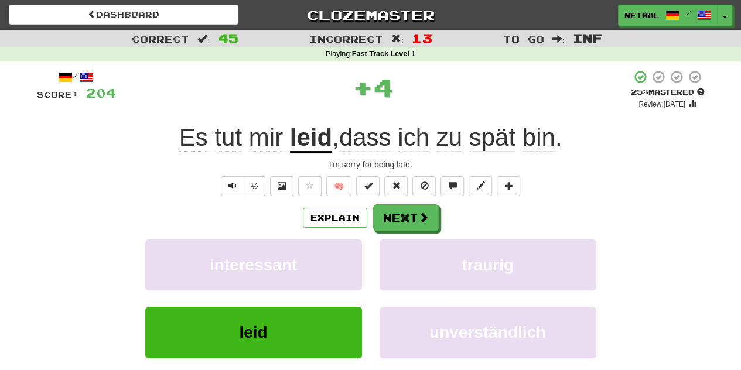
click at [314, 141] on u "leid" at bounding box center [311, 139] width 42 height 30
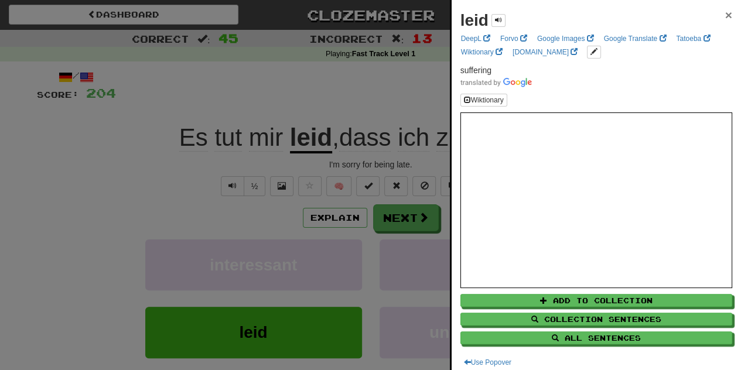
click at [725, 13] on span "×" at bounding box center [728, 14] width 7 height 13
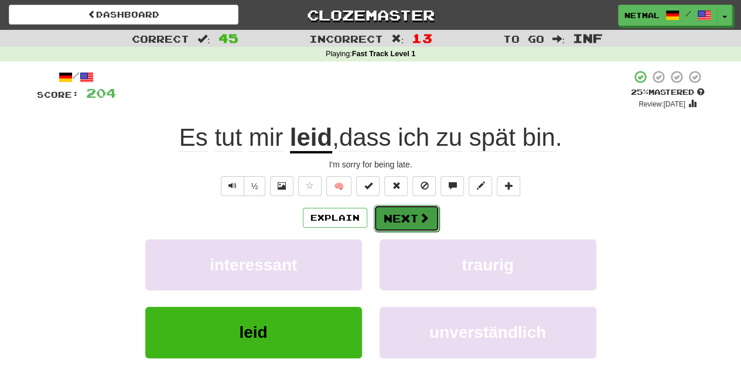
click at [410, 216] on button "Next" at bounding box center [407, 218] width 66 height 27
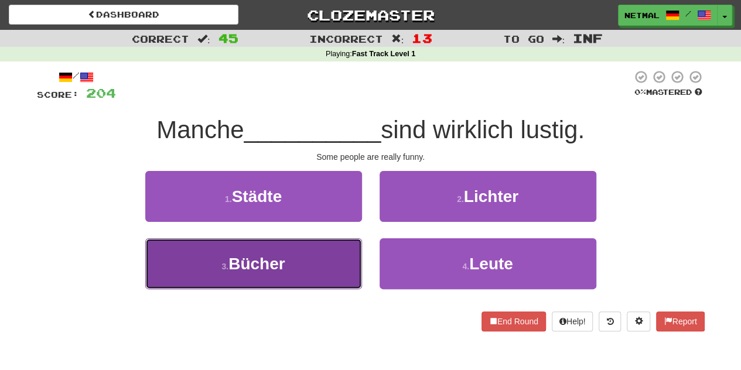
click at [331, 244] on button "3 . Bücher" at bounding box center [253, 263] width 217 height 51
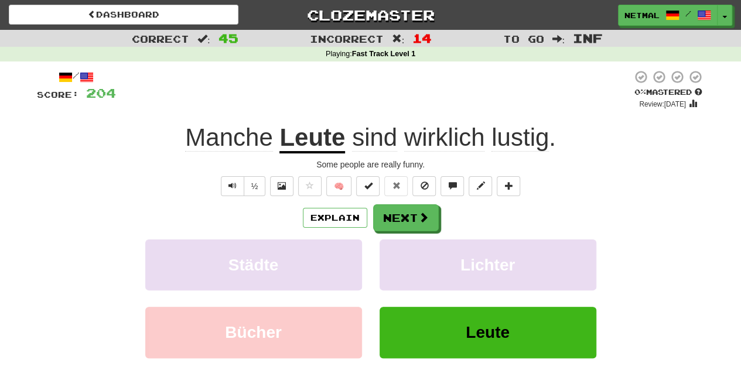
click at [515, 141] on span "lustig" at bounding box center [519, 138] width 57 height 28
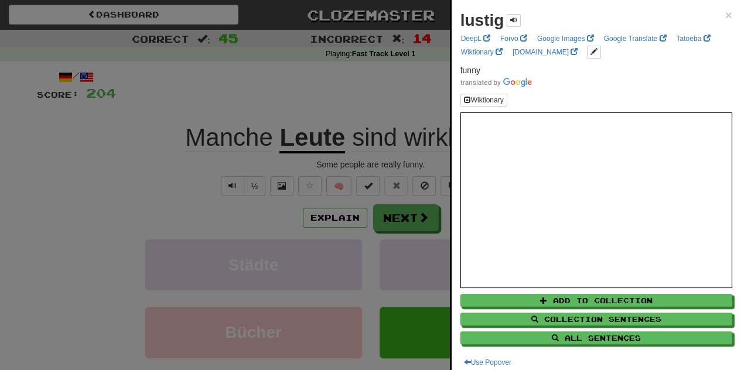
click at [416, 214] on div at bounding box center [370, 185] width 741 height 370
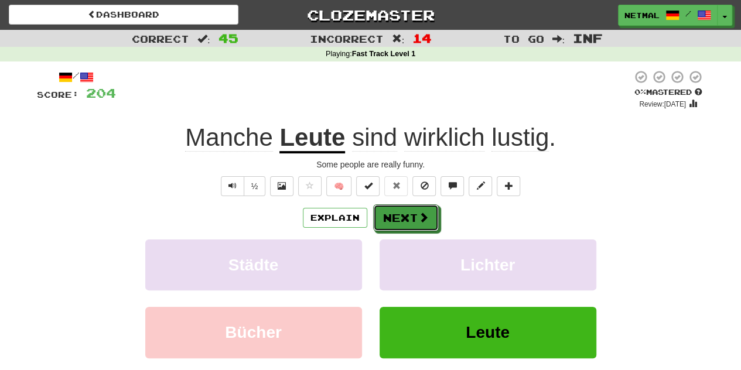
click at [416, 214] on button "Next" at bounding box center [406, 217] width 66 height 27
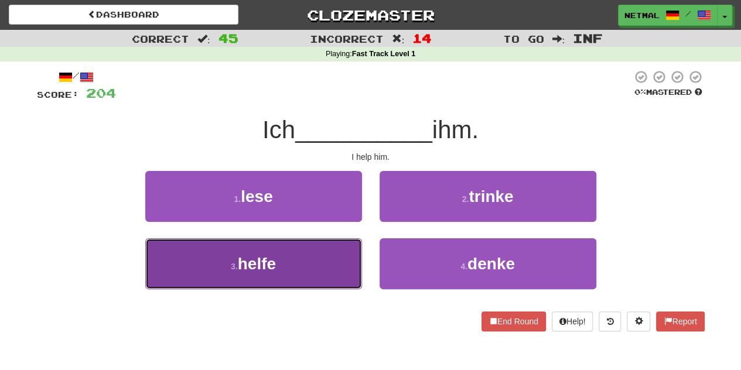
click at [322, 276] on button "3 . helfe" at bounding box center [253, 263] width 217 height 51
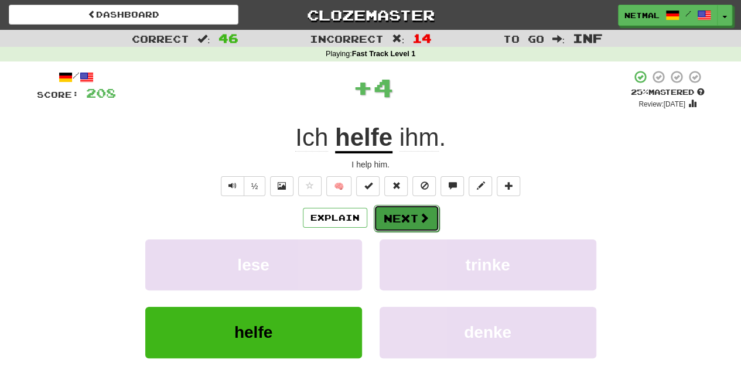
click at [399, 216] on button "Next" at bounding box center [407, 218] width 66 height 27
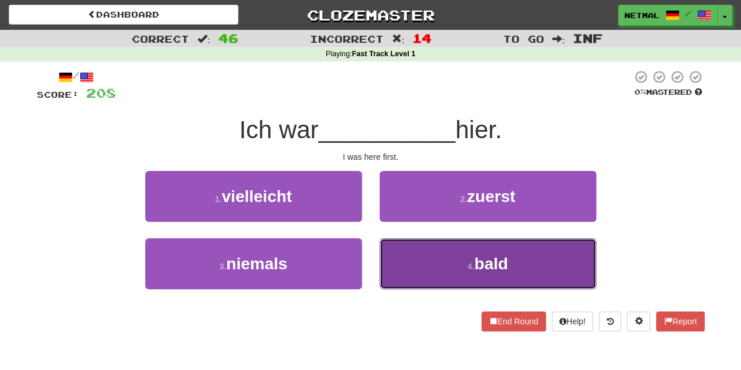
click at [400, 258] on button "4 . bald" at bounding box center [488, 263] width 217 height 51
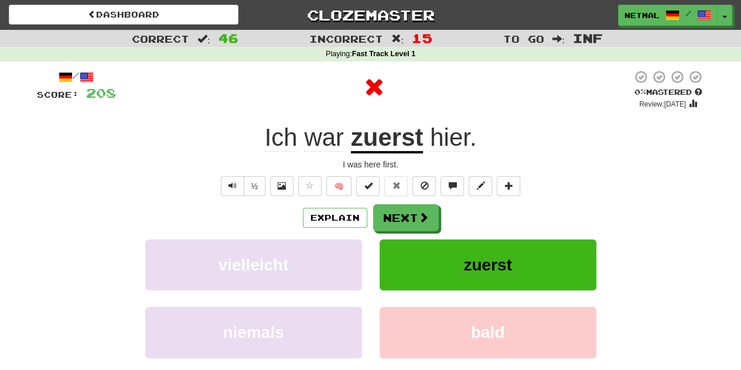
click at [403, 134] on u "zuerst" at bounding box center [387, 139] width 73 height 30
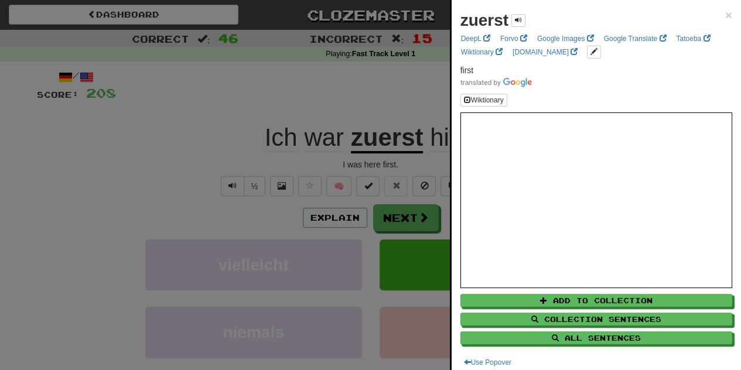
click at [418, 166] on div at bounding box center [370, 185] width 741 height 370
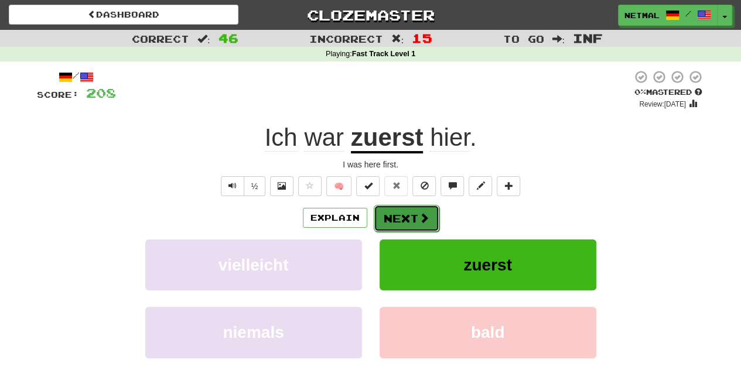
click at [404, 217] on button "Next" at bounding box center [407, 218] width 66 height 27
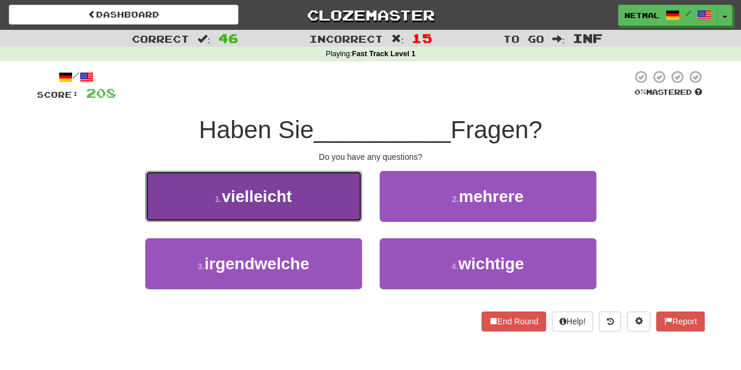
click at [350, 206] on button "1 . vielleicht" at bounding box center [253, 196] width 217 height 51
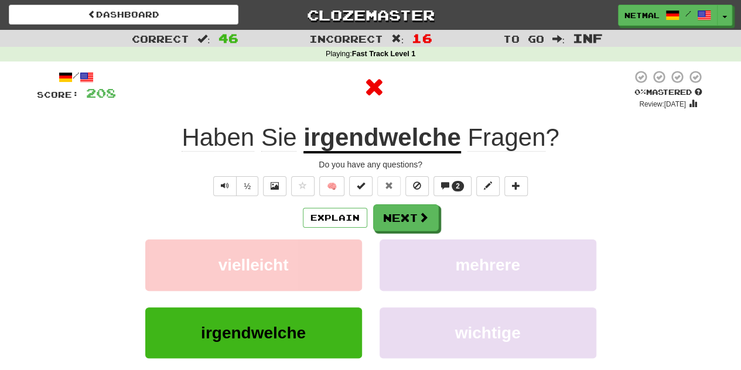
click at [394, 128] on u "irgendwelche" at bounding box center [381, 139] width 157 height 30
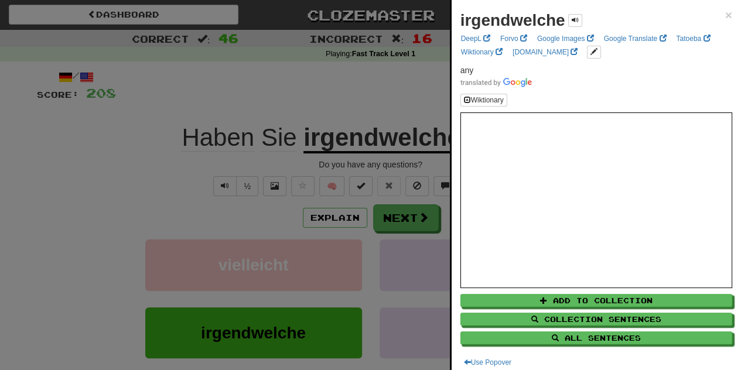
click at [405, 204] on div at bounding box center [370, 185] width 741 height 370
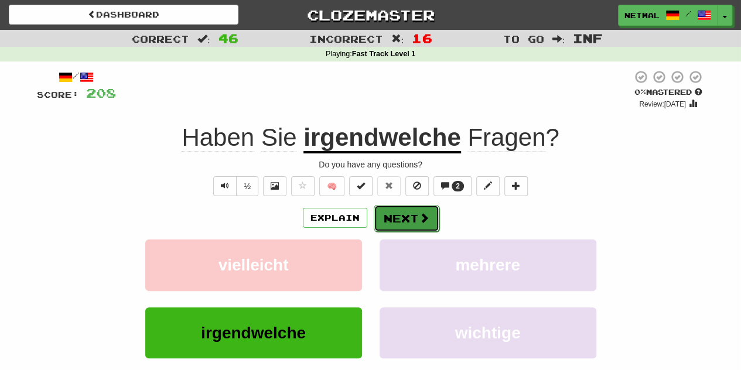
click at [405, 215] on button "Next" at bounding box center [407, 218] width 66 height 27
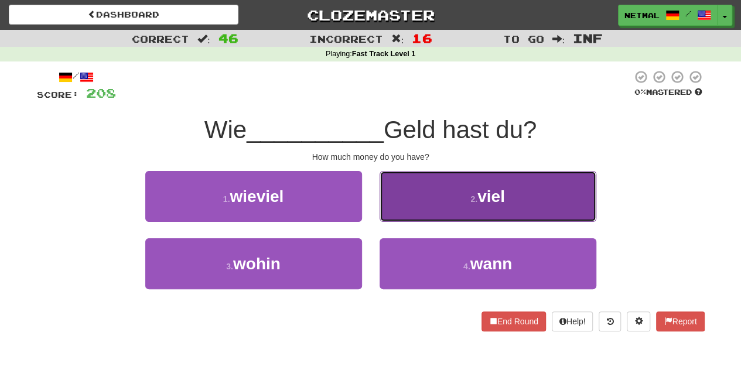
click at [422, 197] on button "2 . viel" at bounding box center [488, 196] width 217 height 51
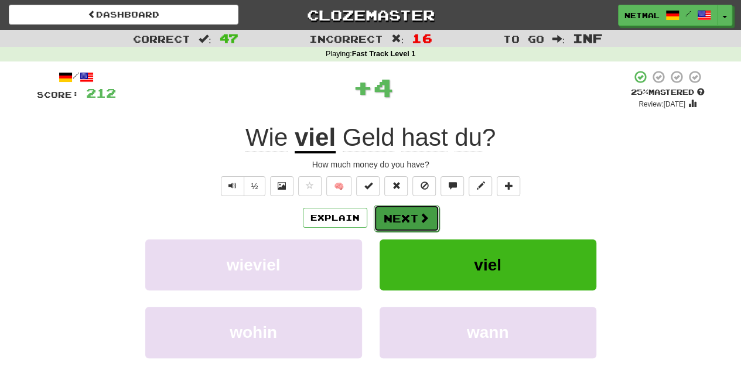
click at [406, 217] on button "Next" at bounding box center [407, 218] width 66 height 27
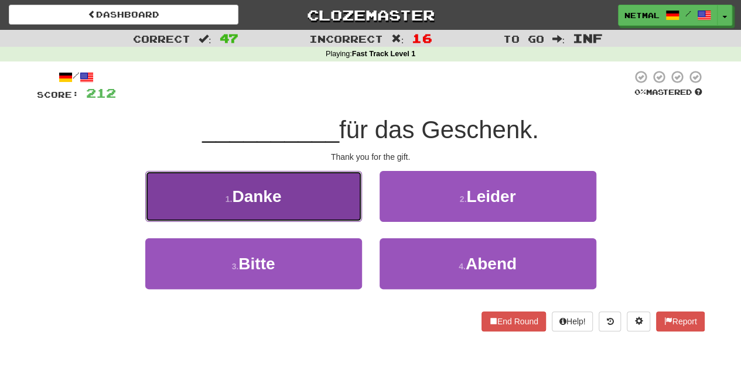
click at [347, 199] on button "1 . Danke" at bounding box center [253, 196] width 217 height 51
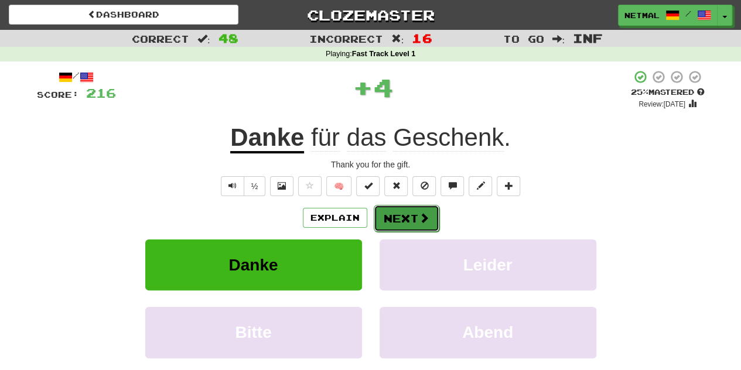
click at [395, 215] on button "Next" at bounding box center [407, 218] width 66 height 27
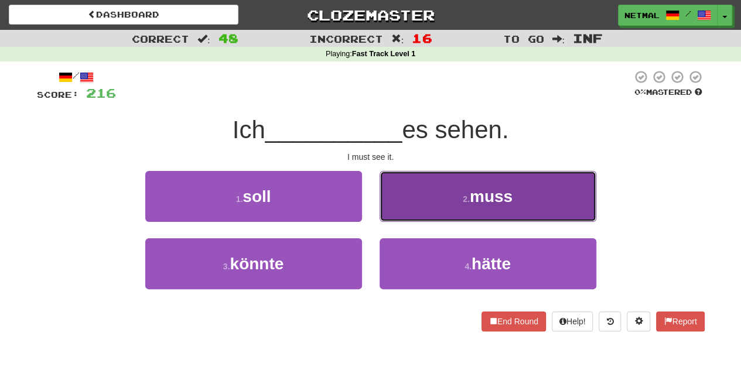
click at [399, 208] on button "2 . muss" at bounding box center [488, 196] width 217 height 51
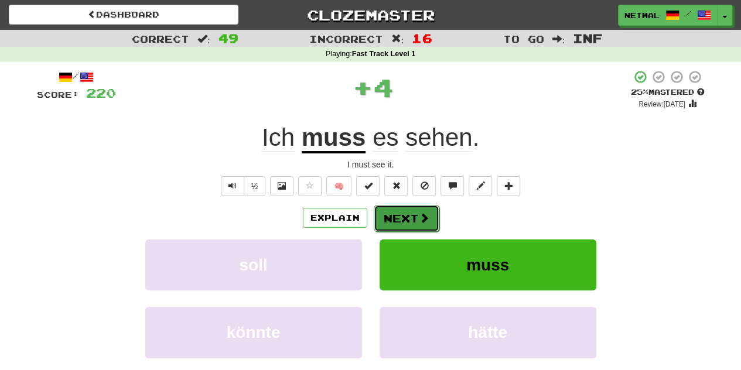
click at [400, 218] on button "Next" at bounding box center [407, 218] width 66 height 27
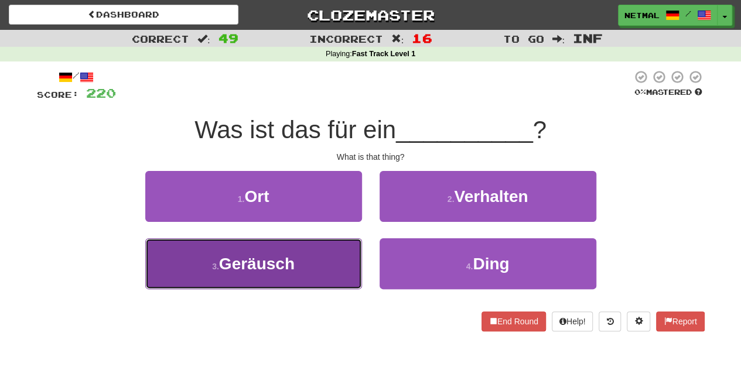
click at [320, 270] on button "3 . Geräusch" at bounding box center [253, 263] width 217 height 51
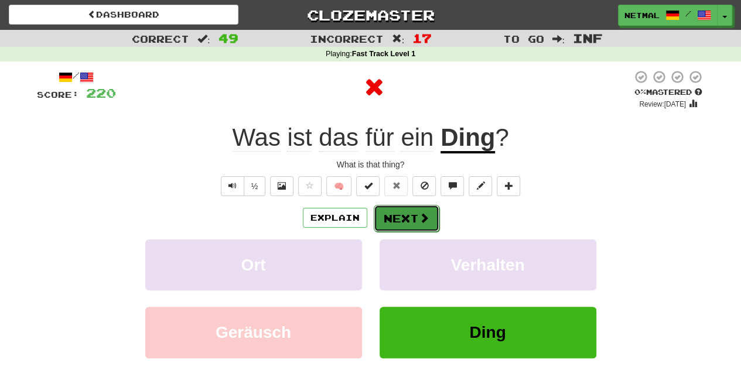
click at [391, 222] on button "Next" at bounding box center [407, 218] width 66 height 27
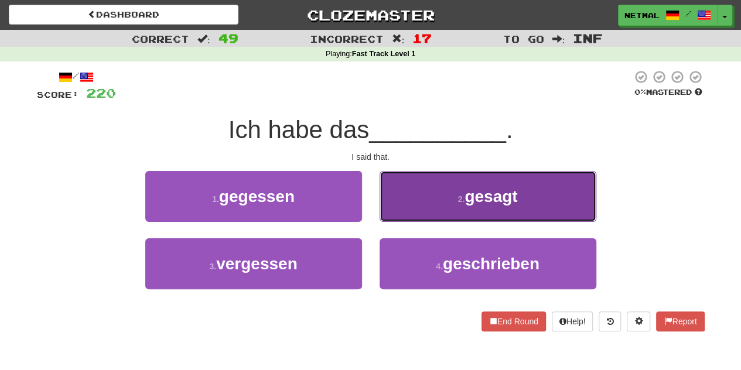
click at [412, 204] on button "2 . gesagt" at bounding box center [488, 196] width 217 height 51
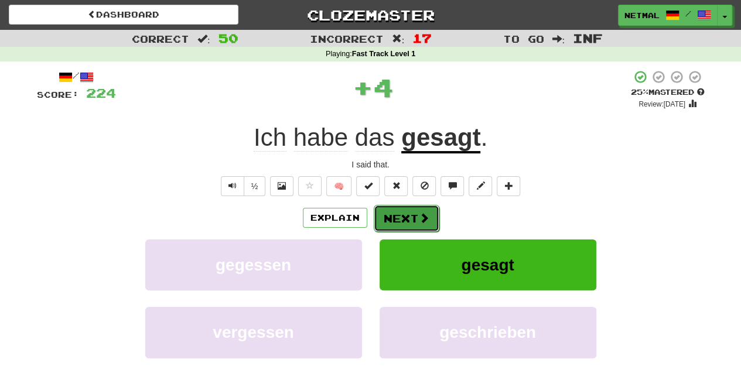
click at [413, 217] on button "Next" at bounding box center [407, 218] width 66 height 27
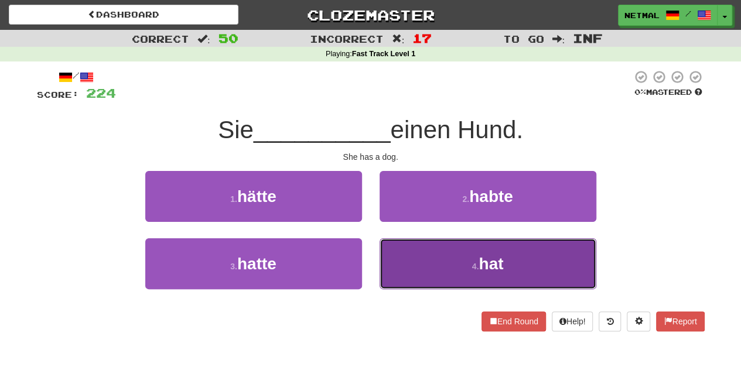
click at [411, 256] on button "4 . hat" at bounding box center [488, 263] width 217 height 51
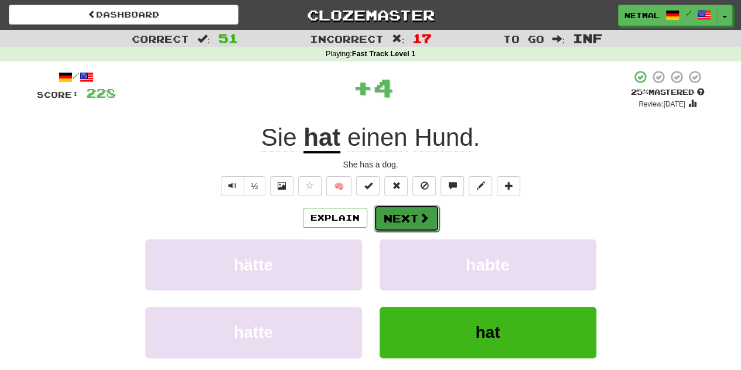
click at [416, 218] on button "Next" at bounding box center [407, 218] width 66 height 27
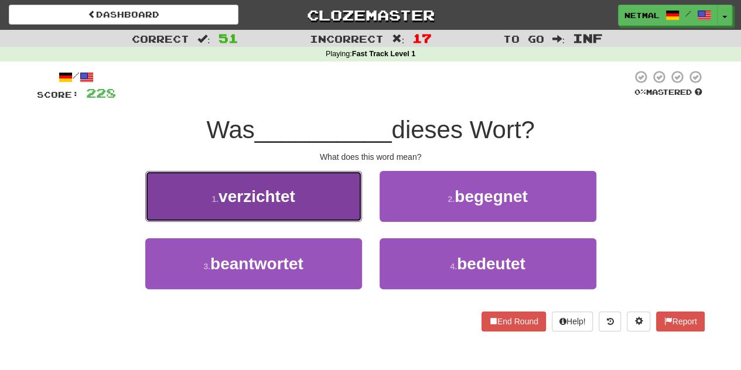
click at [343, 192] on button "1 . verzichtet" at bounding box center [253, 196] width 217 height 51
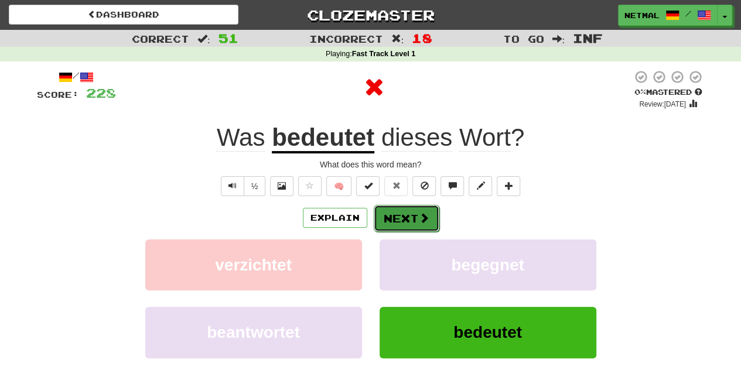
click at [405, 223] on button "Next" at bounding box center [407, 218] width 66 height 27
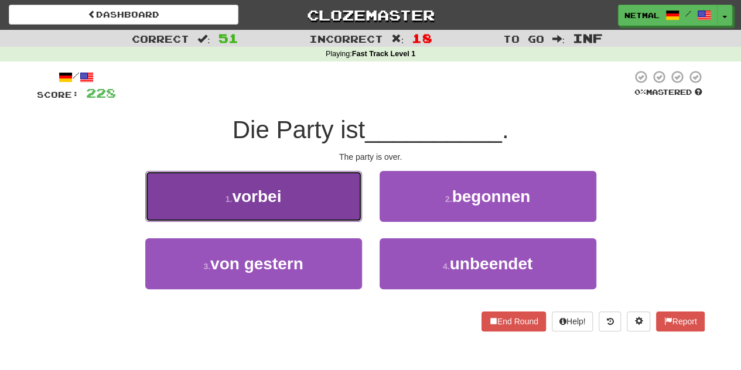
click at [345, 202] on button "1 . vorbei" at bounding box center [253, 196] width 217 height 51
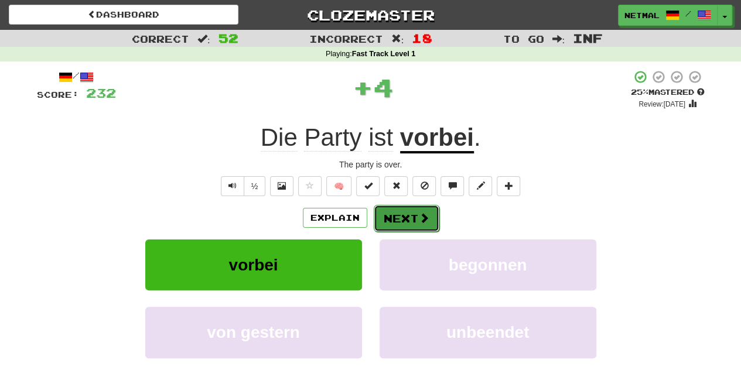
click at [406, 228] on button "Next" at bounding box center [407, 218] width 66 height 27
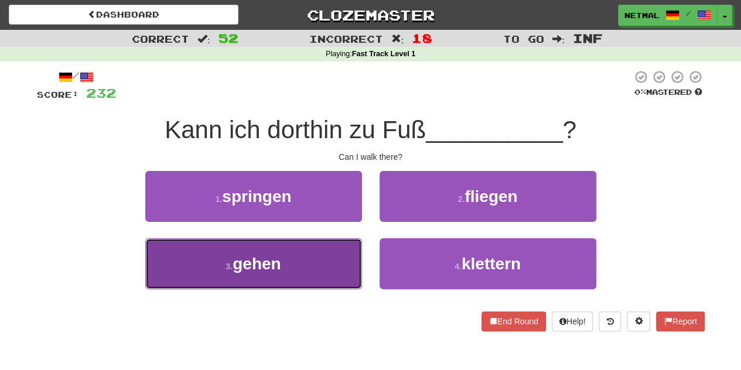
click at [321, 278] on button "3 . gehen" at bounding box center [253, 263] width 217 height 51
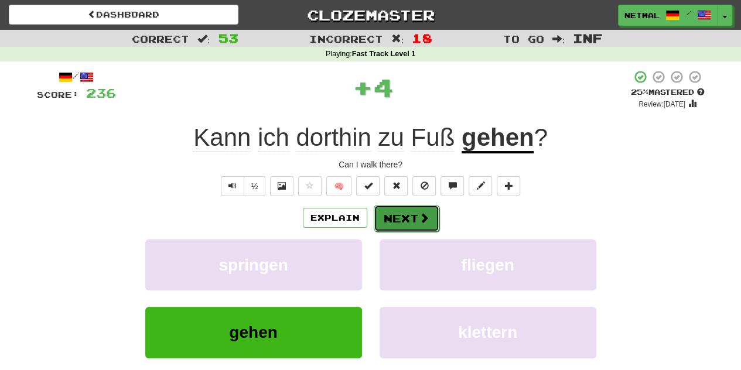
click at [394, 211] on button "Next" at bounding box center [407, 218] width 66 height 27
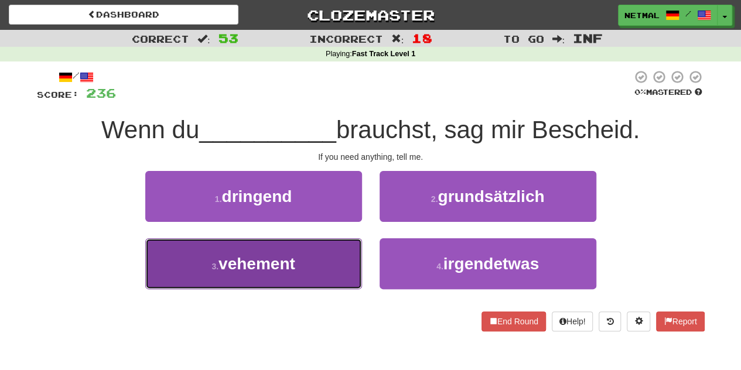
click at [343, 254] on button "3 . vehement" at bounding box center [253, 263] width 217 height 51
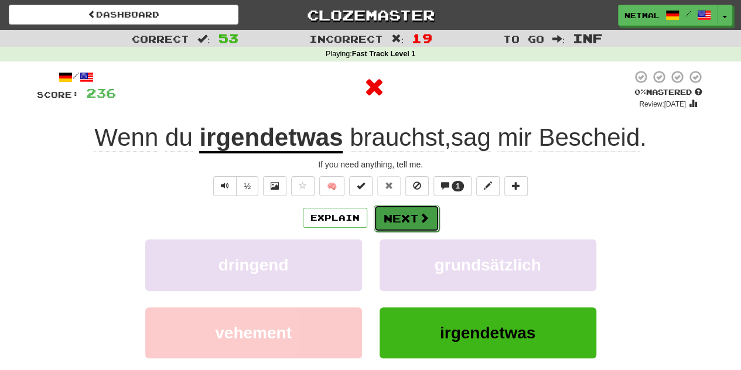
click at [399, 220] on button "Next" at bounding box center [407, 218] width 66 height 27
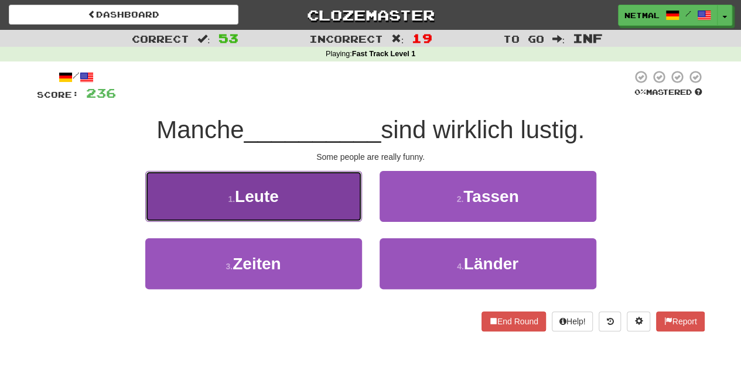
click at [341, 208] on button "1 . Leute" at bounding box center [253, 196] width 217 height 51
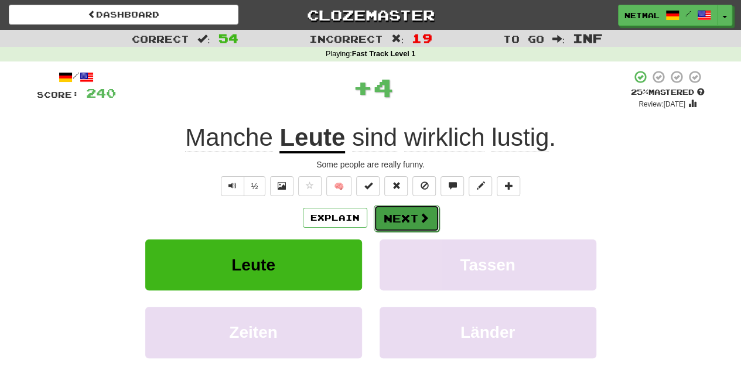
click at [397, 228] on button "Next" at bounding box center [407, 218] width 66 height 27
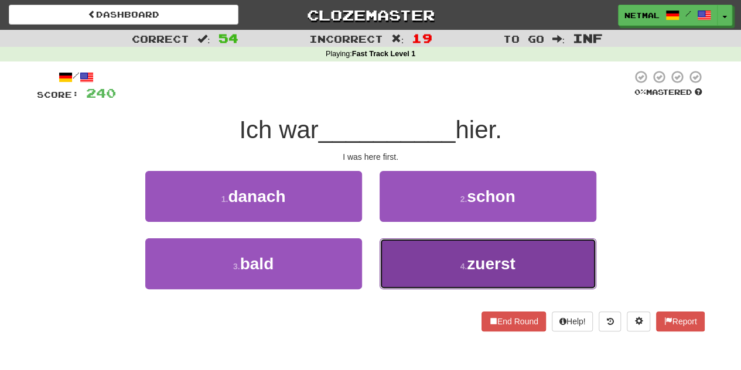
click at [412, 256] on button "4 . zuerst" at bounding box center [488, 263] width 217 height 51
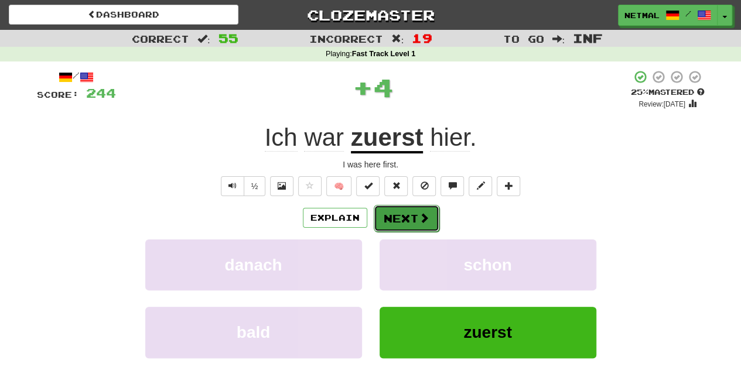
click at [404, 221] on button "Next" at bounding box center [407, 218] width 66 height 27
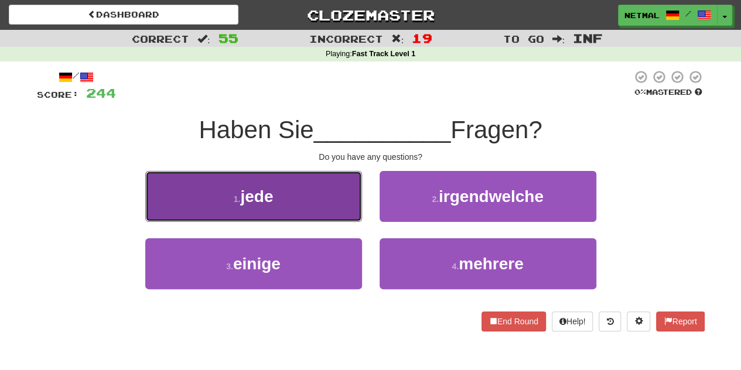
click at [349, 204] on button "1 . jede" at bounding box center [253, 196] width 217 height 51
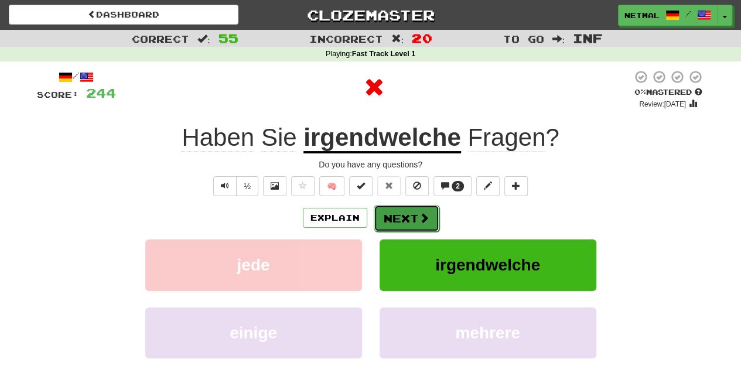
click at [395, 218] on button "Next" at bounding box center [407, 218] width 66 height 27
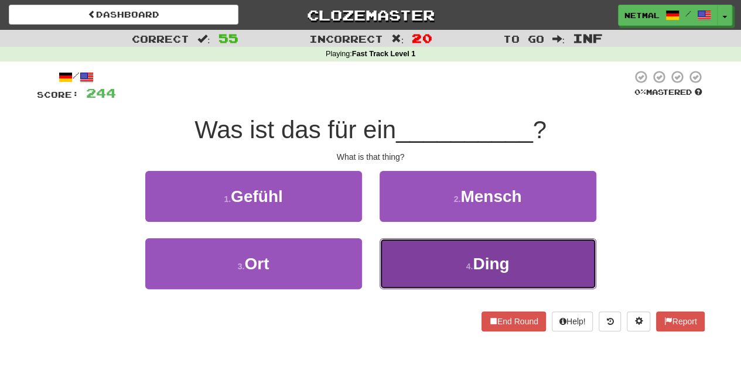
click at [402, 249] on button "4 . Ding" at bounding box center [488, 263] width 217 height 51
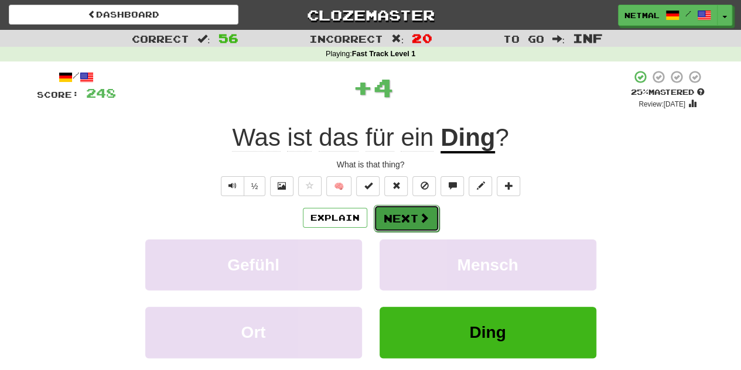
click at [402, 220] on button "Next" at bounding box center [407, 218] width 66 height 27
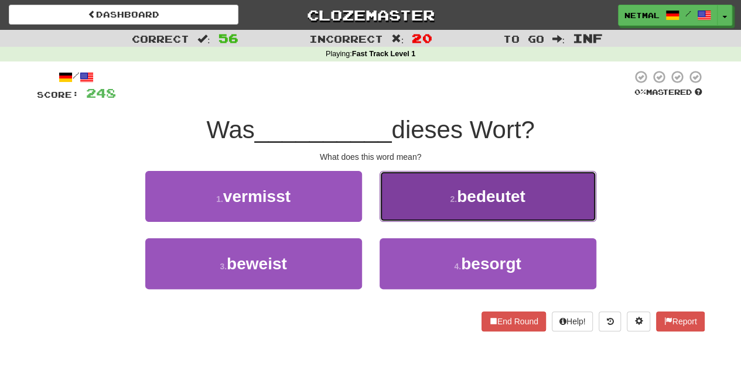
click at [428, 203] on button "2 . bedeutet" at bounding box center [488, 196] width 217 height 51
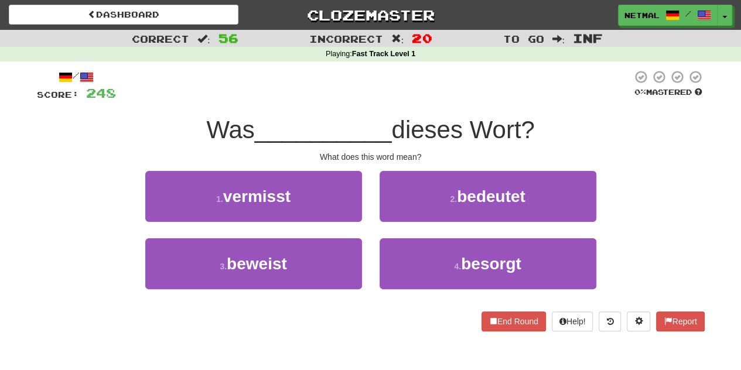
click at [428, 203] on div "/ Score: 248 0 % Mastered Was __________ dieses Wort? What does this word mean?…" at bounding box center [371, 201] width 668 height 262
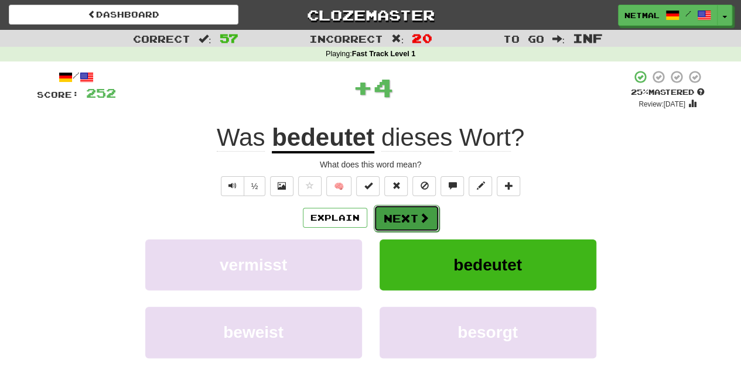
click at [404, 224] on button "Next" at bounding box center [407, 218] width 66 height 27
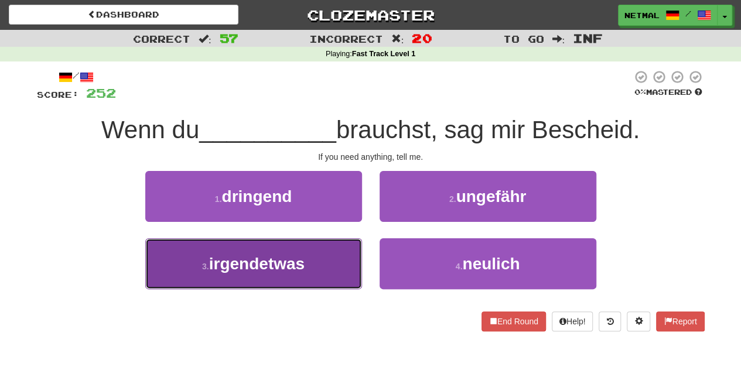
click at [326, 269] on button "3 . irgendetwas" at bounding box center [253, 263] width 217 height 51
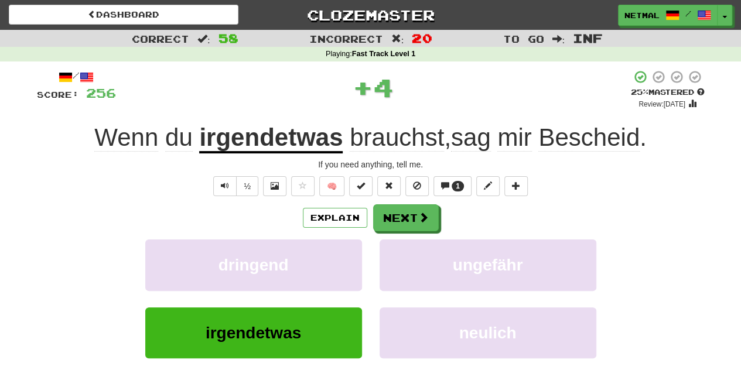
click at [427, 146] on span "brauchst" at bounding box center [397, 138] width 94 height 28
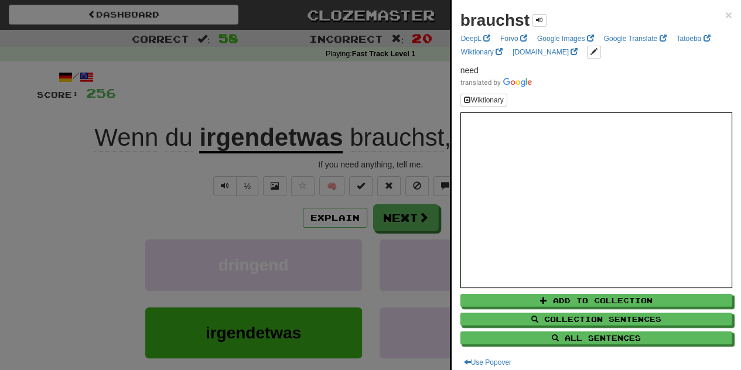
click at [247, 200] on div at bounding box center [370, 185] width 741 height 370
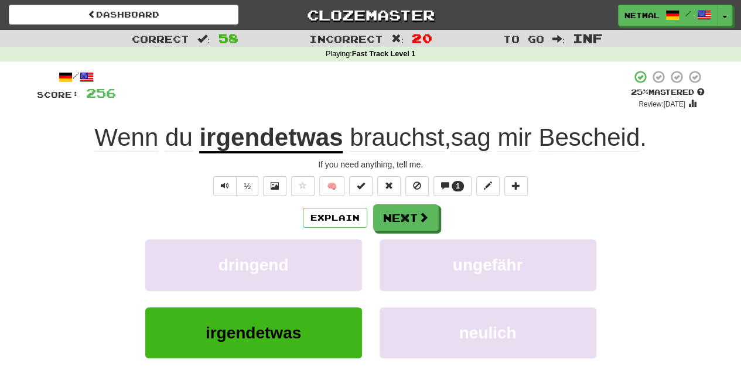
click at [470, 138] on span "sag" at bounding box center [471, 138] width 40 height 28
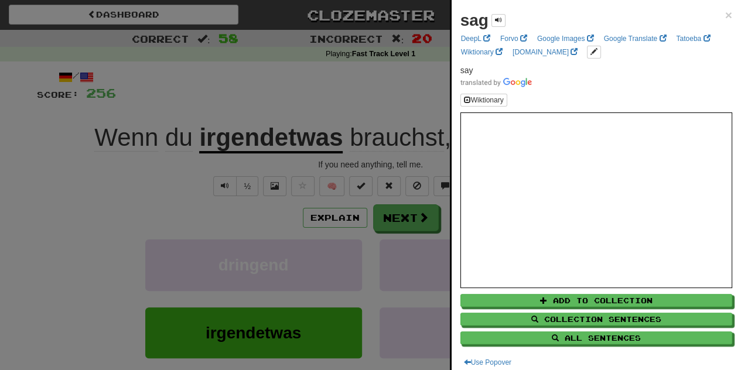
click at [197, 206] on div at bounding box center [370, 185] width 741 height 370
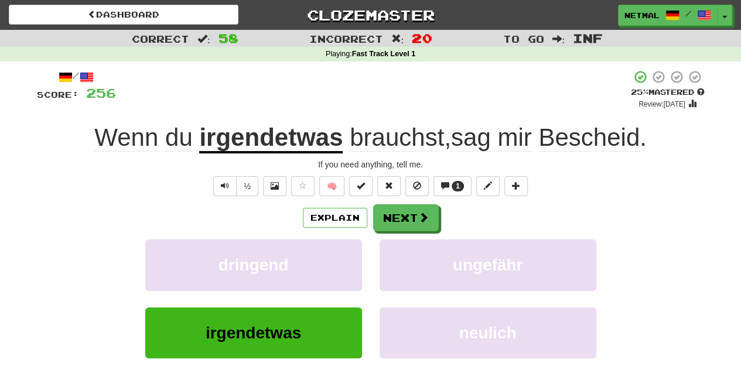
click at [569, 146] on span "Bescheid" at bounding box center [588, 138] width 101 height 28
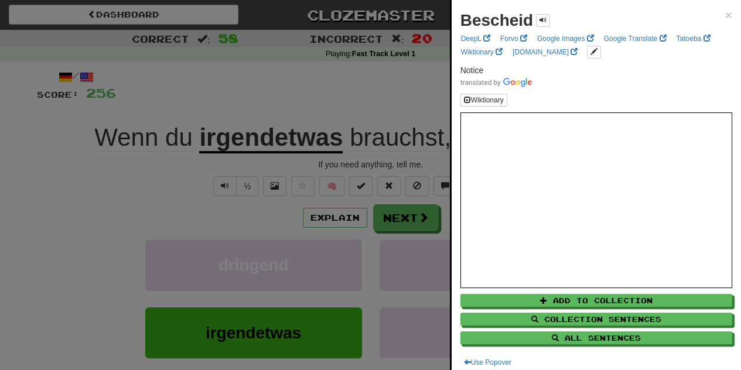
click at [273, 207] on div at bounding box center [370, 185] width 741 height 370
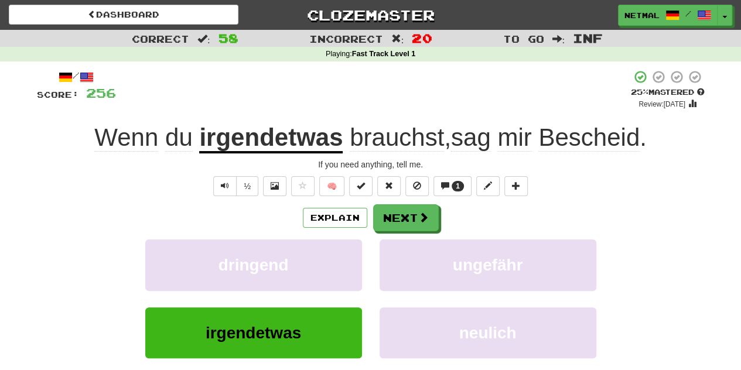
click at [475, 138] on span "sag" at bounding box center [471, 138] width 40 height 28
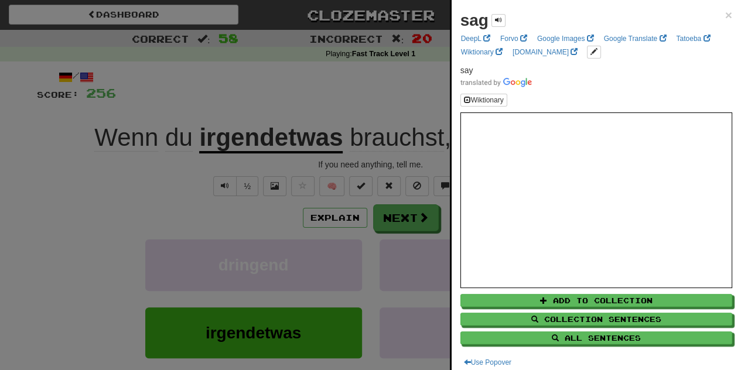
click at [264, 225] on div at bounding box center [370, 185] width 741 height 370
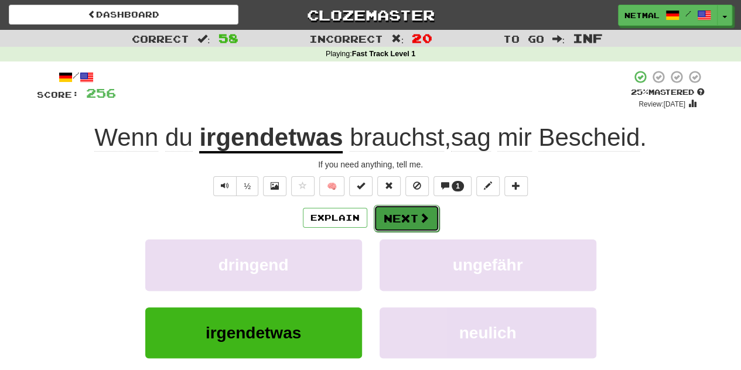
click at [416, 226] on button "Next" at bounding box center [407, 218] width 66 height 27
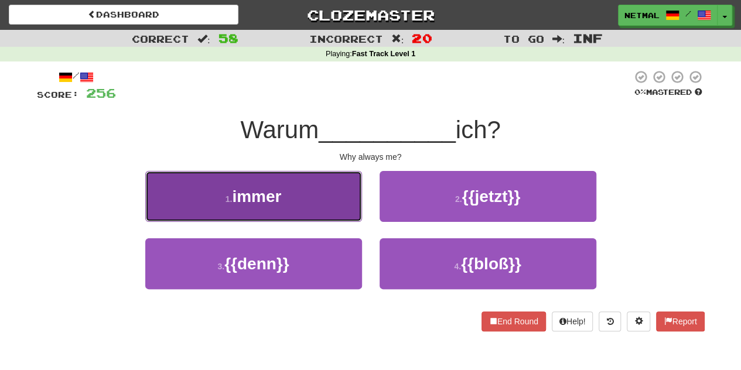
click at [337, 193] on button "1 . immer" at bounding box center [253, 196] width 217 height 51
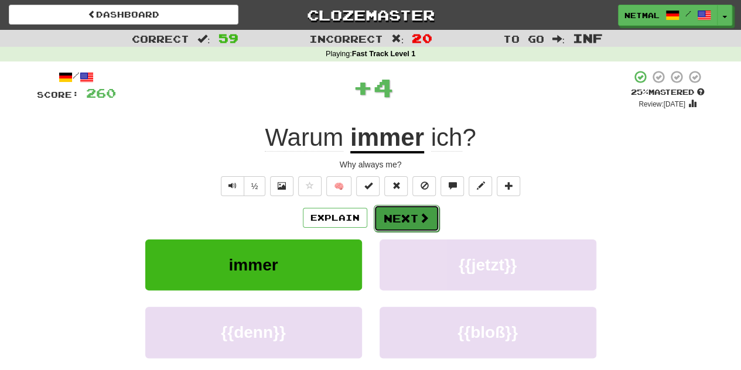
click at [396, 220] on button "Next" at bounding box center [407, 218] width 66 height 27
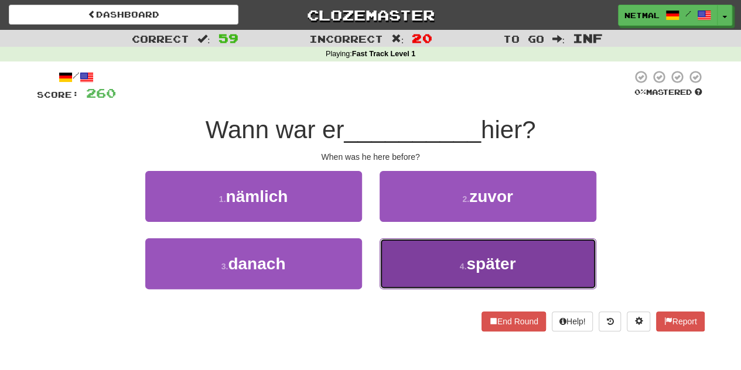
click at [419, 272] on button "4 . später" at bounding box center [488, 263] width 217 height 51
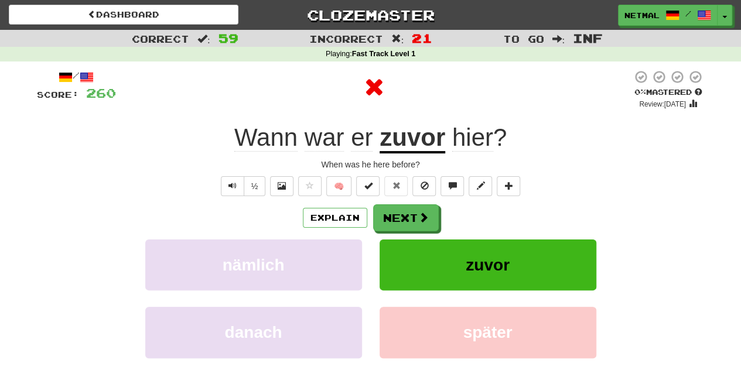
click at [423, 145] on u "zuvor" at bounding box center [413, 139] width 66 height 30
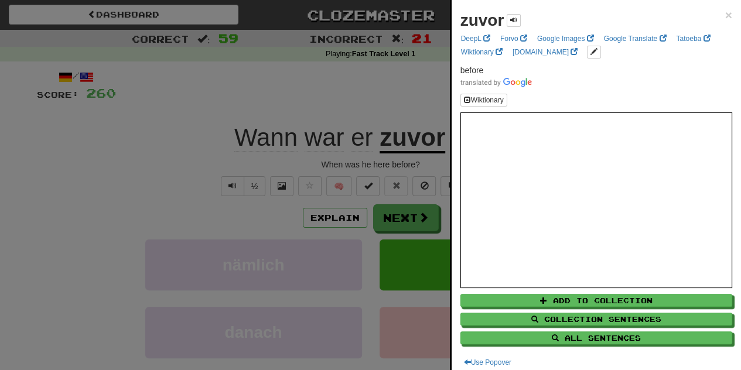
click at [238, 165] on div at bounding box center [370, 185] width 741 height 370
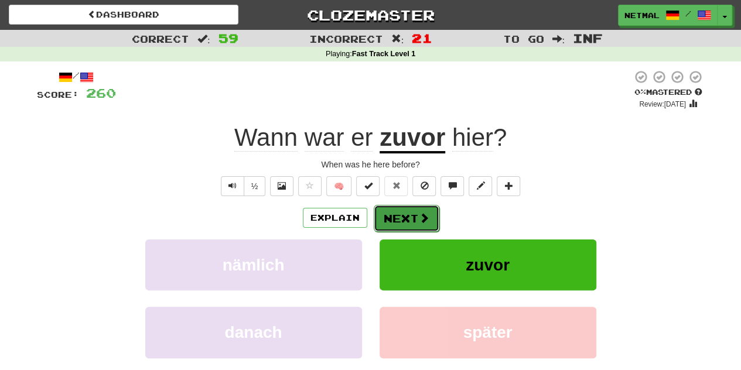
click at [404, 212] on button "Next" at bounding box center [407, 218] width 66 height 27
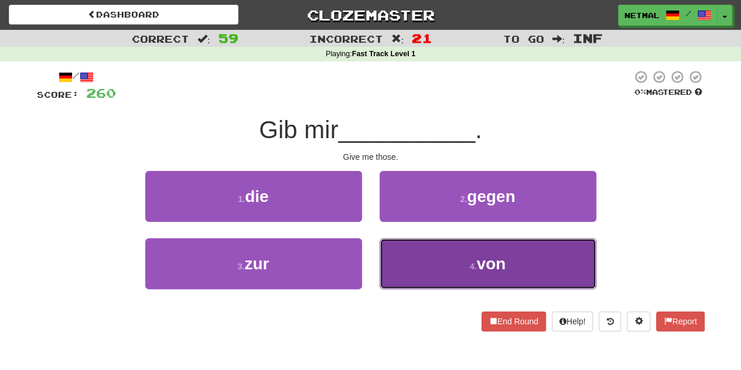
click at [415, 262] on button "4 . von" at bounding box center [488, 263] width 217 height 51
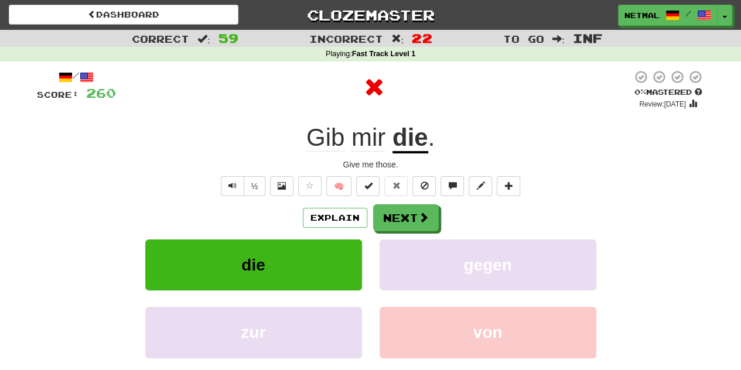
click at [418, 144] on u "die" at bounding box center [410, 139] width 36 height 30
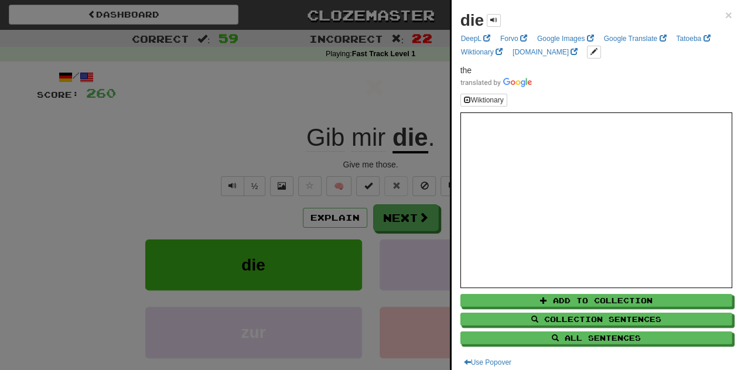
click at [252, 142] on div at bounding box center [370, 185] width 741 height 370
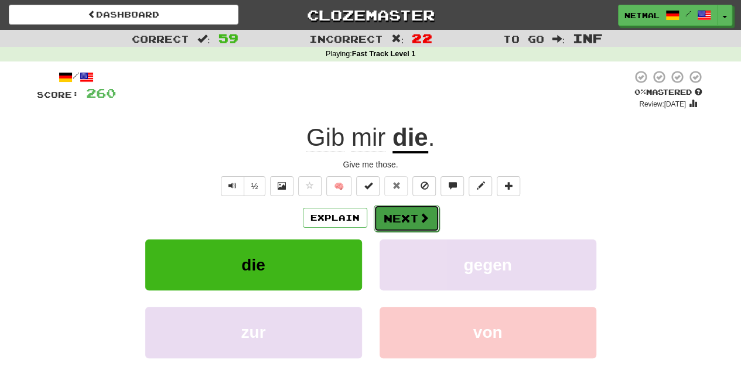
click at [402, 223] on button "Next" at bounding box center [407, 218] width 66 height 27
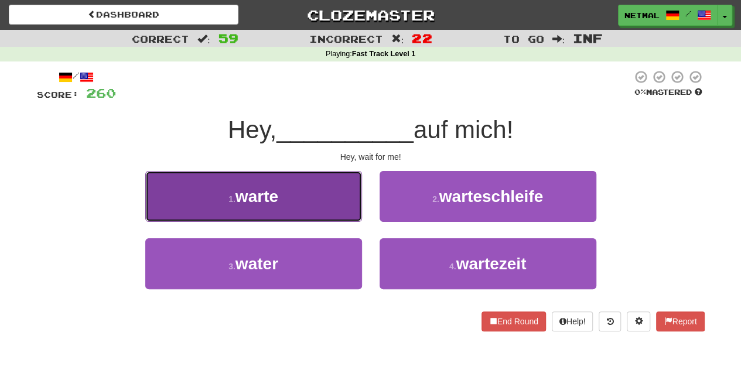
click at [347, 208] on button "1 . warte" at bounding box center [253, 196] width 217 height 51
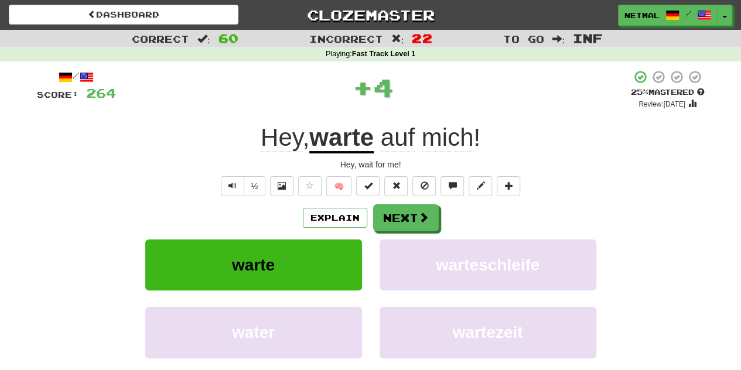
click at [344, 140] on u "warte" at bounding box center [341, 139] width 64 height 30
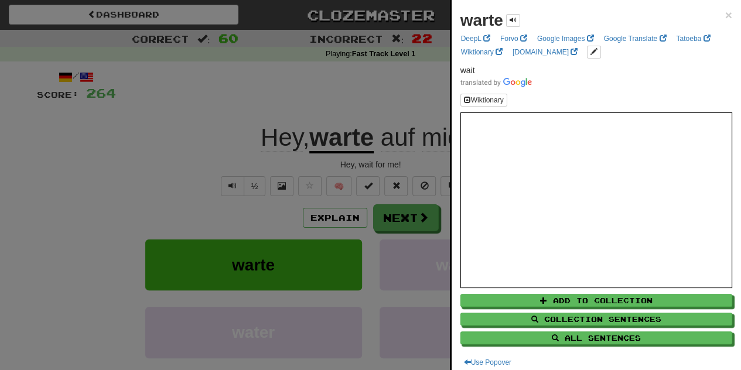
click at [225, 151] on div at bounding box center [370, 185] width 741 height 370
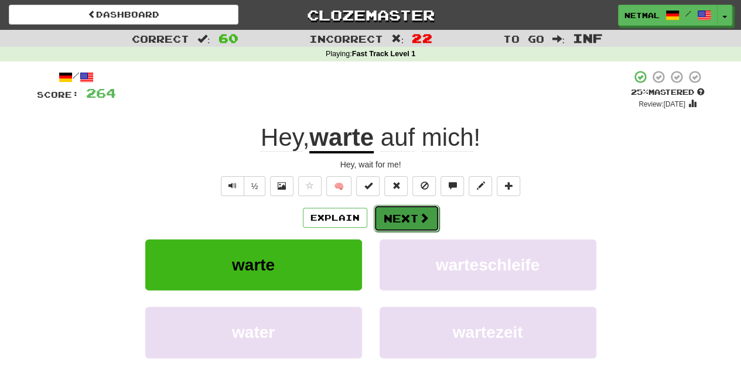
click at [425, 223] on span at bounding box center [424, 218] width 11 height 11
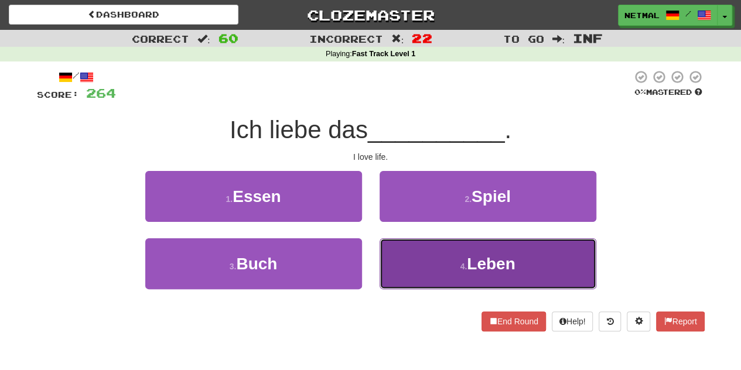
click at [418, 270] on button "4 . Leben" at bounding box center [488, 263] width 217 height 51
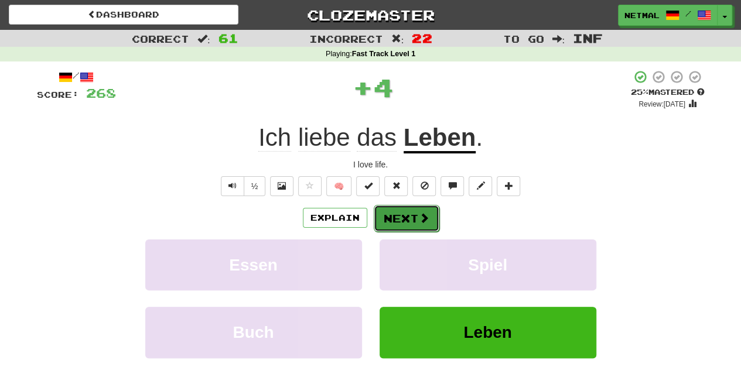
click at [413, 217] on button "Next" at bounding box center [407, 218] width 66 height 27
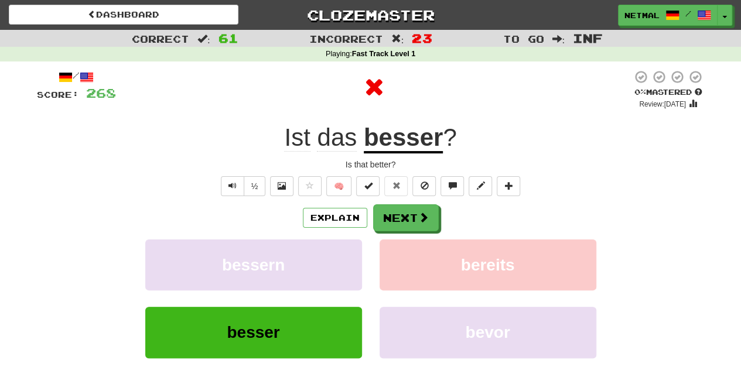
scroll to position [52, 0]
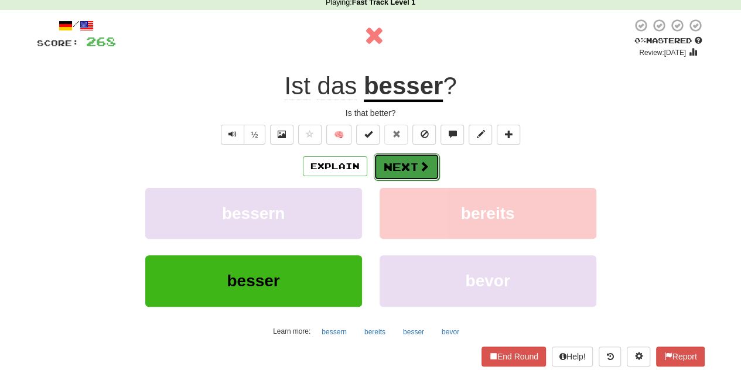
click at [408, 161] on button "Next" at bounding box center [407, 166] width 66 height 27
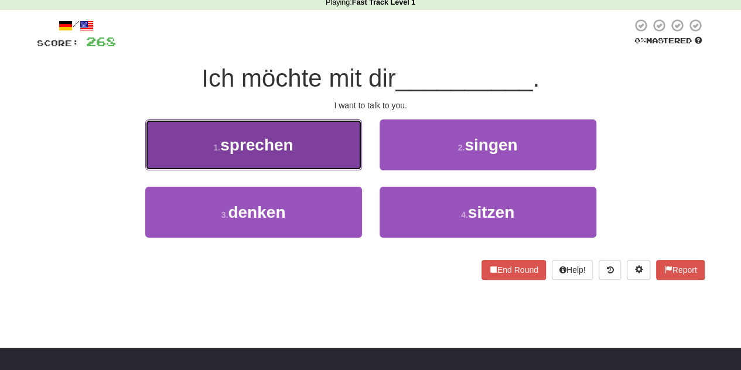
click at [349, 153] on button "1 . sprechen" at bounding box center [253, 144] width 217 height 51
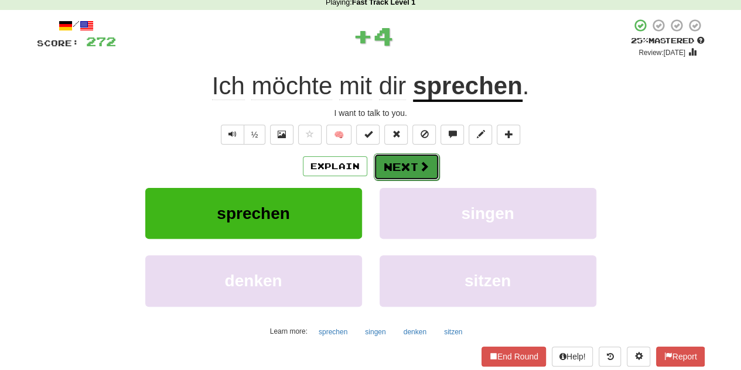
click at [378, 165] on button "Next" at bounding box center [407, 166] width 66 height 27
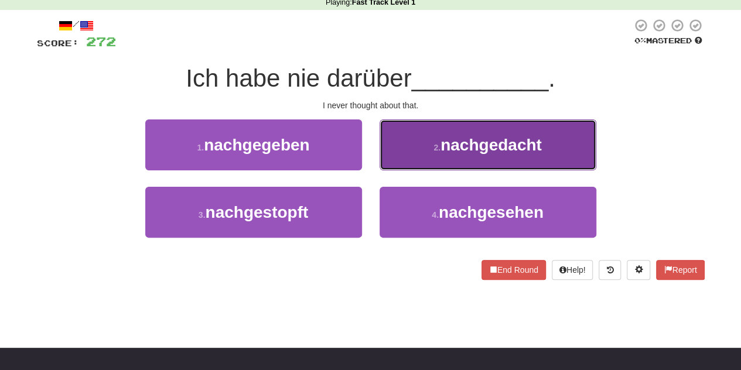
click at [412, 165] on button "2 . nachgedacht" at bounding box center [488, 144] width 217 height 51
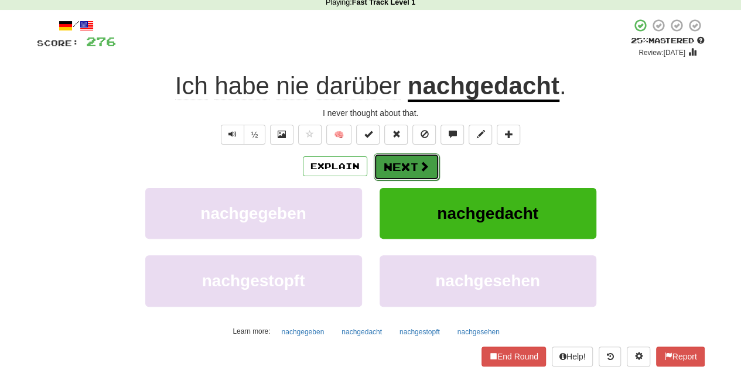
click at [422, 170] on span at bounding box center [424, 166] width 11 height 11
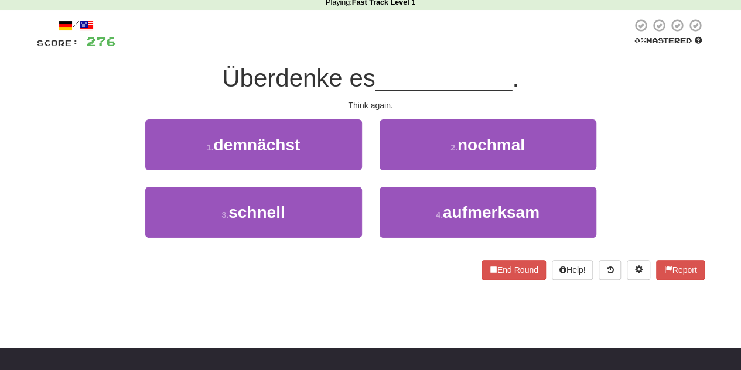
click at [317, 78] on span "Überdenke es" at bounding box center [298, 78] width 153 height 28
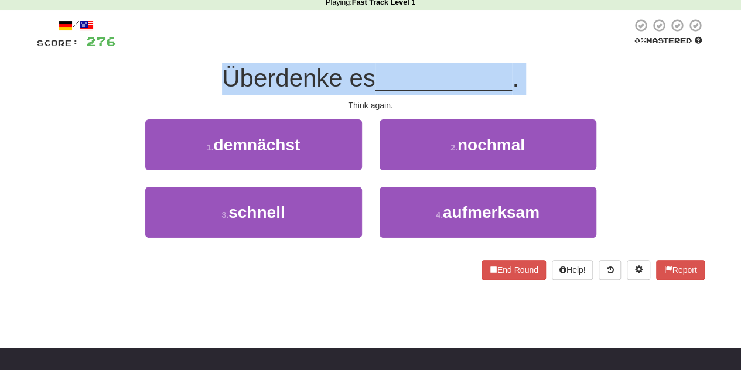
click at [317, 78] on span "Überdenke es" at bounding box center [298, 78] width 153 height 28
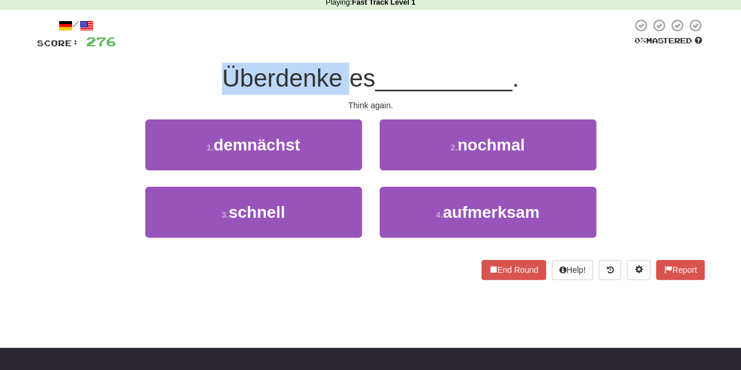
click at [317, 78] on span "Überdenke es" at bounding box center [298, 78] width 153 height 28
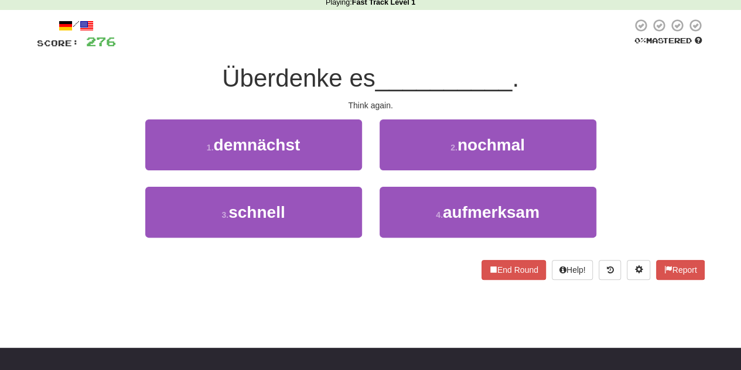
click at [334, 40] on div at bounding box center [374, 34] width 516 height 32
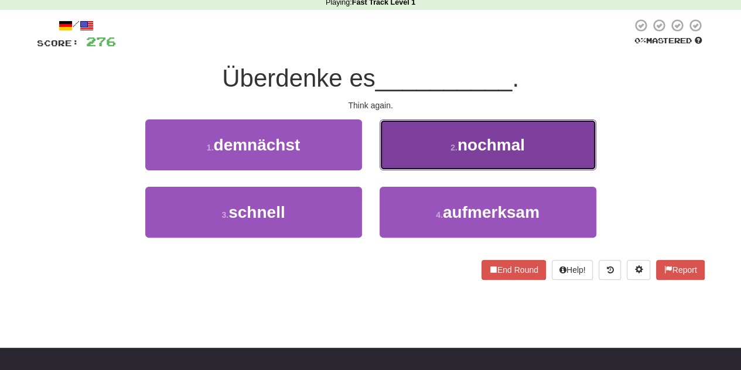
click at [425, 136] on button "2 . nochmal" at bounding box center [488, 144] width 217 height 51
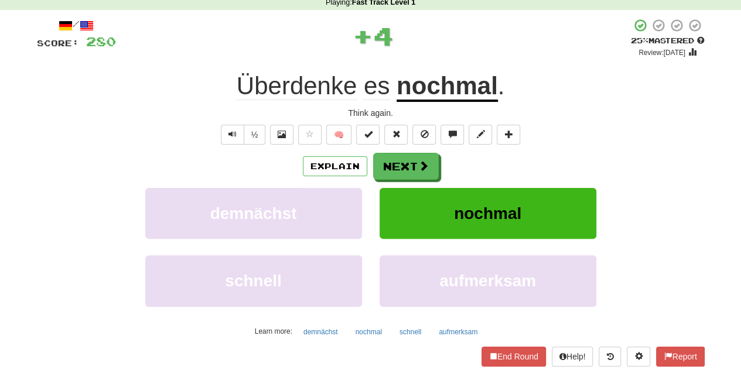
click at [446, 90] on u "nochmal" at bounding box center [446, 87] width 101 height 30
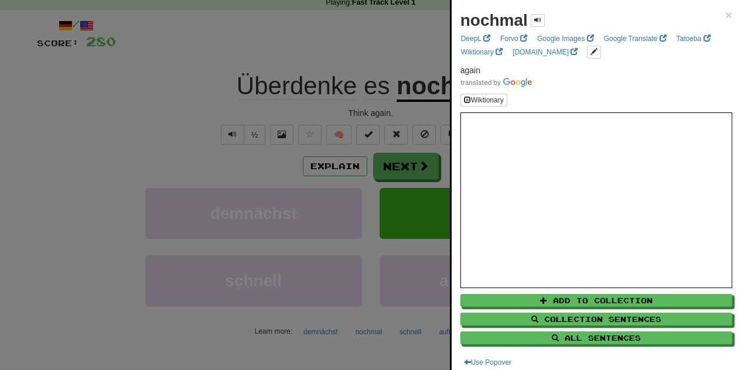
click at [329, 50] on div at bounding box center [370, 185] width 741 height 370
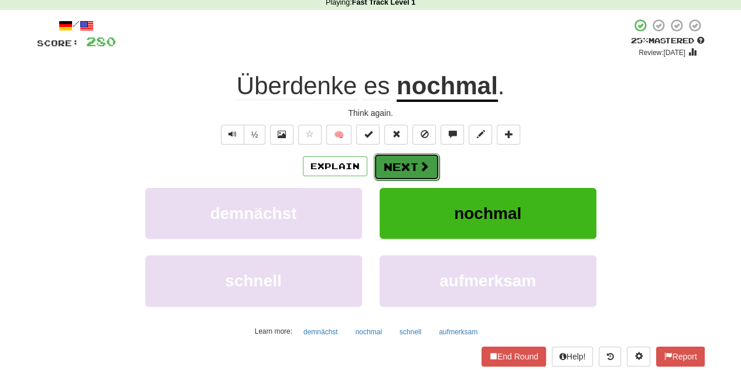
click at [408, 166] on button "Next" at bounding box center [407, 166] width 66 height 27
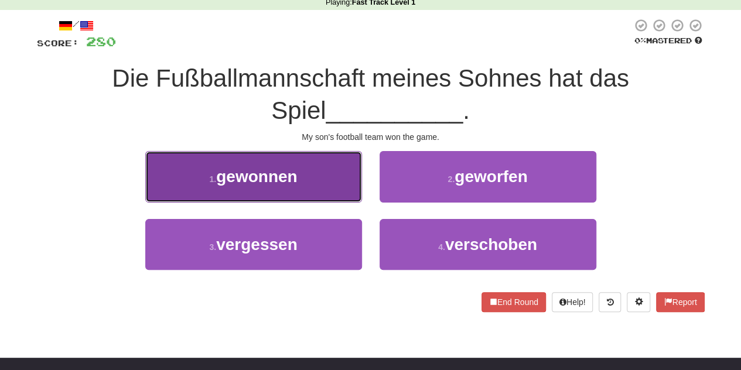
click at [266, 166] on button "1 . gewonnen" at bounding box center [253, 176] width 217 height 51
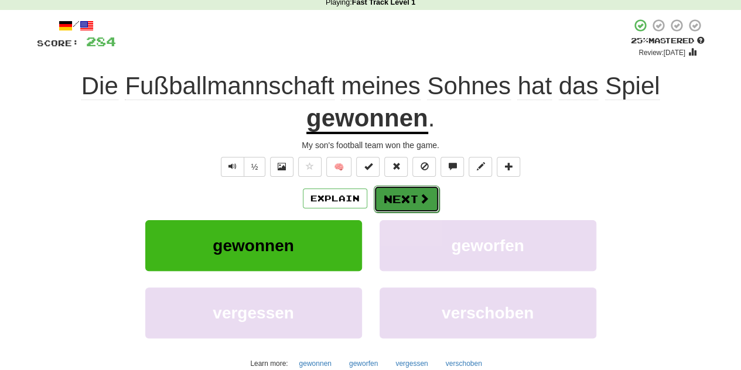
click at [411, 196] on button "Next" at bounding box center [407, 199] width 66 height 27
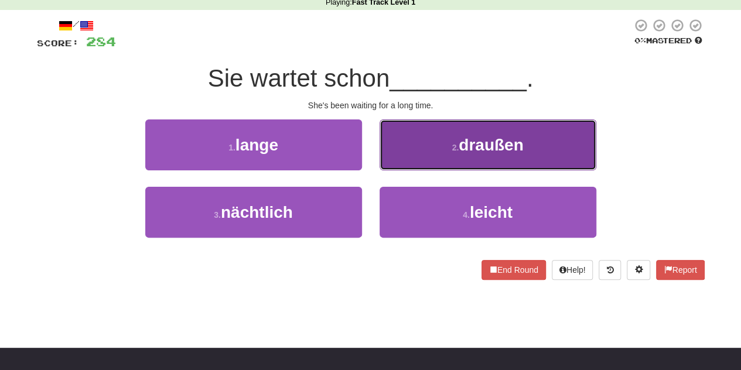
click at [412, 151] on button "2 . draußen" at bounding box center [488, 144] width 217 height 51
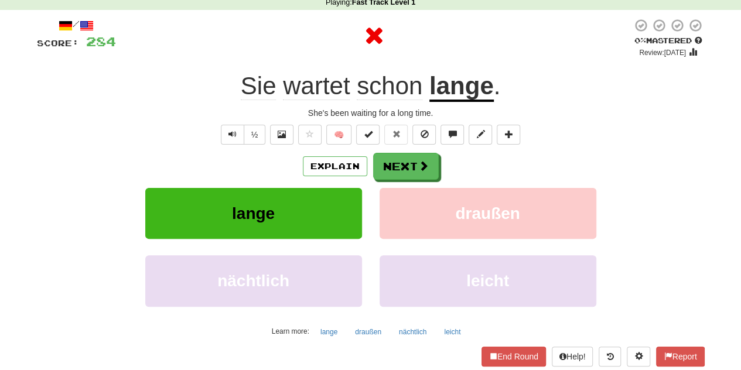
click at [466, 101] on u "lange" at bounding box center [461, 87] width 64 height 30
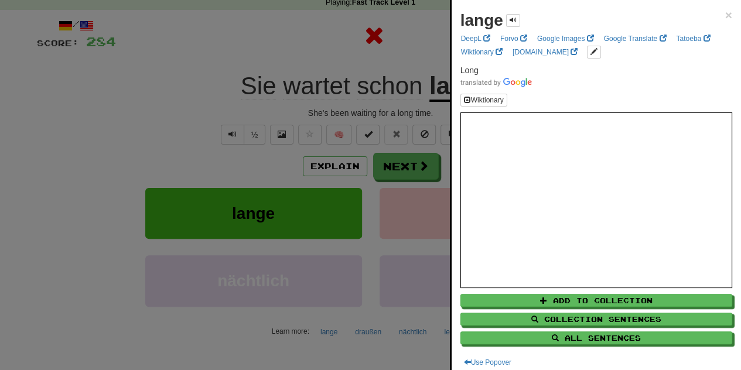
click at [439, 133] on div at bounding box center [370, 185] width 741 height 370
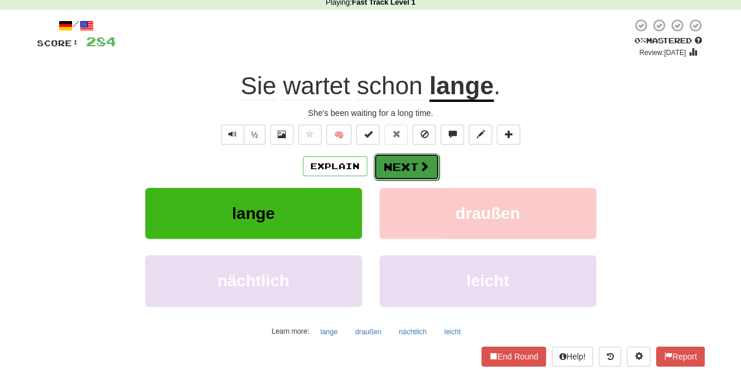
click at [419, 166] on span at bounding box center [424, 166] width 11 height 11
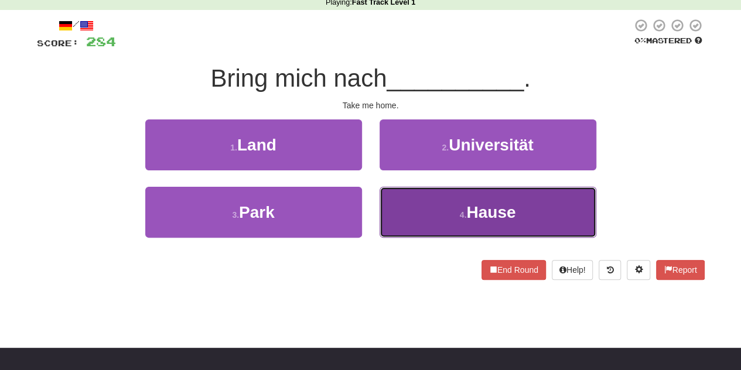
click at [402, 206] on button "4 . Hause" at bounding box center [488, 212] width 217 height 51
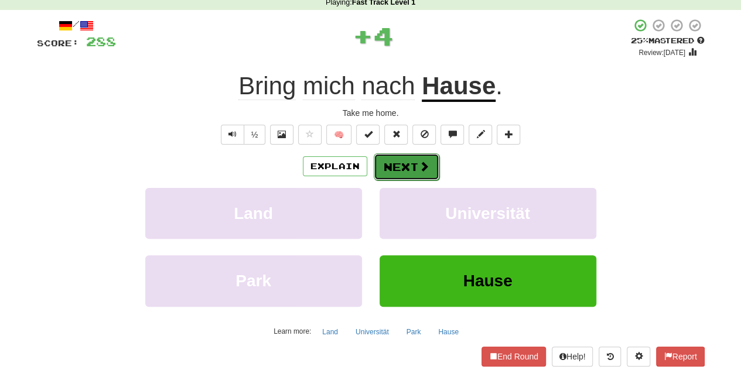
click at [400, 167] on button "Next" at bounding box center [407, 166] width 66 height 27
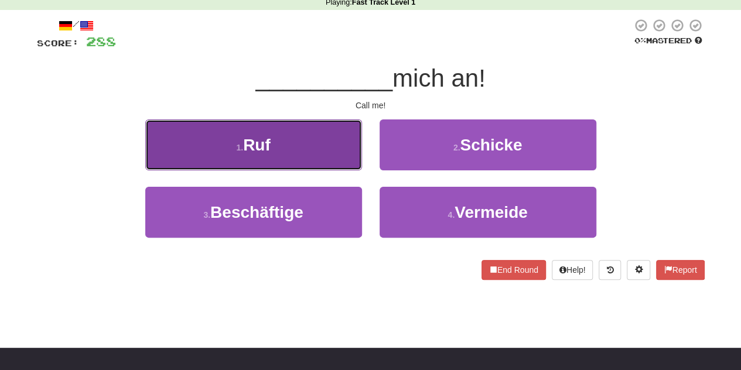
click at [352, 152] on button "1 . Ruf" at bounding box center [253, 144] width 217 height 51
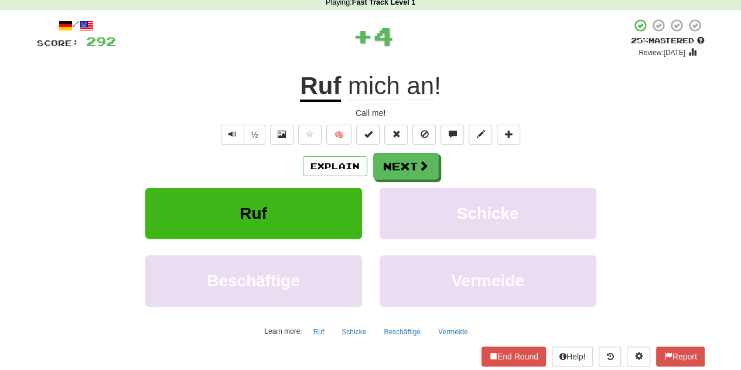
click at [329, 86] on u "Ruf" at bounding box center [320, 87] width 41 height 30
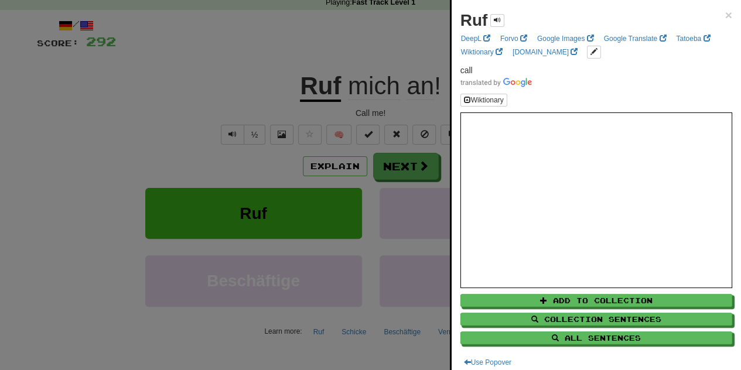
click at [207, 151] on div at bounding box center [370, 185] width 741 height 370
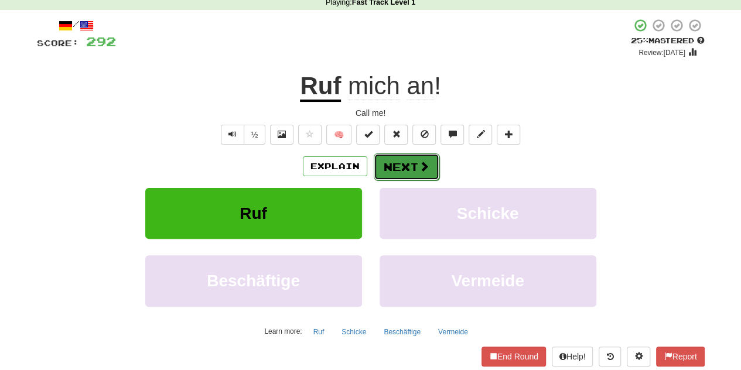
click at [426, 163] on span at bounding box center [424, 166] width 11 height 11
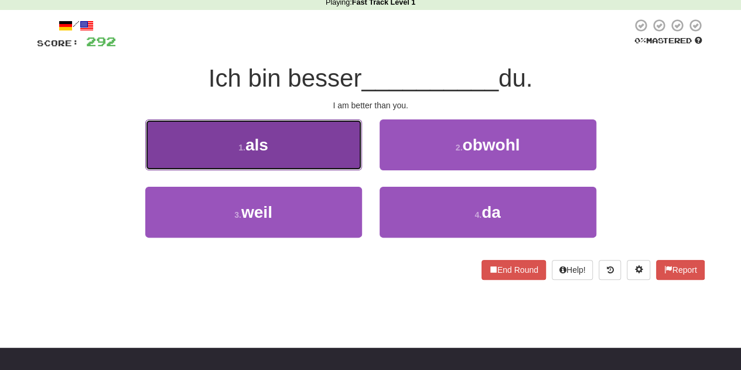
click at [309, 141] on button "1 . als" at bounding box center [253, 144] width 217 height 51
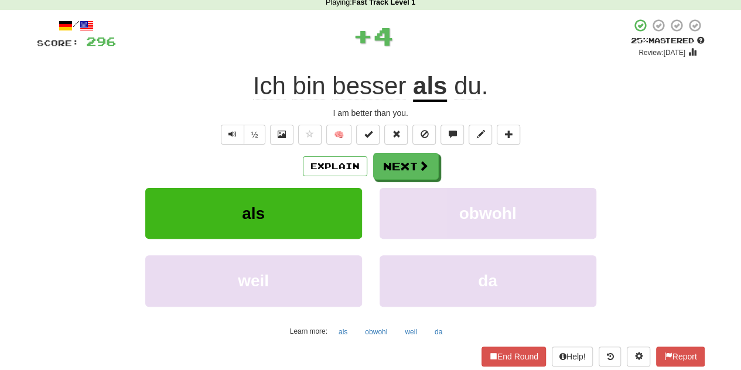
click at [426, 84] on u "als" at bounding box center [430, 87] width 34 height 30
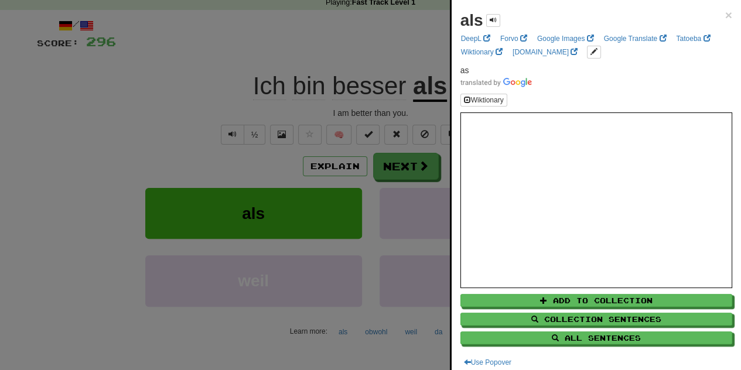
click at [360, 42] on div at bounding box center [370, 185] width 741 height 370
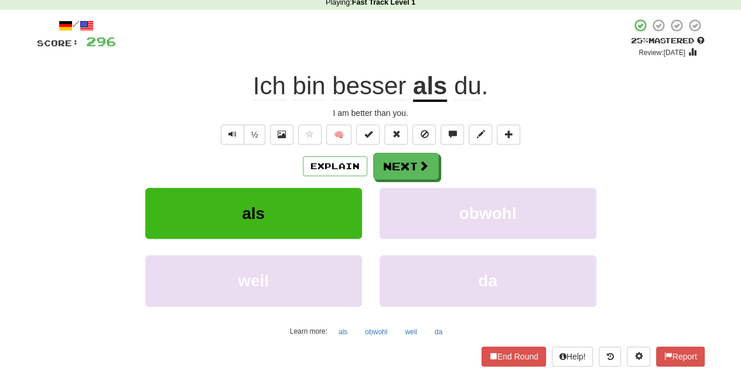
click at [385, 180] on div "Explain Next als obwohl weil da Learn more: als obwohl weil da" at bounding box center [371, 247] width 668 height 188
click at [402, 160] on button "Next" at bounding box center [407, 166] width 66 height 27
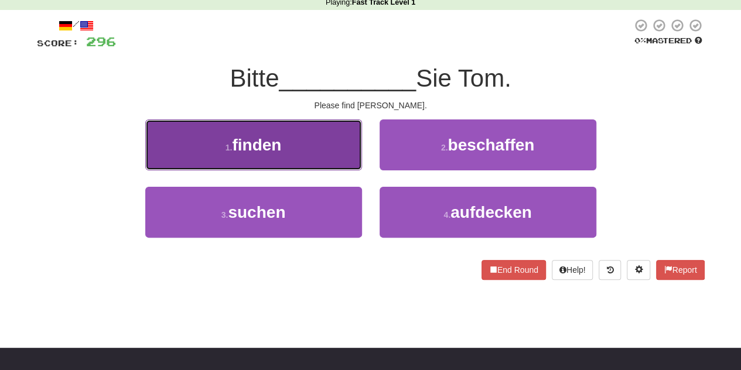
click at [339, 155] on button "1 . finden" at bounding box center [253, 144] width 217 height 51
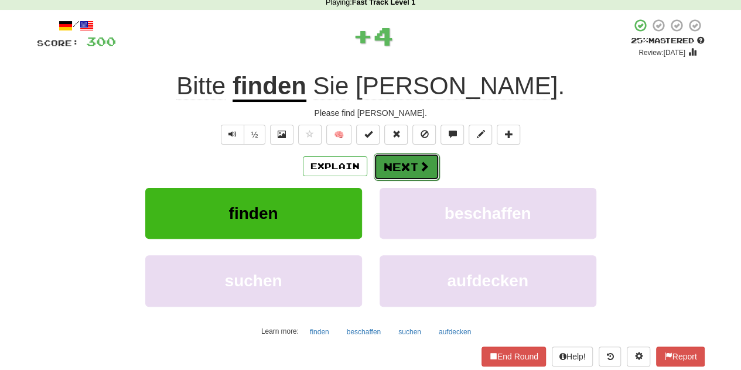
click at [403, 175] on button "Next" at bounding box center [407, 166] width 66 height 27
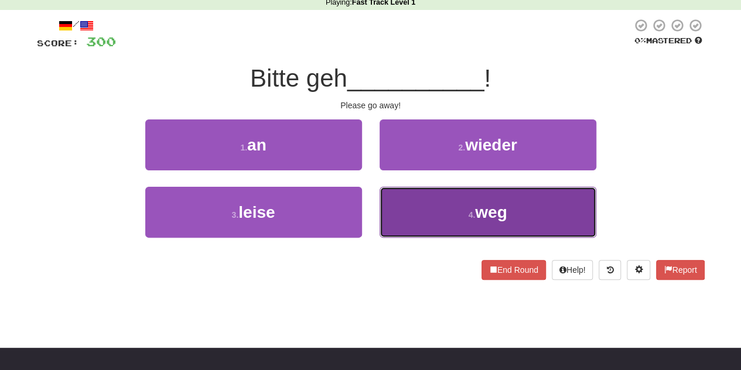
click at [409, 218] on button "4 . weg" at bounding box center [488, 212] width 217 height 51
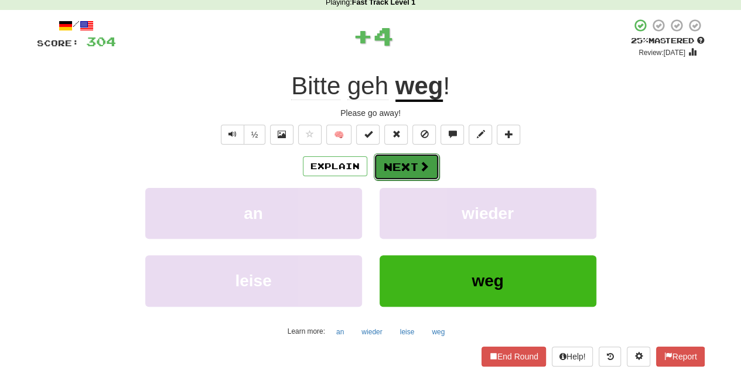
click at [418, 176] on button "Next" at bounding box center [407, 166] width 66 height 27
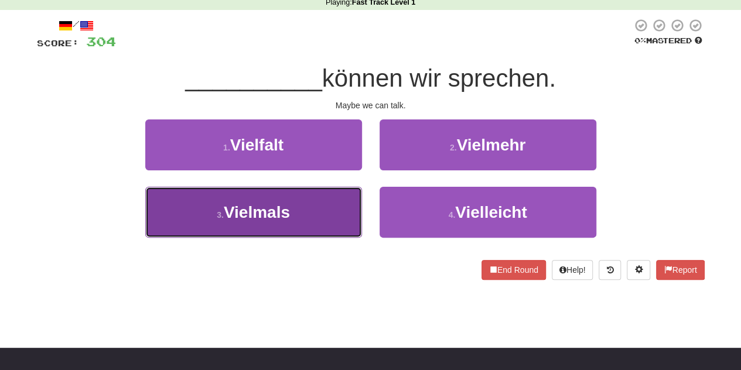
click at [337, 199] on button "3 . Vielmals" at bounding box center [253, 212] width 217 height 51
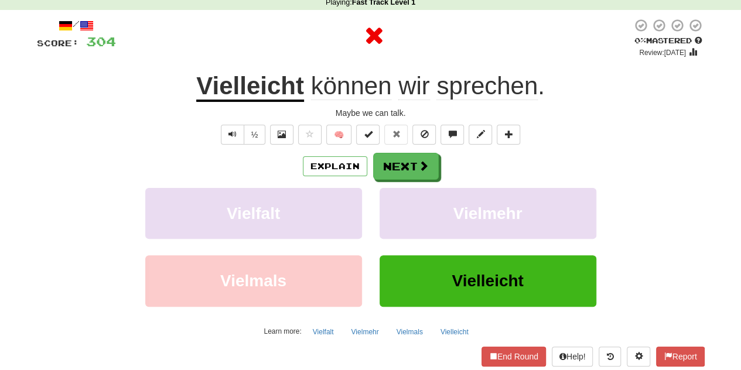
click at [281, 97] on u "Vielleicht" at bounding box center [250, 87] width 108 height 30
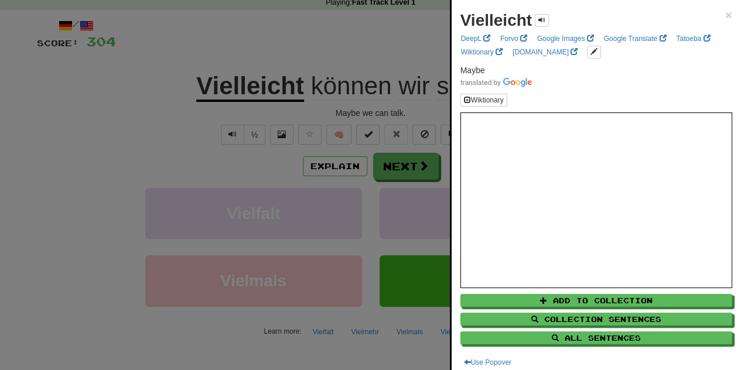
click at [148, 100] on div at bounding box center [370, 185] width 741 height 370
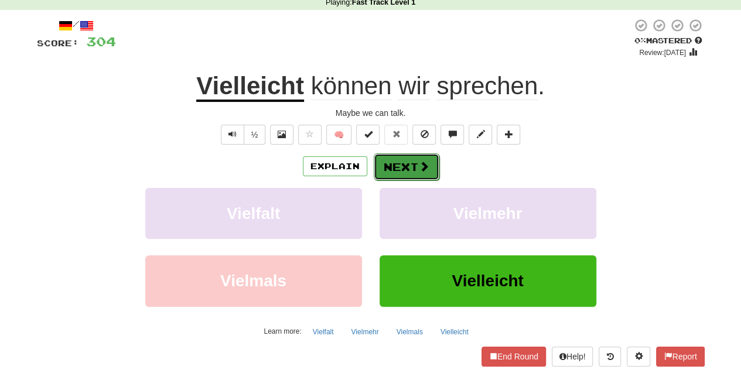
click at [402, 167] on button "Next" at bounding box center [407, 166] width 66 height 27
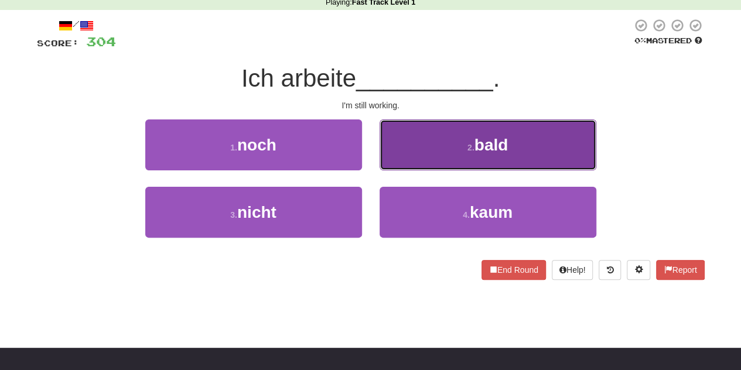
click at [423, 146] on button "2 . bald" at bounding box center [488, 144] width 217 height 51
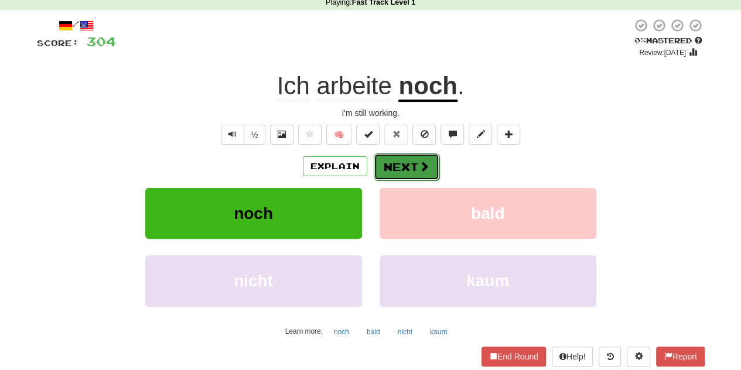
click at [426, 163] on span at bounding box center [424, 166] width 11 height 11
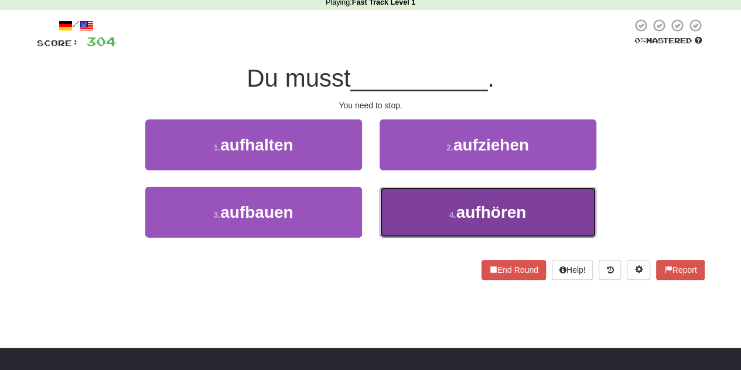
click at [415, 206] on button "4 . aufhören" at bounding box center [488, 212] width 217 height 51
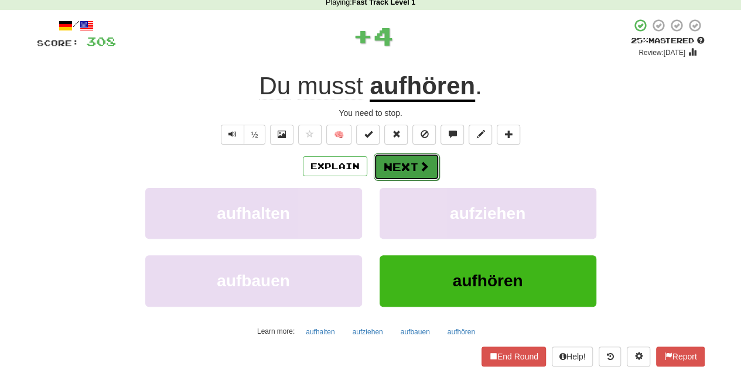
click at [406, 167] on button "Next" at bounding box center [407, 166] width 66 height 27
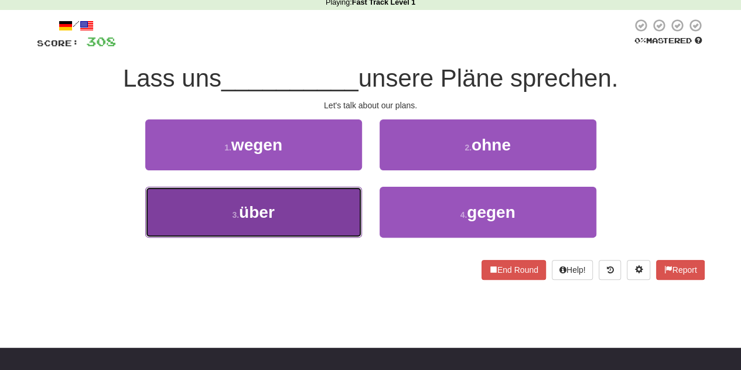
click at [313, 223] on button "3 . über" at bounding box center [253, 212] width 217 height 51
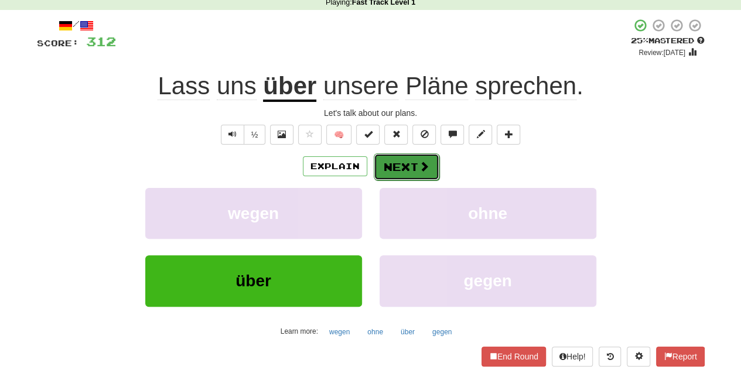
click at [385, 170] on button "Next" at bounding box center [407, 166] width 66 height 27
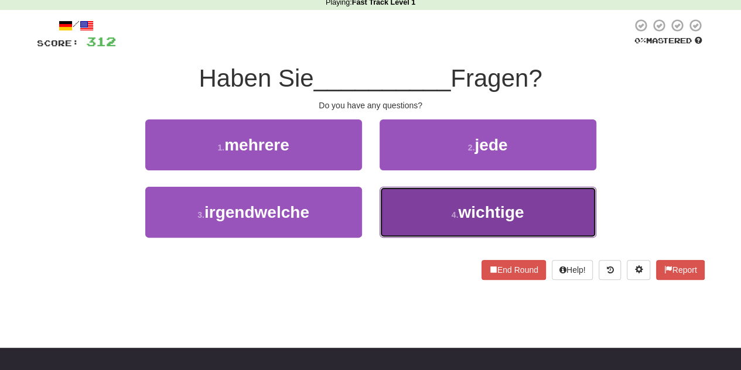
click at [412, 204] on button "4 . wichtige" at bounding box center [488, 212] width 217 height 51
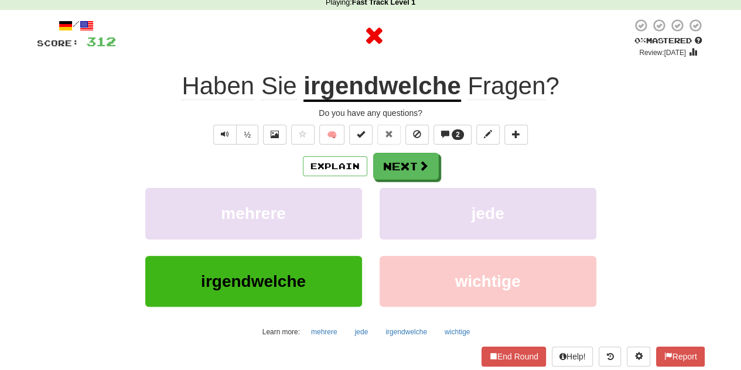
click at [360, 83] on u "irgendwelche" at bounding box center [381, 87] width 157 height 30
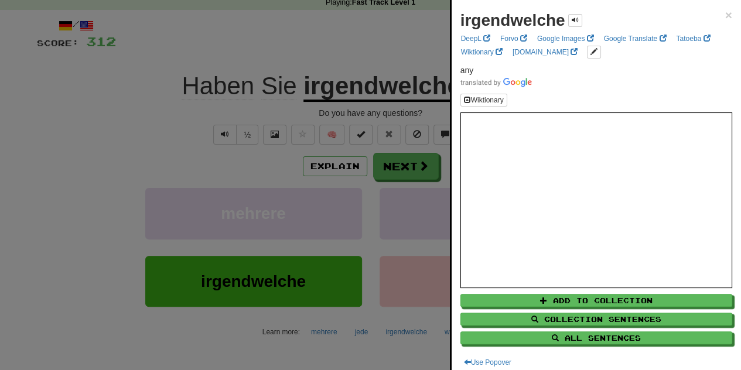
click at [298, 50] on div at bounding box center [370, 185] width 741 height 370
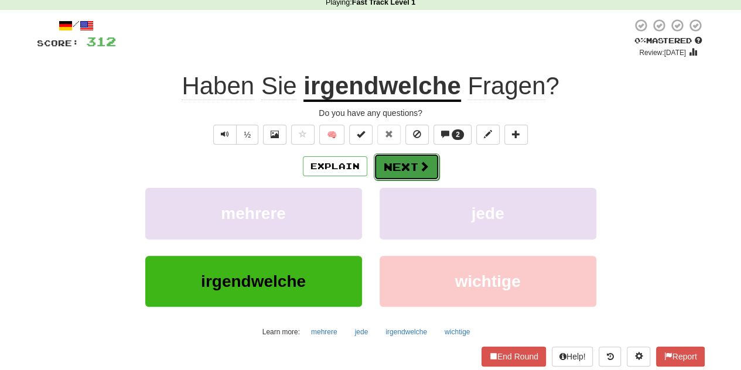
click at [398, 173] on button "Next" at bounding box center [407, 166] width 66 height 27
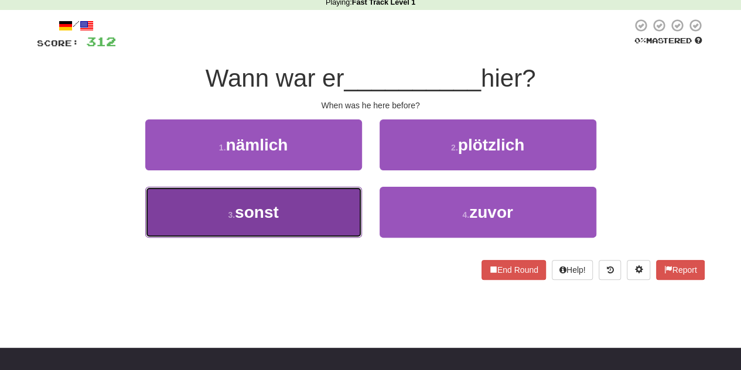
click at [344, 201] on button "3 . sonst" at bounding box center [253, 212] width 217 height 51
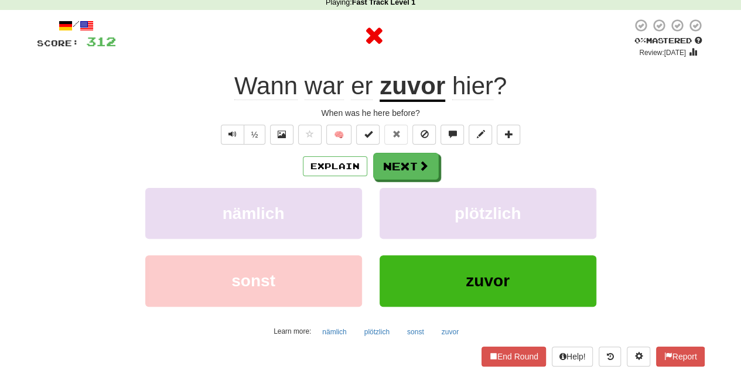
click at [417, 98] on u "zuvor" at bounding box center [413, 87] width 66 height 30
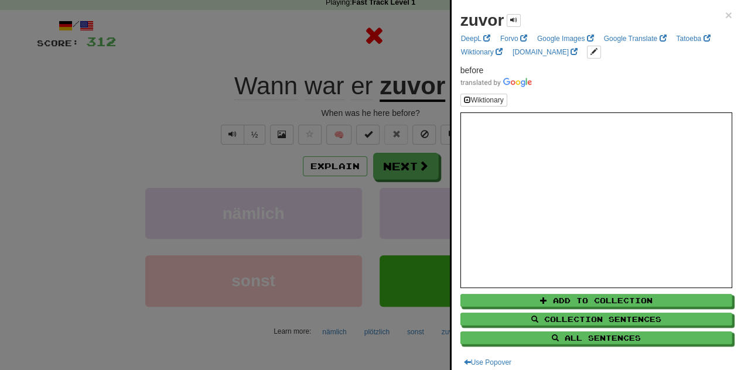
click at [411, 159] on div at bounding box center [370, 185] width 741 height 370
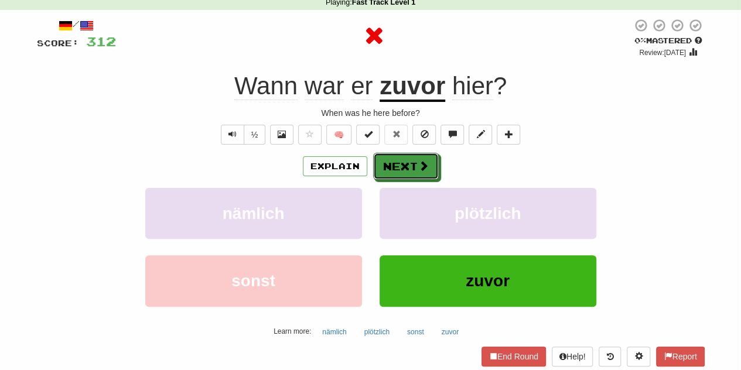
click at [395, 166] on button "Next" at bounding box center [406, 166] width 66 height 27
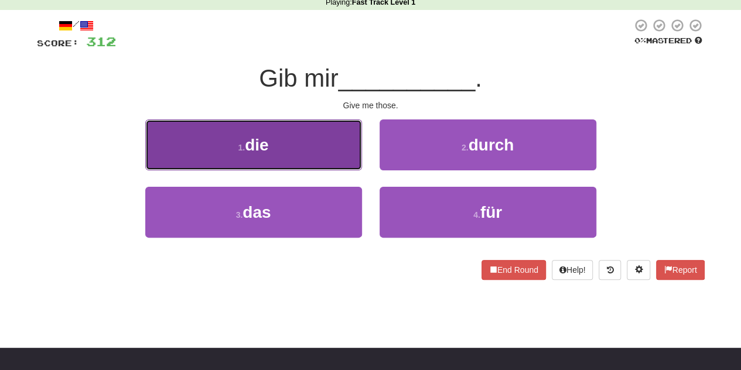
click at [337, 159] on button "1 . die" at bounding box center [253, 144] width 217 height 51
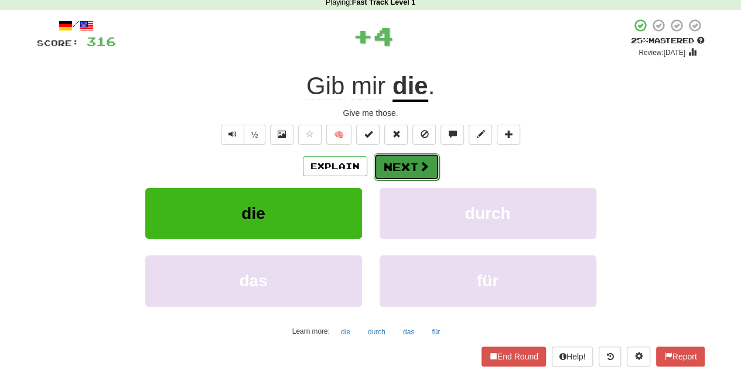
click at [396, 174] on button "Next" at bounding box center [407, 166] width 66 height 27
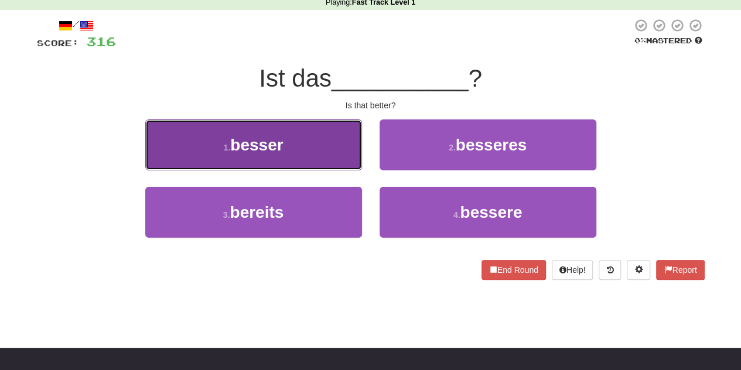
click at [337, 151] on button "1 . besser" at bounding box center [253, 144] width 217 height 51
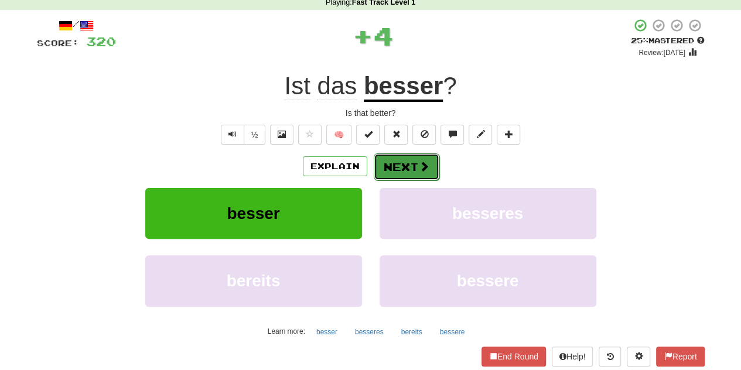
click at [385, 172] on button "Next" at bounding box center [407, 166] width 66 height 27
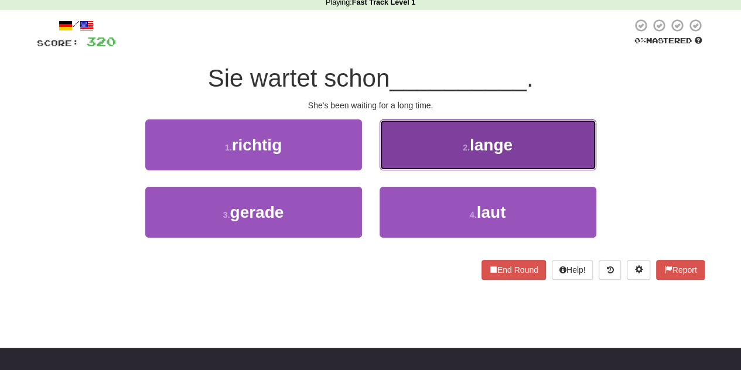
click at [415, 159] on button "2 . lange" at bounding box center [488, 144] width 217 height 51
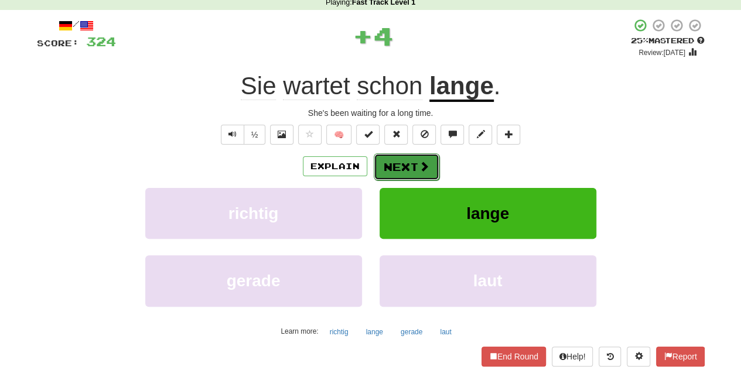
click at [413, 163] on button "Next" at bounding box center [407, 166] width 66 height 27
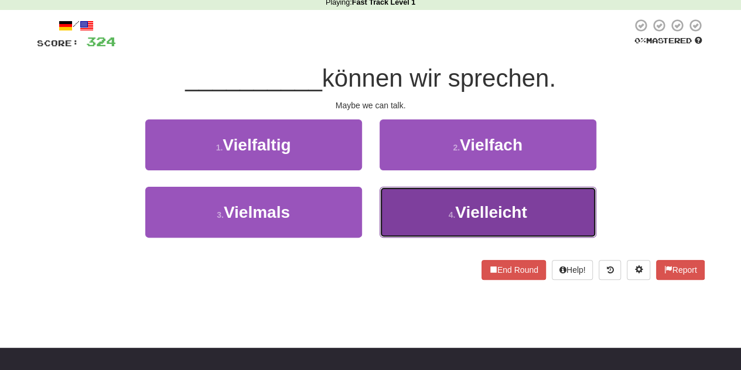
click at [398, 201] on button "4 . Vielleicht" at bounding box center [488, 212] width 217 height 51
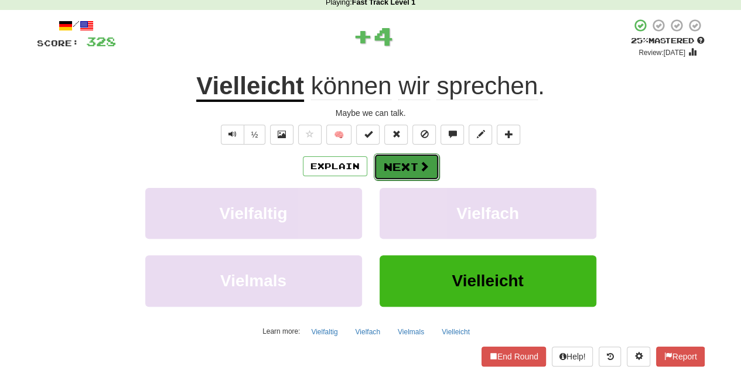
click at [391, 174] on button "Next" at bounding box center [407, 166] width 66 height 27
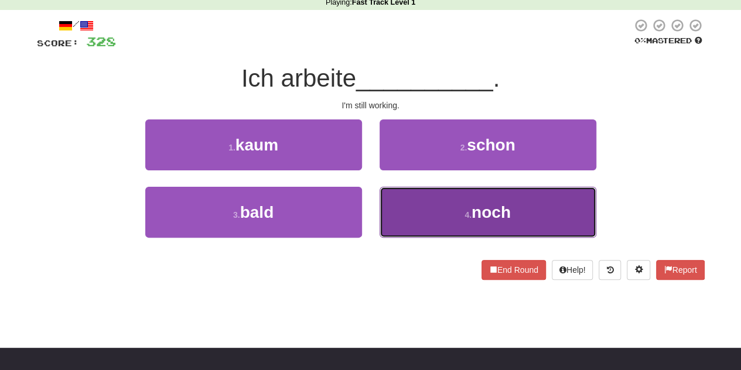
click at [422, 220] on button "4 . noch" at bounding box center [488, 212] width 217 height 51
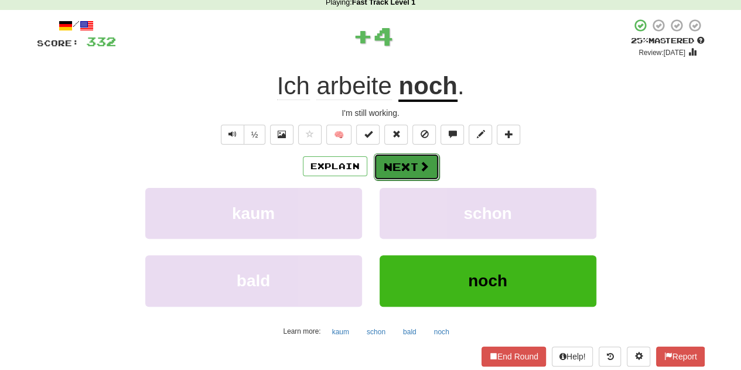
click at [396, 166] on button "Next" at bounding box center [407, 166] width 66 height 27
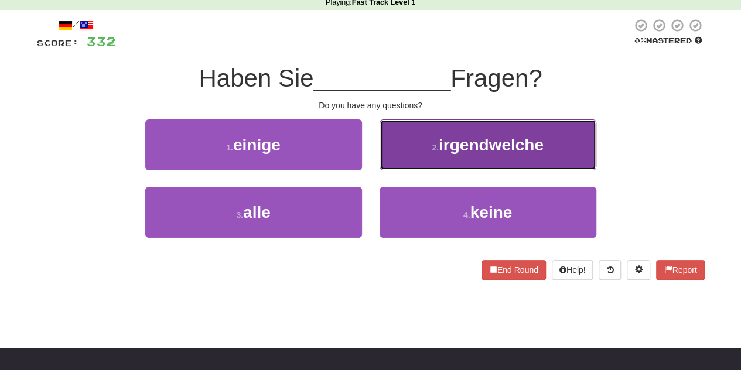
click at [412, 165] on button "2 . irgendwelche" at bounding box center [488, 144] width 217 height 51
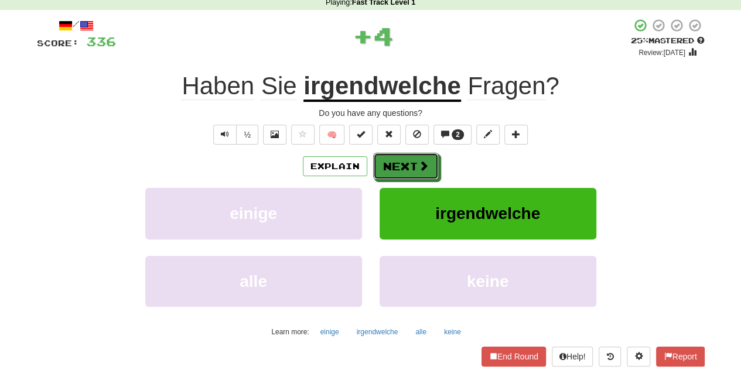
click at [412, 165] on button "Next" at bounding box center [406, 166] width 66 height 27
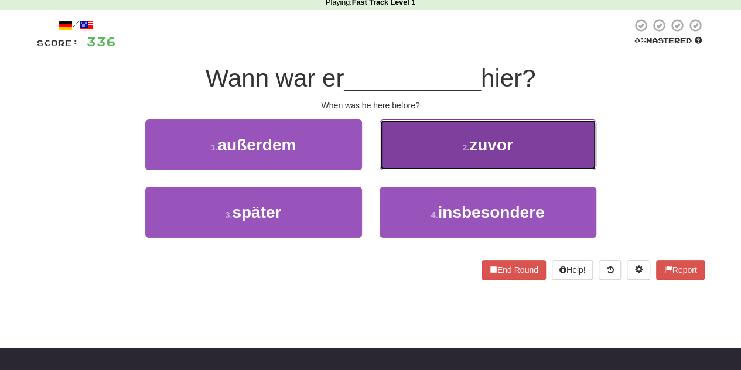
click at [429, 153] on button "2 . zuvor" at bounding box center [488, 144] width 217 height 51
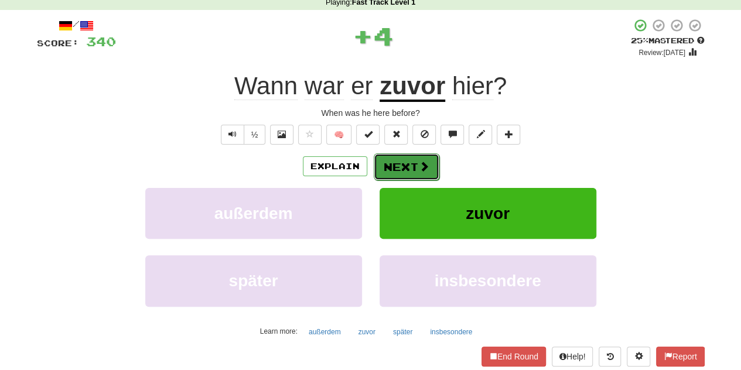
click at [406, 167] on button "Next" at bounding box center [407, 166] width 66 height 27
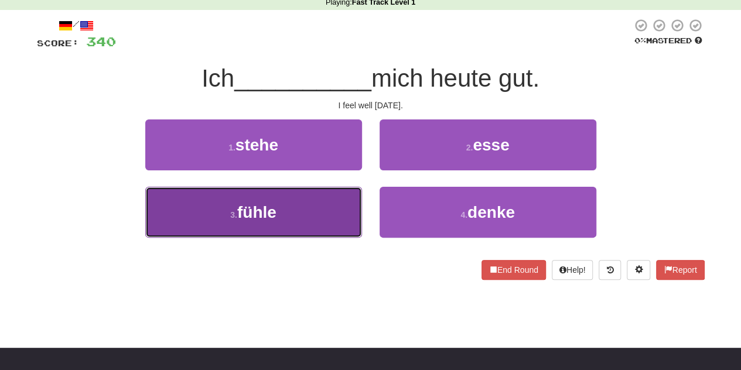
click at [347, 207] on button "3 . fühle" at bounding box center [253, 212] width 217 height 51
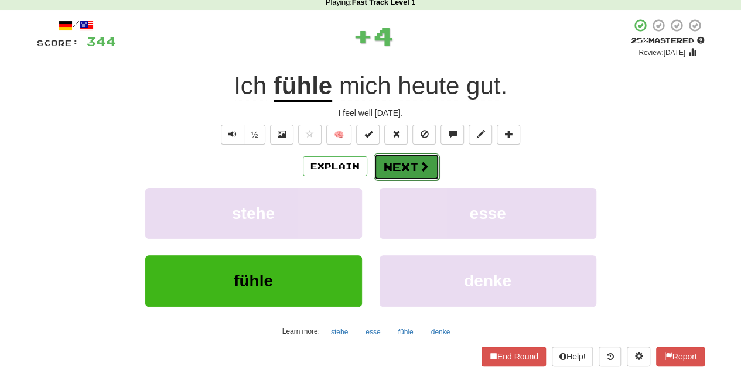
click at [405, 166] on button "Next" at bounding box center [407, 166] width 66 height 27
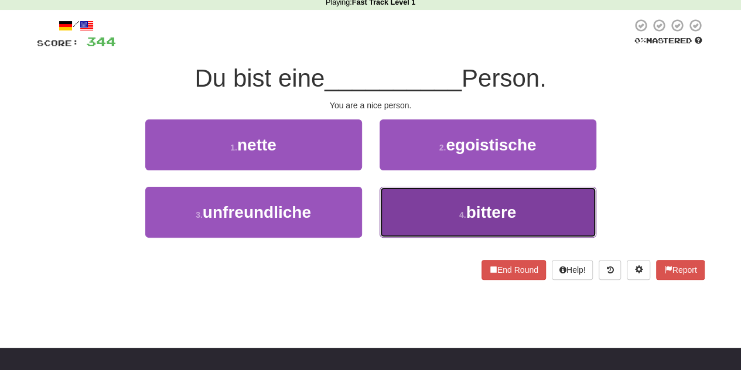
click at [415, 212] on button "4 . bittere" at bounding box center [488, 212] width 217 height 51
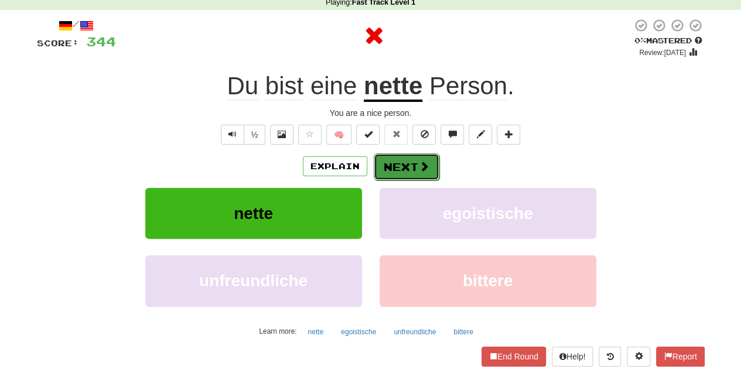
click at [415, 177] on button "Next" at bounding box center [407, 166] width 66 height 27
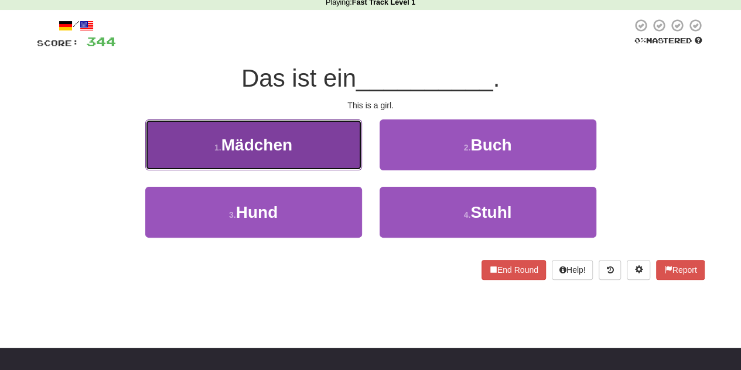
click at [345, 142] on button "1 . Mädchen" at bounding box center [253, 144] width 217 height 51
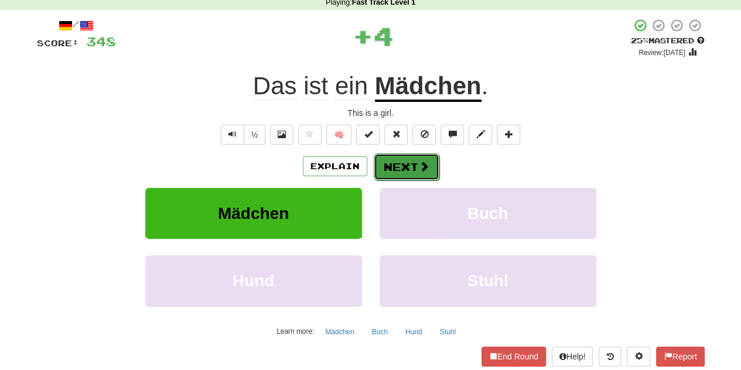
click at [397, 164] on button "Next" at bounding box center [407, 166] width 66 height 27
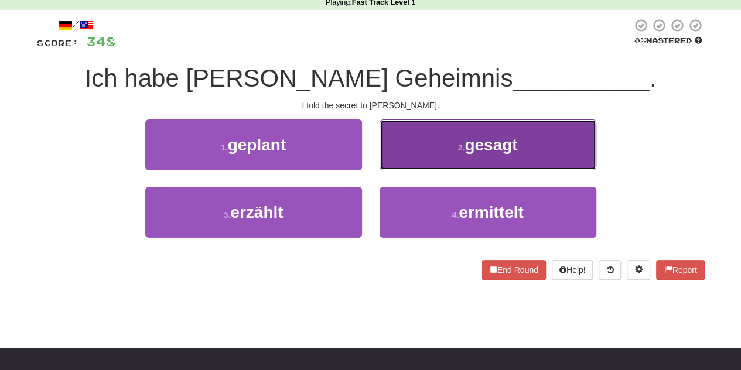
click at [459, 153] on button "2 . gesagt" at bounding box center [488, 144] width 217 height 51
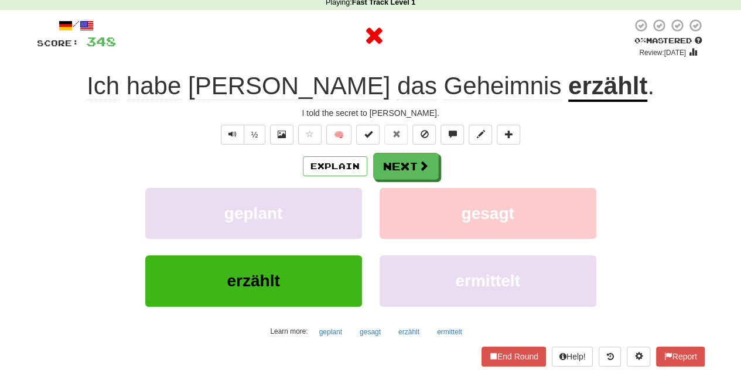
click at [568, 84] on u "erzählt" at bounding box center [607, 87] width 79 height 30
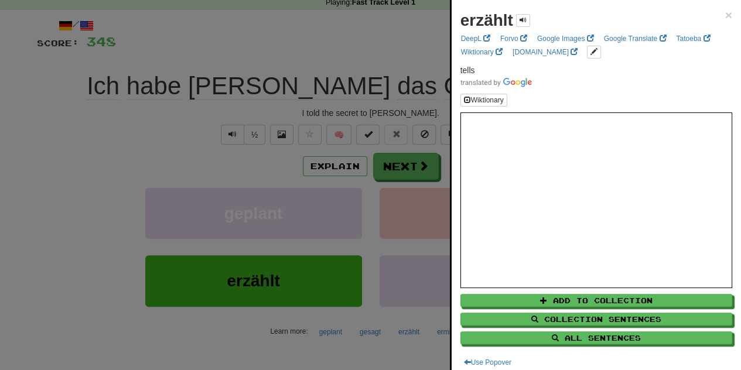
click at [427, 43] on div at bounding box center [370, 185] width 741 height 370
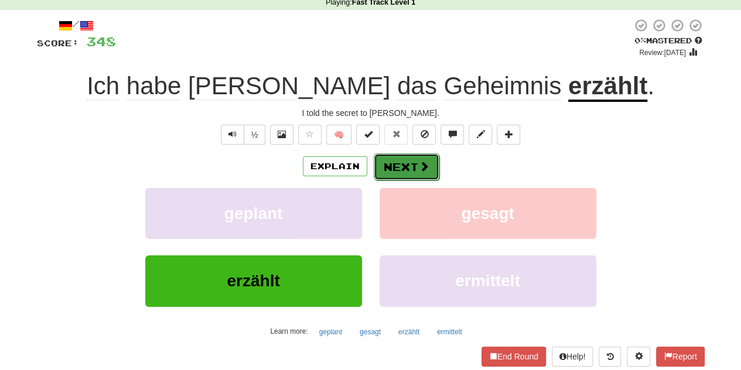
click at [412, 165] on button "Next" at bounding box center [407, 166] width 66 height 27
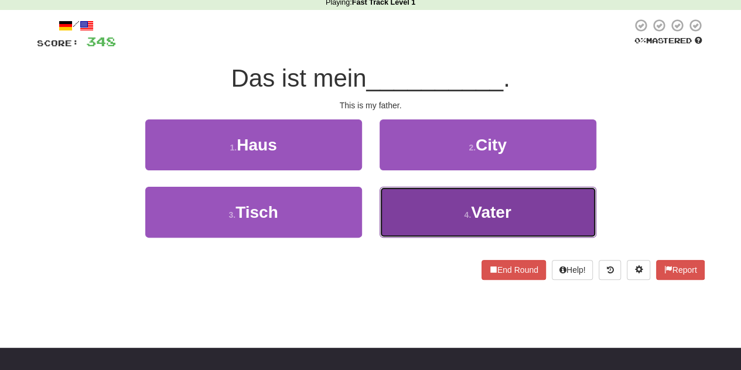
click at [428, 201] on button "4 . Vater" at bounding box center [488, 212] width 217 height 51
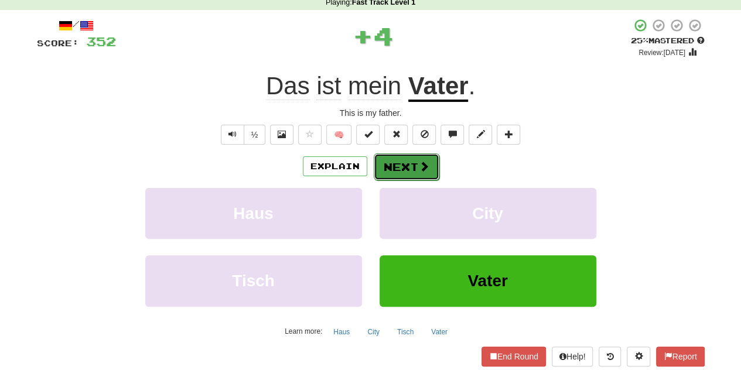
click at [406, 175] on button "Next" at bounding box center [407, 166] width 66 height 27
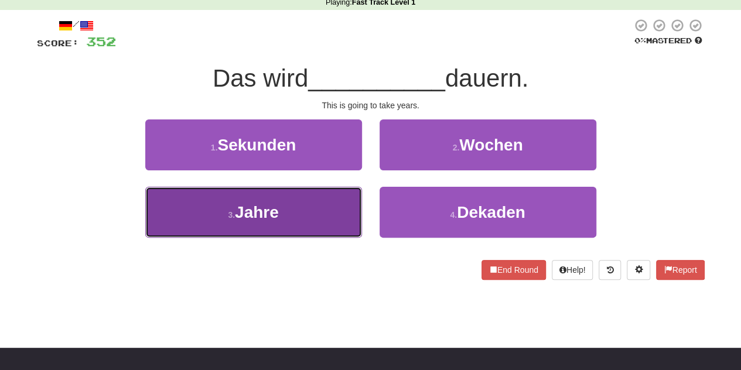
click at [337, 214] on button "3 . Jahre" at bounding box center [253, 212] width 217 height 51
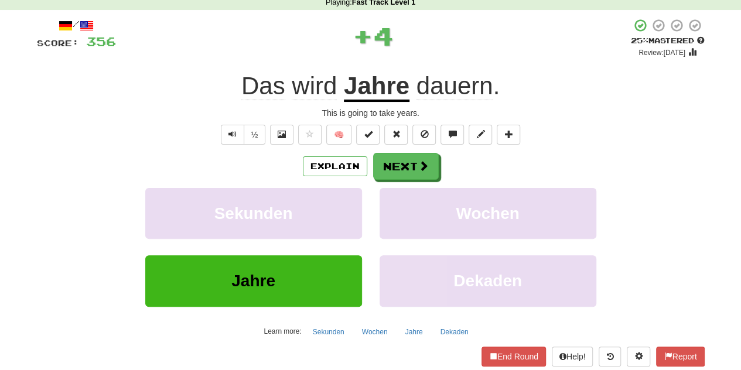
click at [445, 86] on span "dauern" at bounding box center [454, 86] width 77 height 28
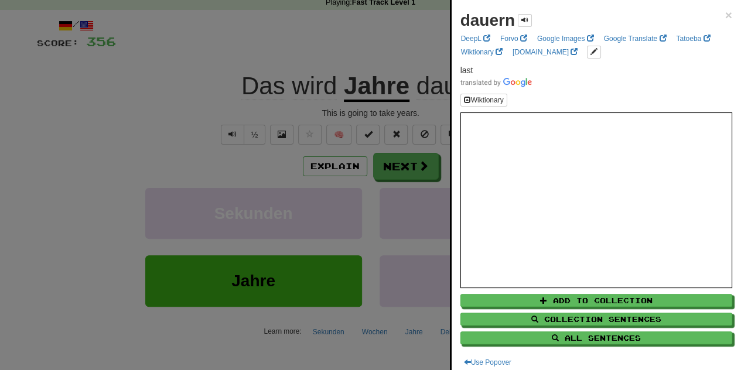
click at [419, 58] on div at bounding box center [370, 185] width 741 height 370
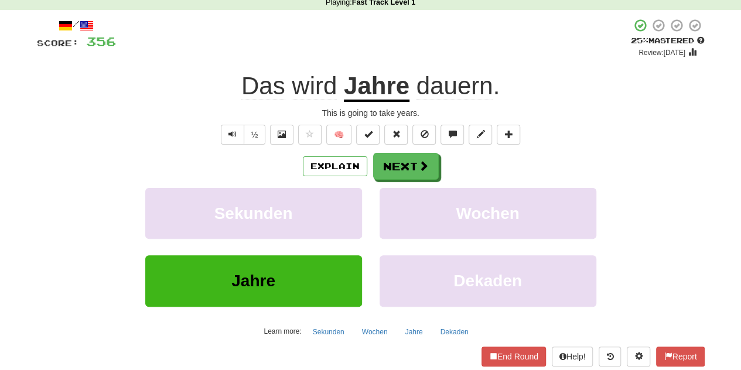
click at [323, 80] on span "wird" at bounding box center [314, 86] width 45 height 28
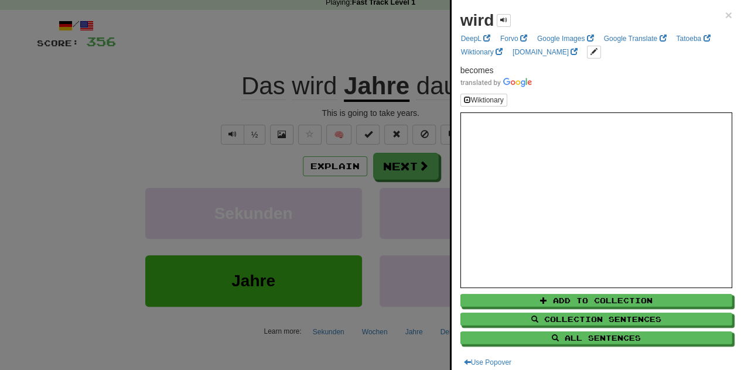
click at [300, 45] on div at bounding box center [370, 185] width 741 height 370
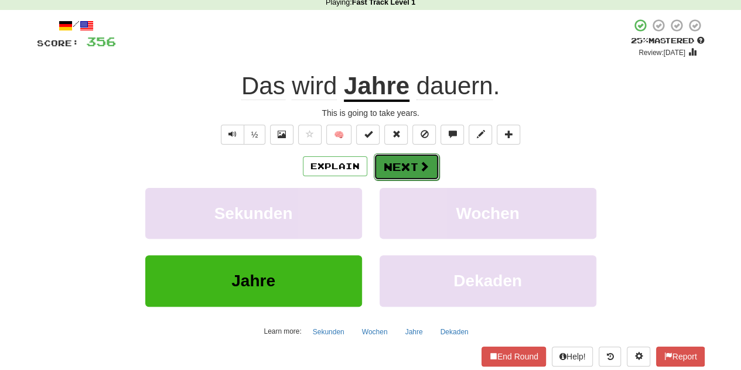
click at [392, 163] on button "Next" at bounding box center [407, 166] width 66 height 27
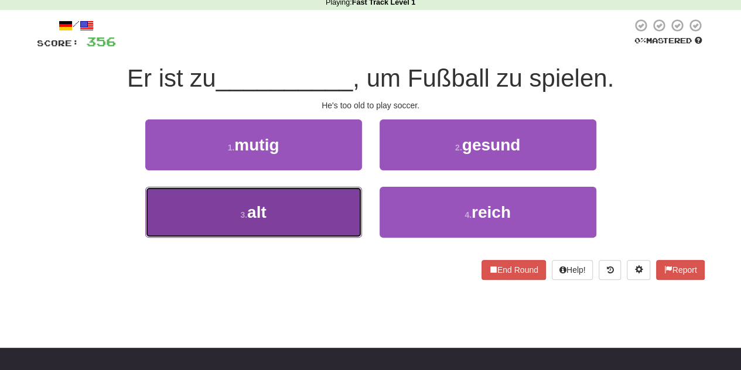
click at [326, 205] on button "3 . alt" at bounding box center [253, 212] width 217 height 51
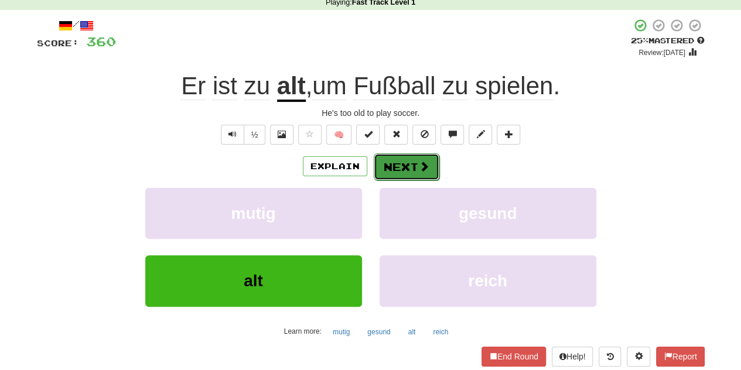
click at [392, 168] on button "Next" at bounding box center [407, 166] width 66 height 27
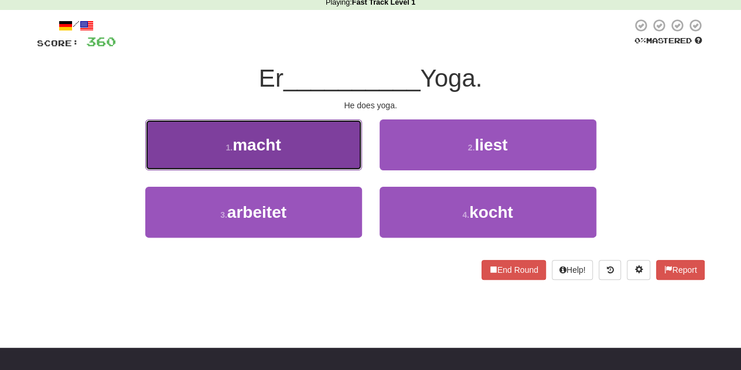
click at [348, 142] on button "1 . macht" at bounding box center [253, 144] width 217 height 51
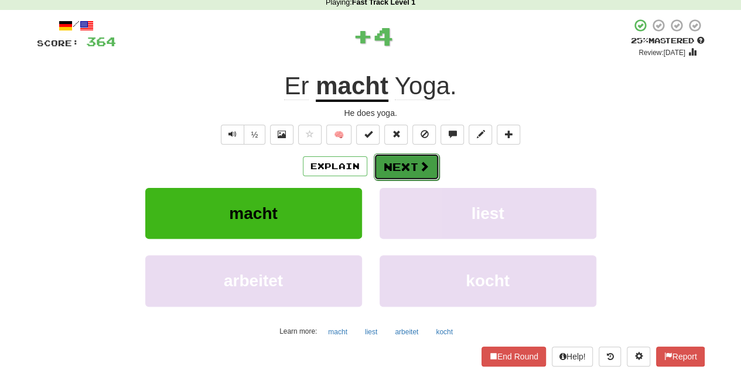
click at [389, 165] on button "Next" at bounding box center [407, 166] width 66 height 27
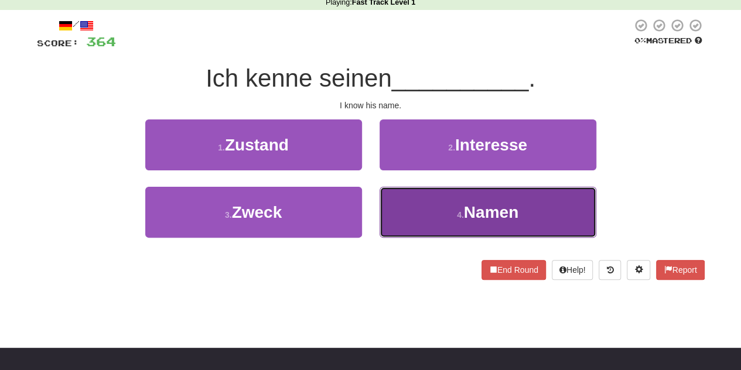
click at [415, 217] on button "4 . Namen" at bounding box center [488, 212] width 217 height 51
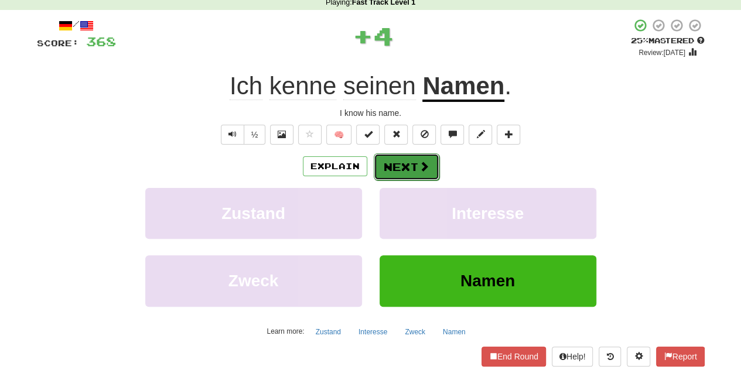
click at [403, 172] on button "Next" at bounding box center [407, 166] width 66 height 27
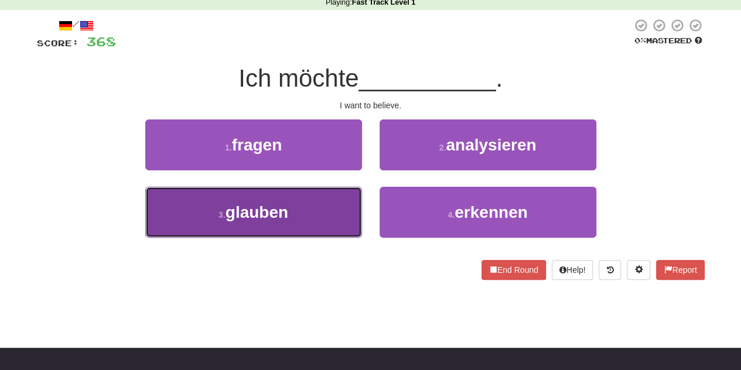
click at [320, 217] on button "3 . glauben" at bounding box center [253, 212] width 217 height 51
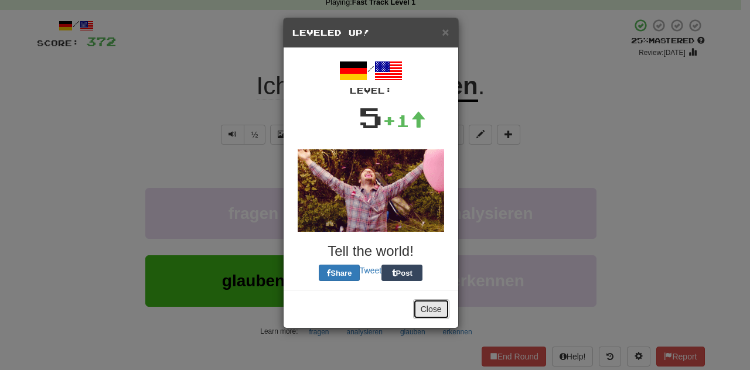
click at [440, 304] on button "Close" at bounding box center [431, 309] width 36 height 20
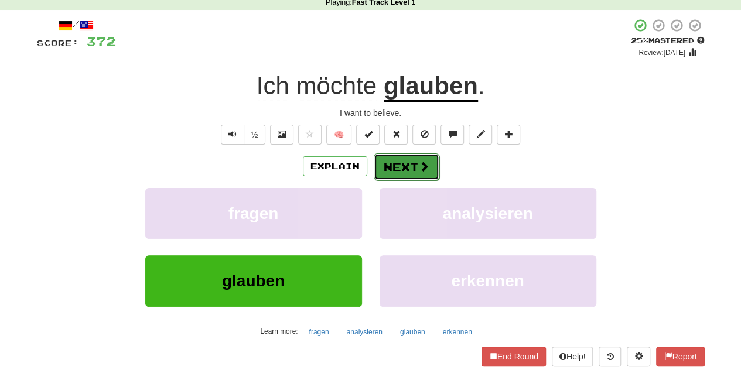
click at [391, 172] on button "Next" at bounding box center [407, 166] width 66 height 27
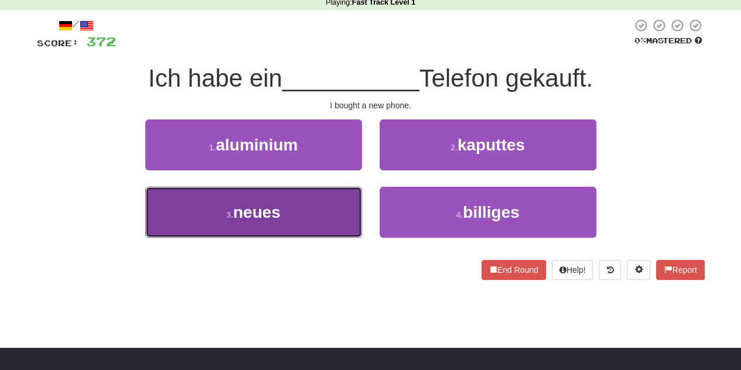
click at [337, 203] on button "3 . neues" at bounding box center [253, 212] width 217 height 51
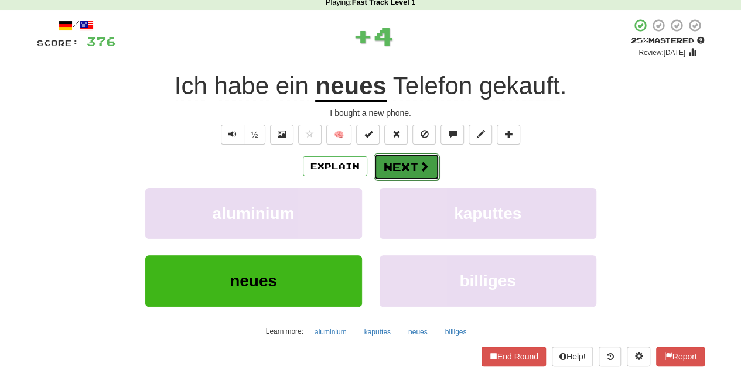
click at [405, 169] on button "Next" at bounding box center [407, 166] width 66 height 27
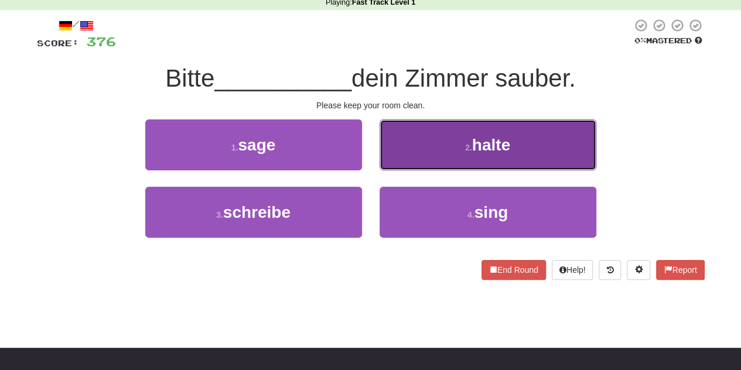
click at [388, 145] on button "2 . halte" at bounding box center [488, 144] width 217 height 51
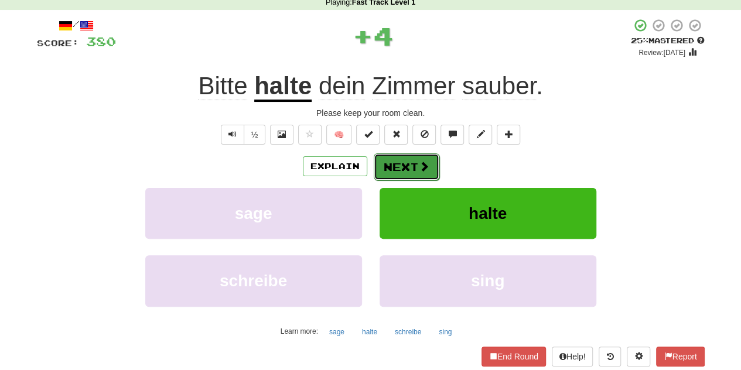
click at [402, 169] on button "Next" at bounding box center [407, 166] width 66 height 27
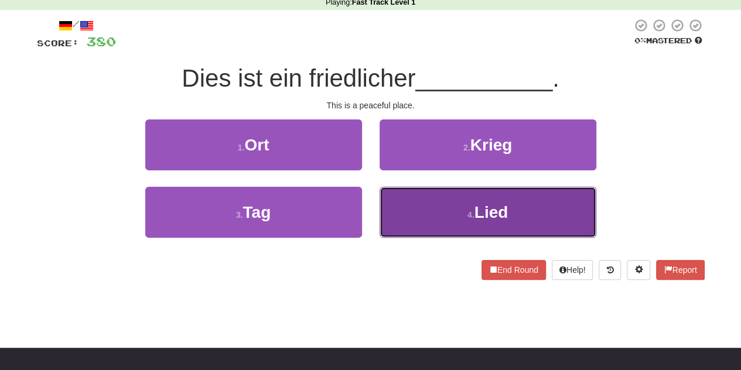
click at [409, 198] on button "4 . Lied" at bounding box center [488, 212] width 217 height 51
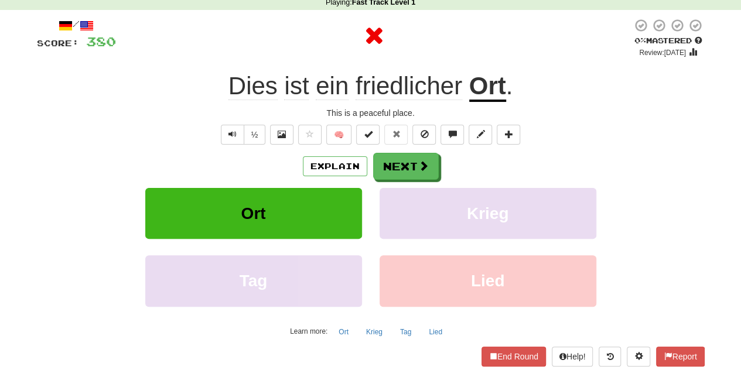
click at [481, 87] on u "Ort" at bounding box center [487, 87] width 37 height 30
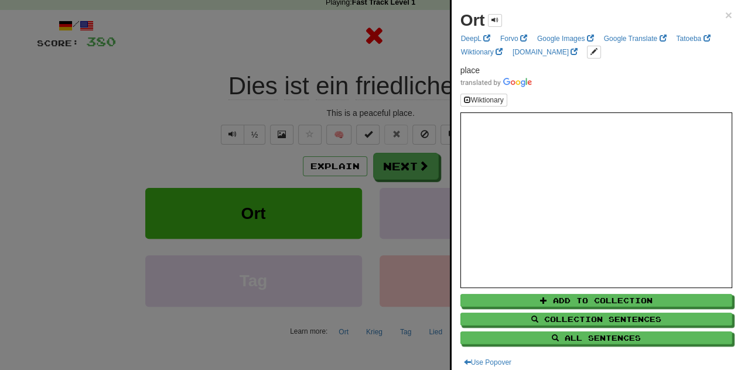
click at [353, 37] on div at bounding box center [370, 185] width 741 height 370
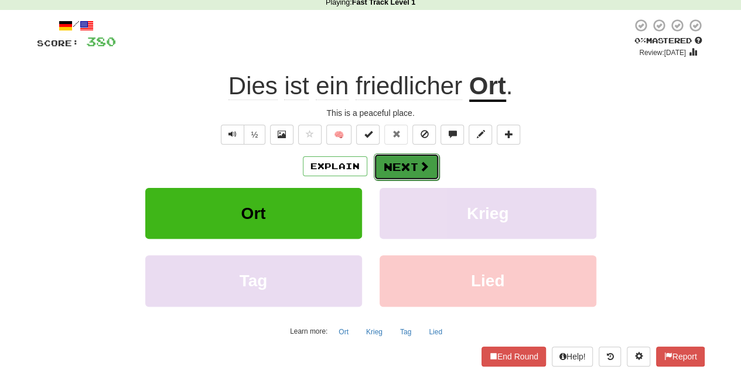
click at [415, 170] on button "Next" at bounding box center [407, 166] width 66 height 27
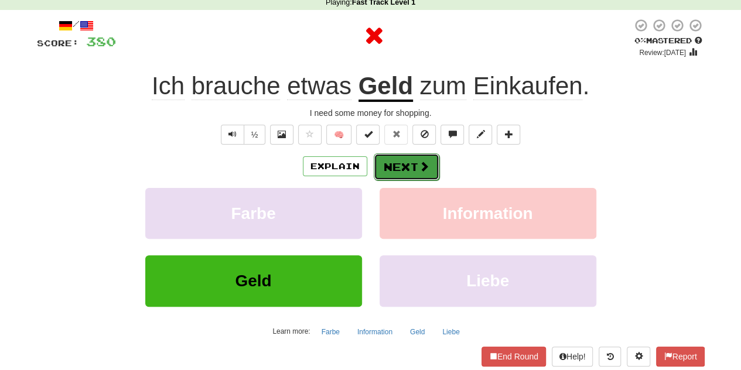
click at [394, 170] on button "Next" at bounding box center [407, 166] width 66 height 27
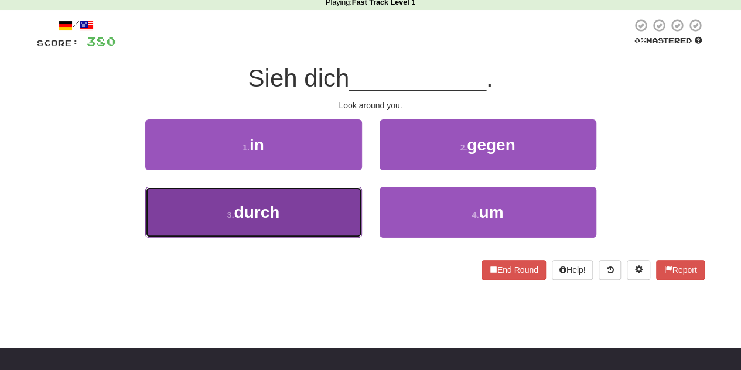
click at [336, 210] on button "3 . durch" at bounding box center [253, 212] width 217 height 51
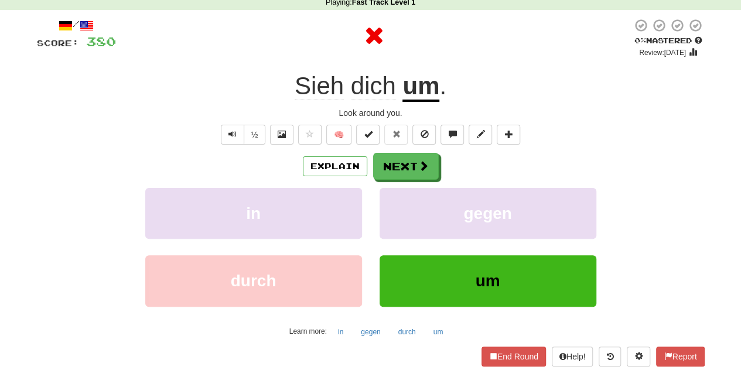
click at [321, 83] on span "Sieh" at bounding box center [319, 86] width 49 height 28
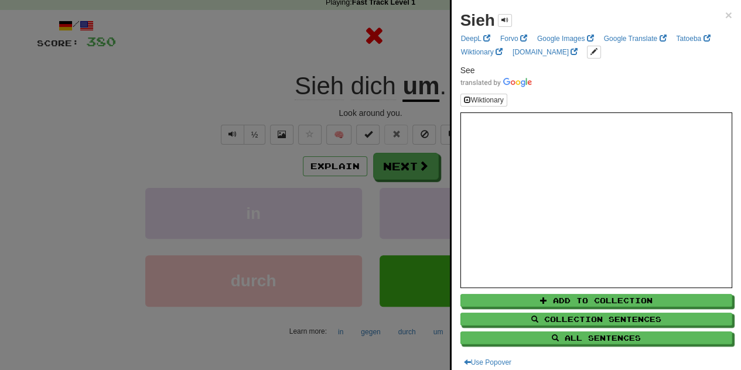
click at [274, 33] on div at bounding box center [370, 185] width 741 height 370
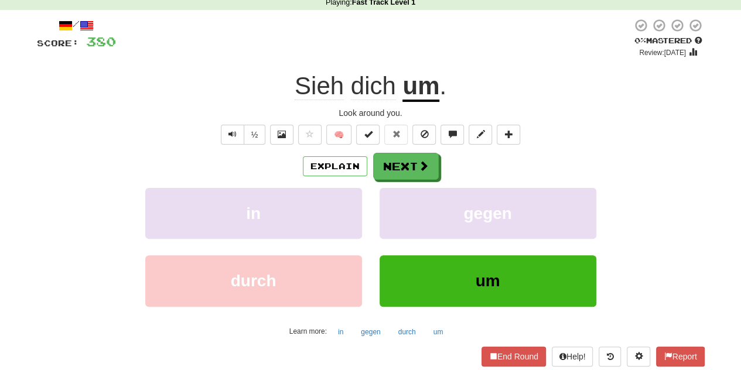
click at [415, 85] on u "um" at bounding box center [420, 87] width 37 height 30
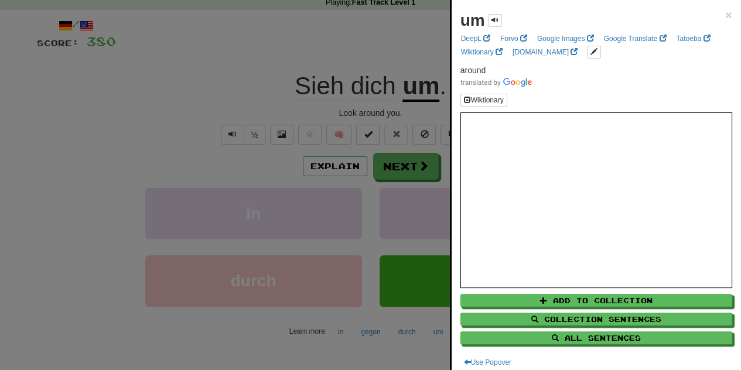
click at [302, 56] on div at bounding box center [370, 185] width 741 height 370
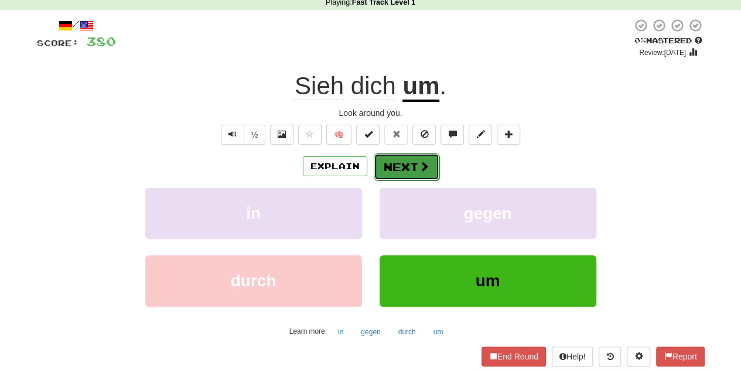
click at [394, 161] on button "Next" at bounding box center [407, 166] width 66 height 27
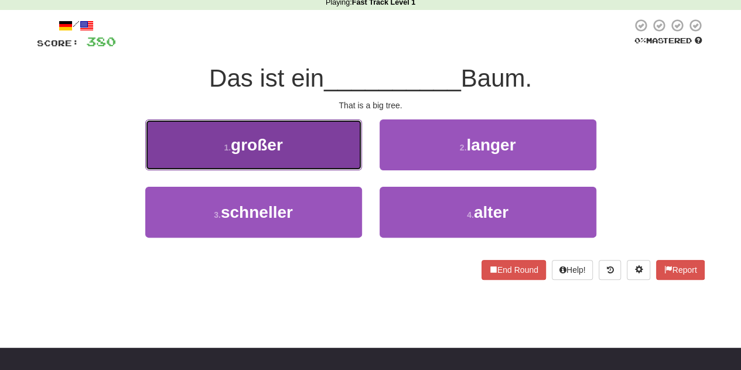
click at [320, 143] on button "1 . großer" at bounding box center [253, 144] width 217 height 51
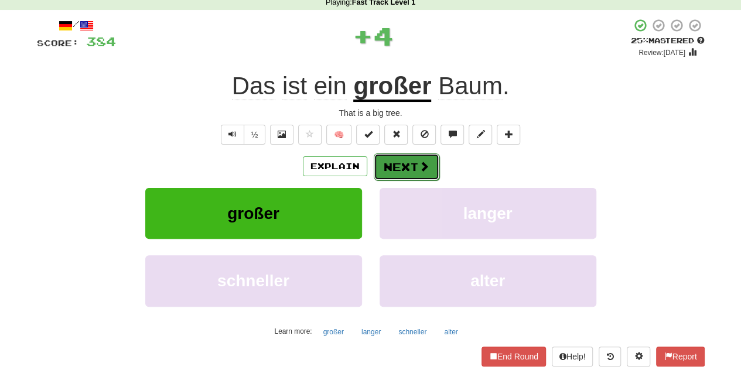
click at [389, 161] on button "Next" at bounding box center [407, 166] width 66 height 27
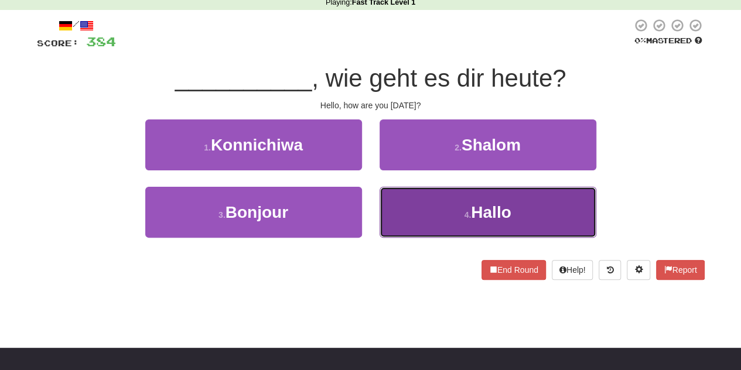
click at [415, 206] on button "4 . Hallo" at bounding box center [488, 212] width 217 height 51
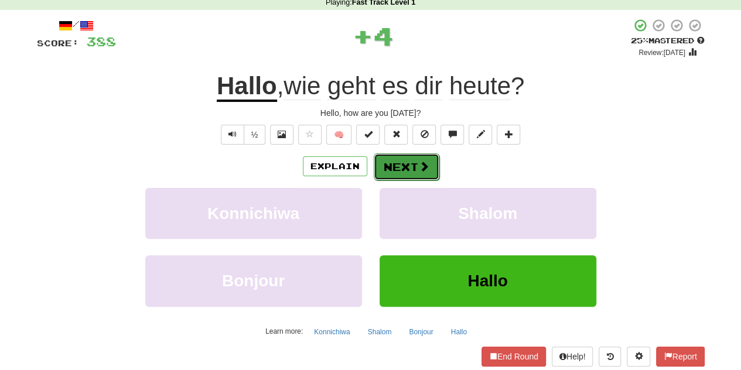
click at [403, 156] on button "Next" at bounding box center [407, 166] width 66 height 27
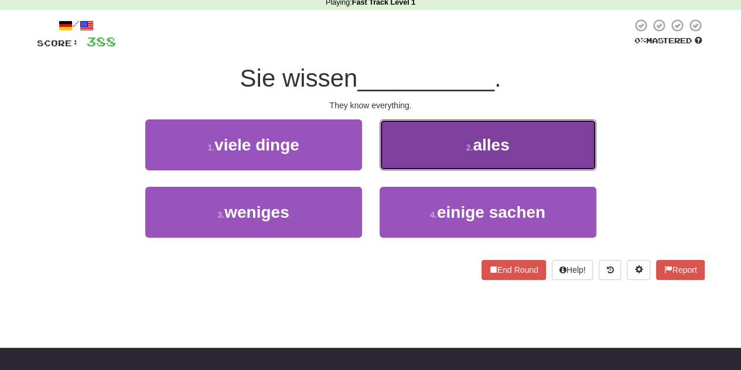
click at [407, 147] on button "2 . alles" at bounding box center [488, 144] width 217 height 51
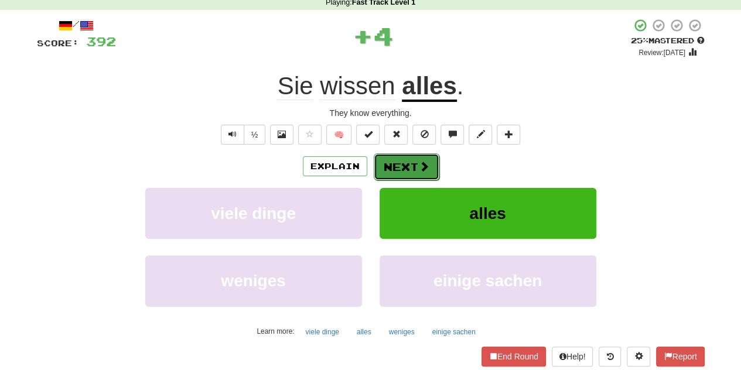
click at [408, 168] on button "Next" at bounding box center [407, 166] width 66 height 27
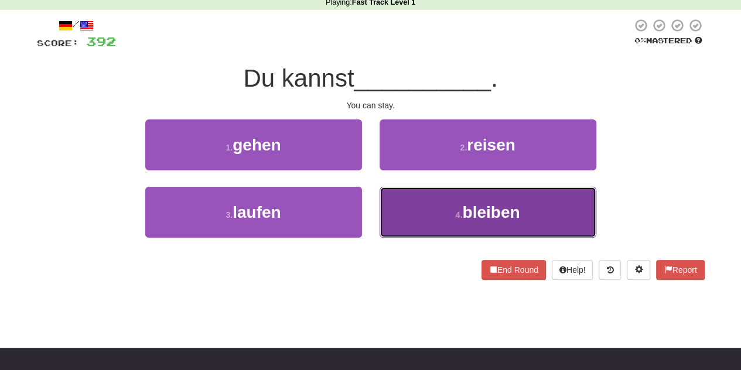
click at [401, 216] on button "4 . bleiben" at bounding box center [488, 212] width 217 height 51
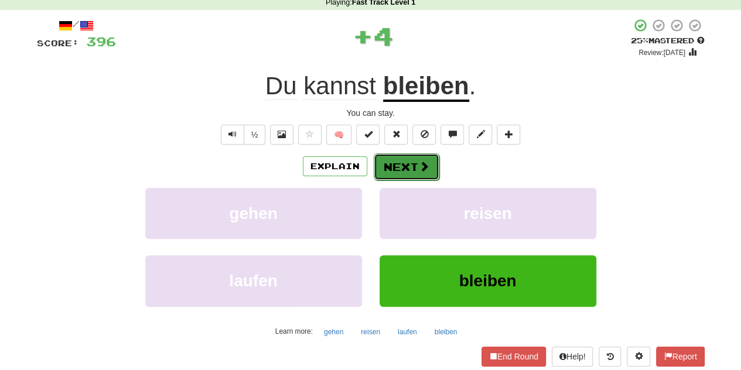
click at [401, 165] on button "Next" at bounding box center [407, 166] width 66 height 27
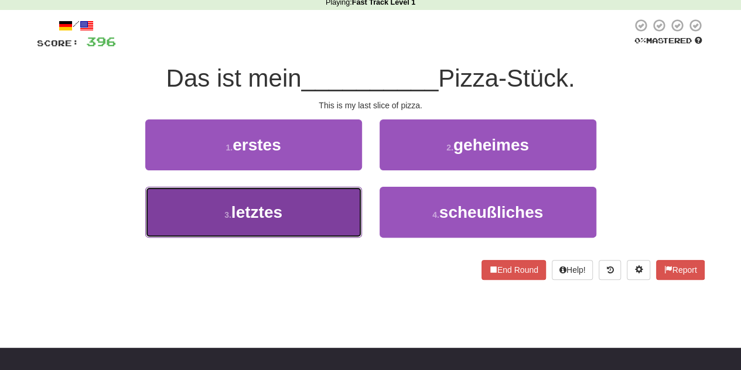
click at [310, 214] on button "3 . letztes" at bounding box center [253, 212] width 217 height 51
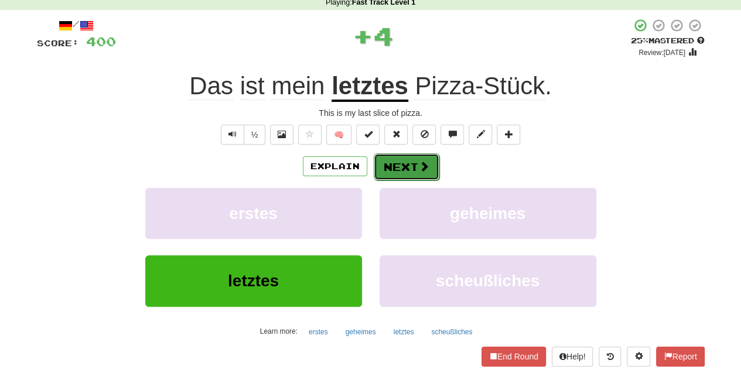
click at [397, 160] on button "Next" at bounding box center [407, 166] width 66 height 27
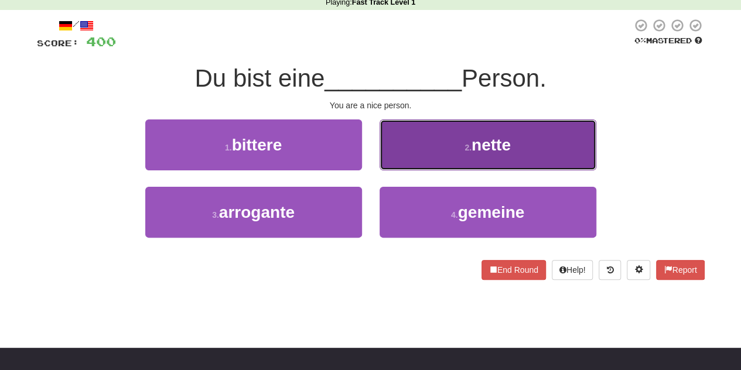
click at [414, 155] on button "2 . nette" at bounding box center [488, 144] width 217 height 51
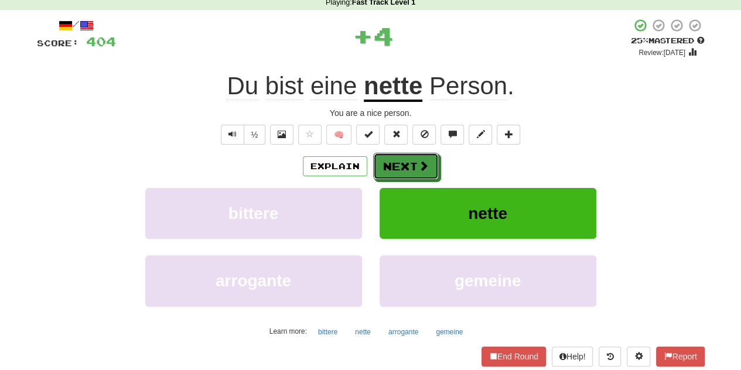
click at [414, 155] on button "Next" at bounding box center [406, 166] width 66 height 27
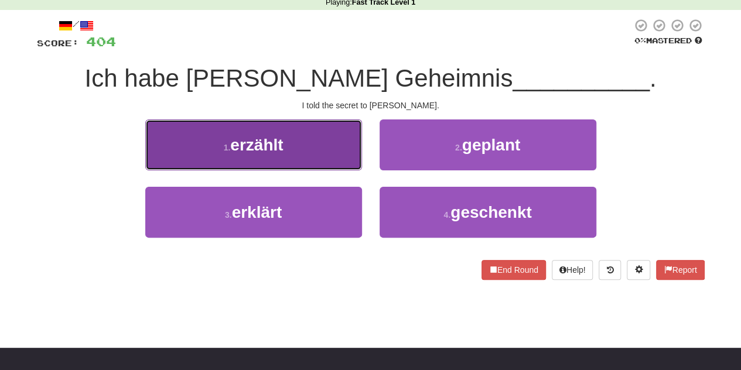
click at [317, 146] on button "1 . erzählt" at bounding box center [253, 144] width 217 height 51
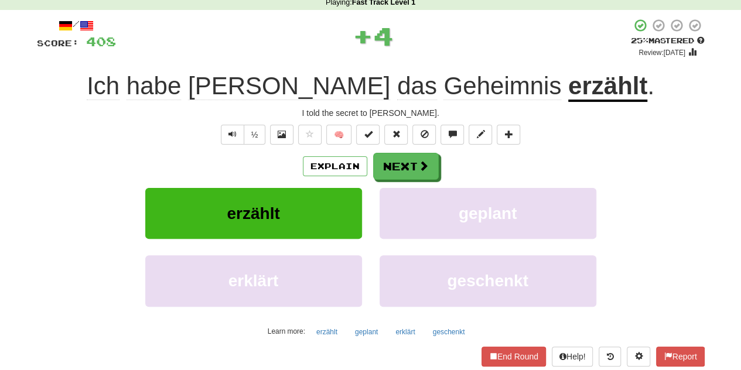
click at [568, 88] on u "erzählt" at bounding box center [607, 87] width 79 height 30
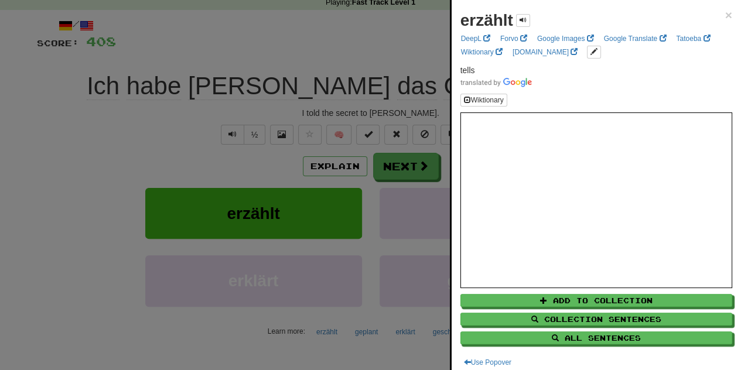
click at [383, 57] on div at bounding box center [370, 185] width 741 height 370
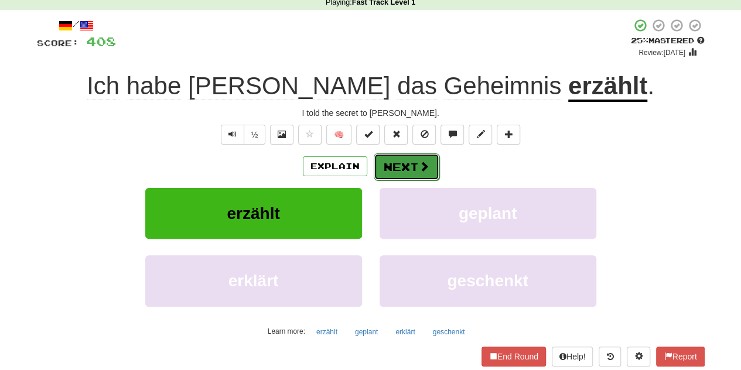
click at [396, 172] on button "Next" at bounding box center [407, 166] width 66 height 27
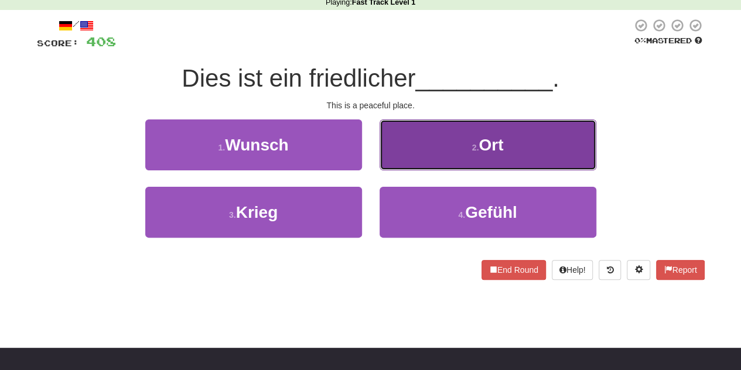
click at [415, 151] on button "2 . Ort" at bounding box center [488, 144] width 217 height 51
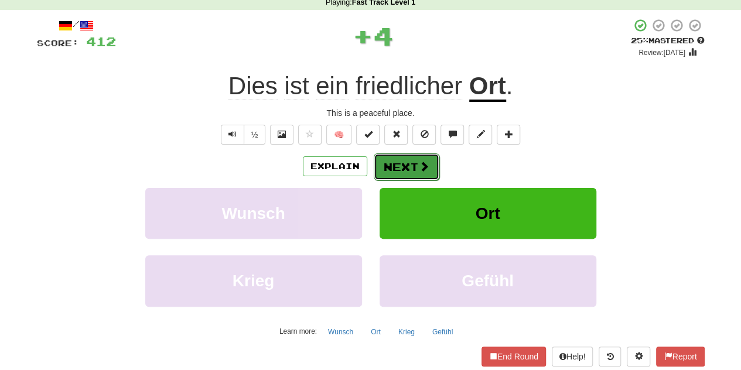
click at [401, 172] on button "Next" at bounding box center [407, 166] width 66 height 27
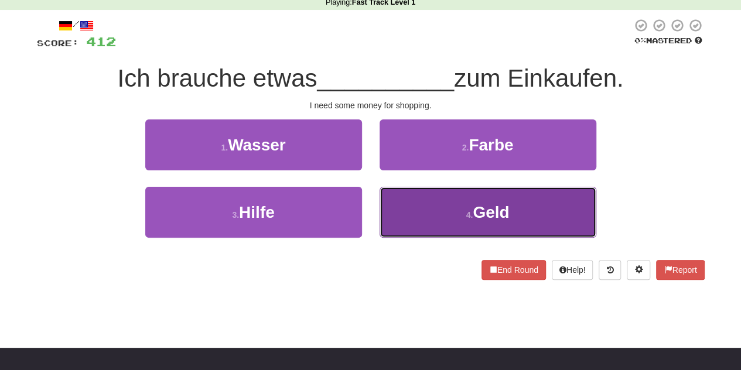
click at [412, 203] on button "4 . Geld" at bounding box center [488, 212] width 217 height 51
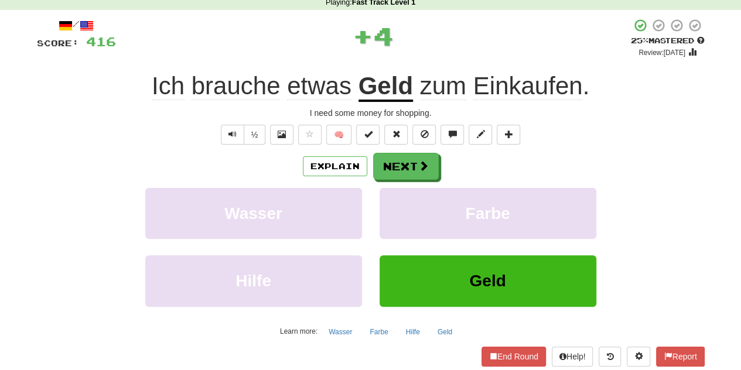
click at [505, 83] on span "Einkaufen" at bounding box center [528, 86] width 110 height 28
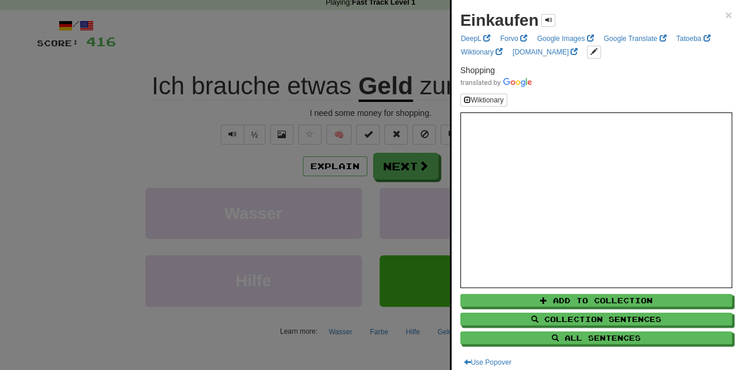
click at [415, 39] on div at bounding box center [370, 185] width 741 height 370
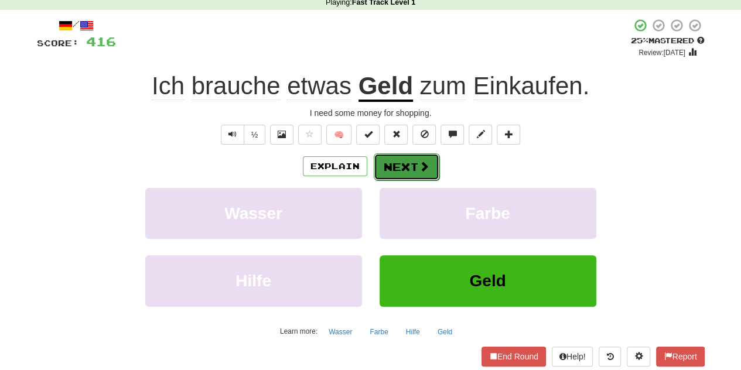
click at [407, 158] on button "Next" at bounding box center [407, 166] width 66 height 27
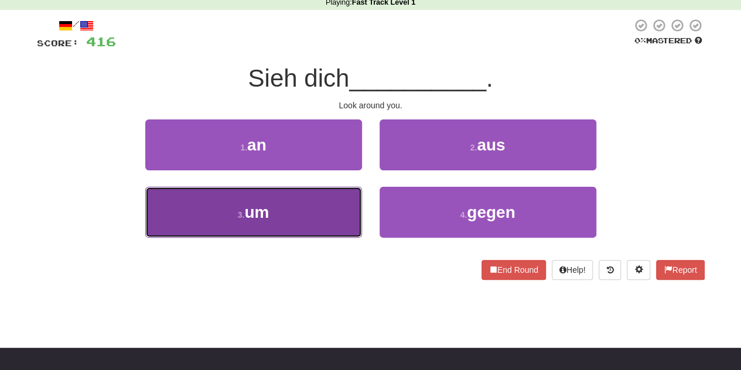
click at [298, 228] on button "3 . um" at bounding box center [253, 212] width 217 height 51
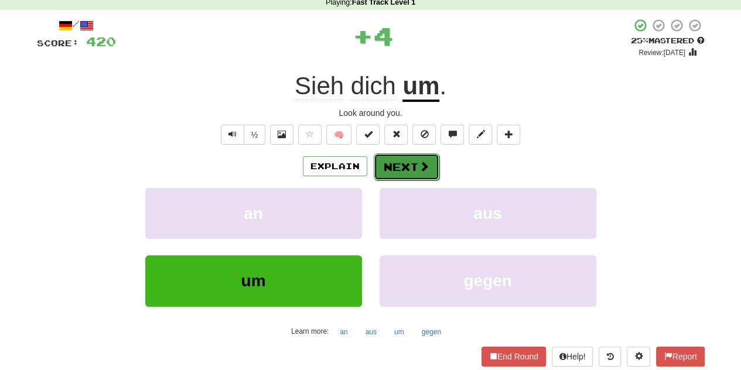
click at [419, 162] on span at bounding box center [424, 166] width 11 height 11
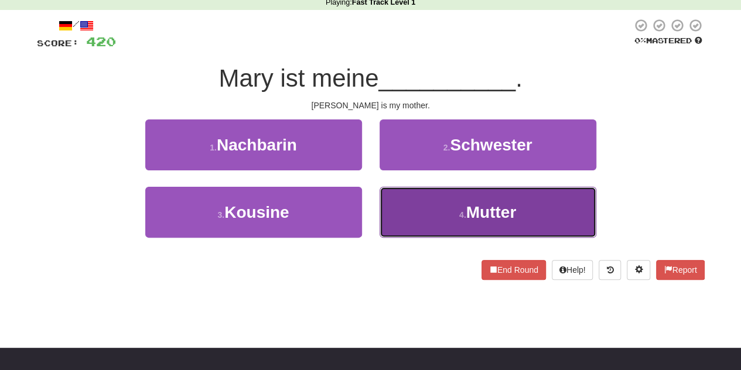
click at [419, 219] on button "4 . Mutter" at bounding box center [488, 212] width 217 height 51
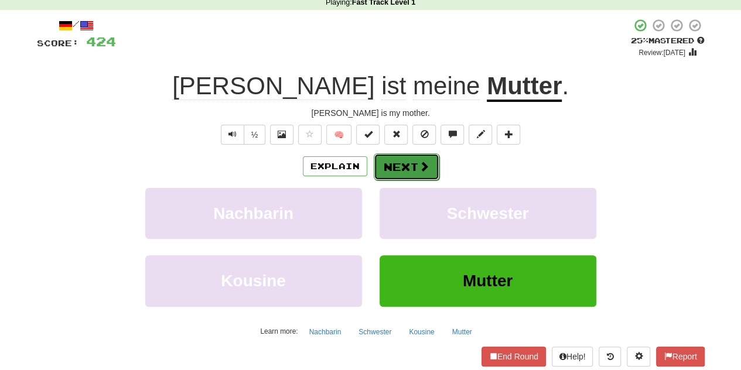
click at [416, 153] on button "Next" at bounding box center [407, 166] width 66 height 27
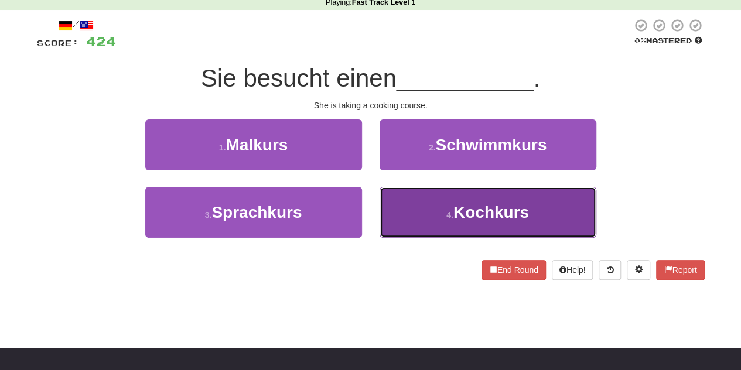
click at [430, 203] on button "4 . Kochkurs" at bounding box center [488, 212] width 217 height 51
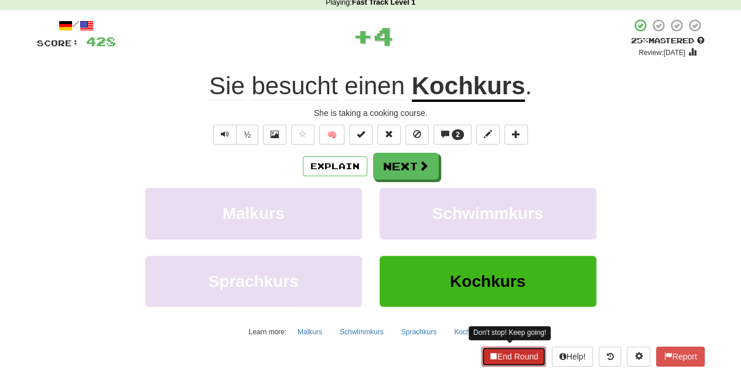
click at [504, 349] on button "End Round" at bounding box center [513, 357] width 64 height 20
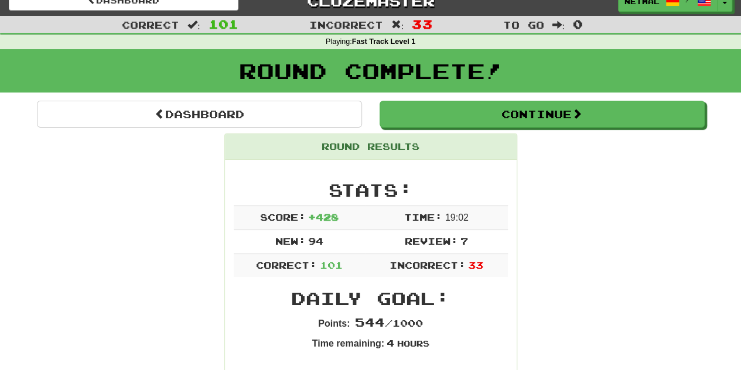
scroll to position [0, 0]
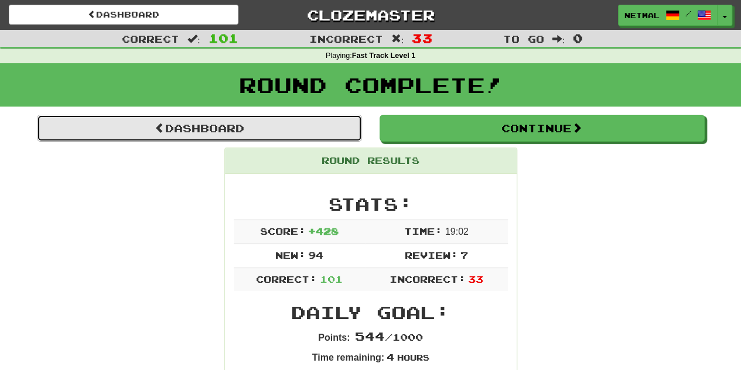
click at [307, 129] on link "Dashboard" at bounding box center [199, 128] width 325 height 27
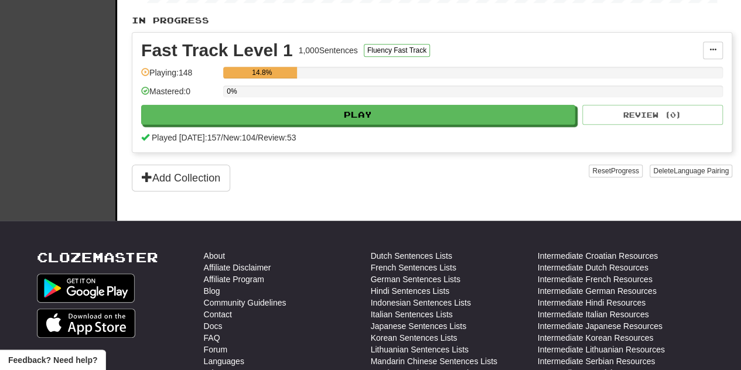
scroll to position [228, 0]
